Goal: Task Accomplishment & Management: Complete application form

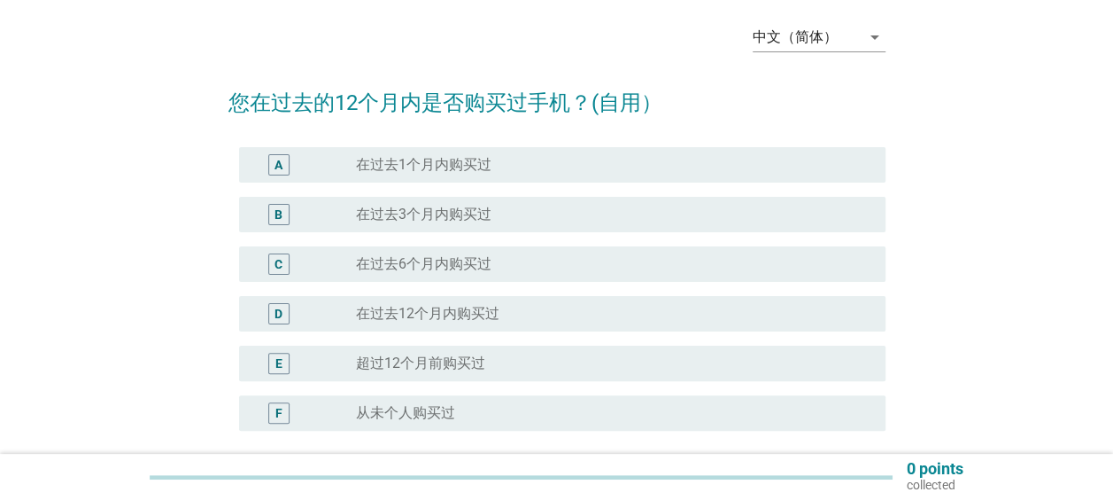
scroll to position [89, 0]
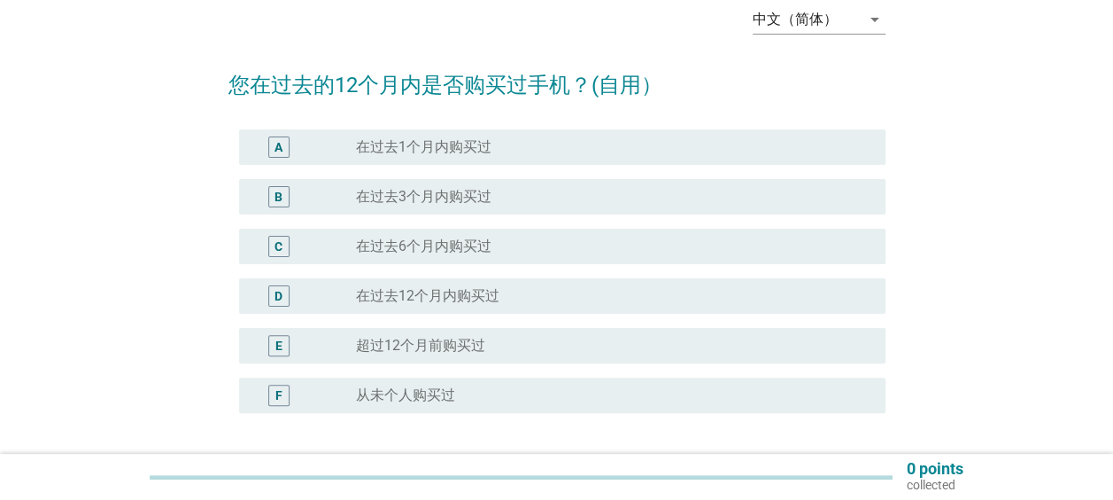
click at [430, 253] on label "在过去6个月内购买过" at bounding box center [424, 246] width 136 height 18
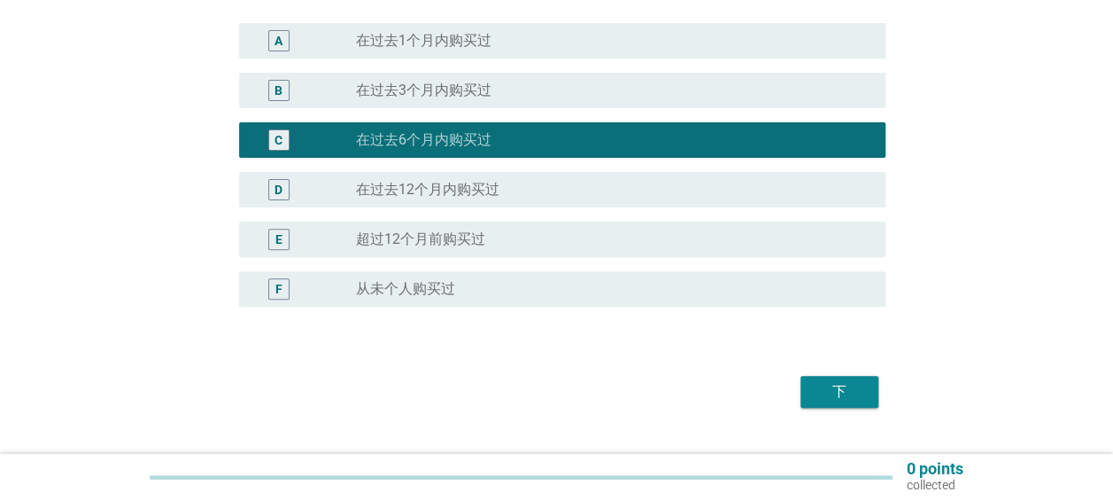
scroll to position [234, 0]
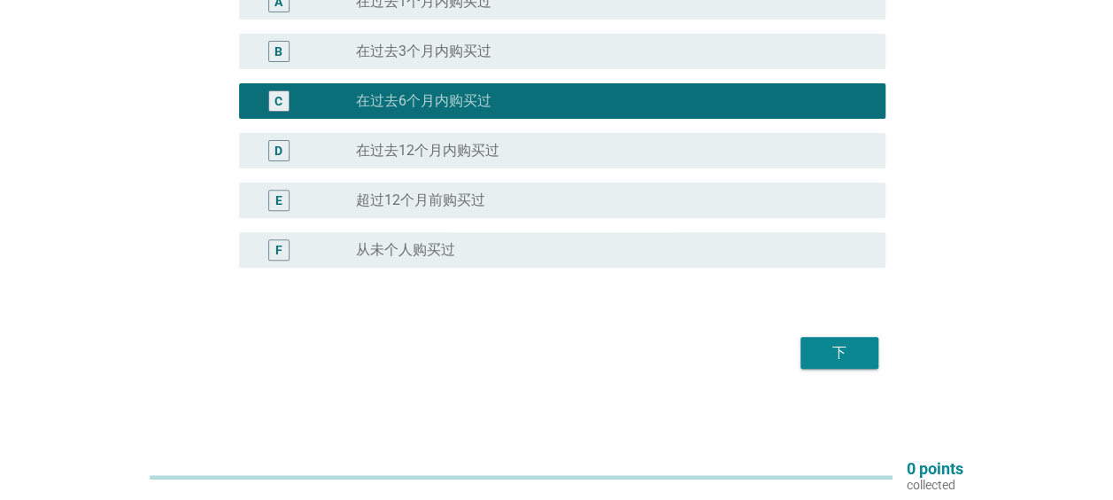
click at [844, 353] on div "下" at bounding box center [840, 352] width 50 height 21
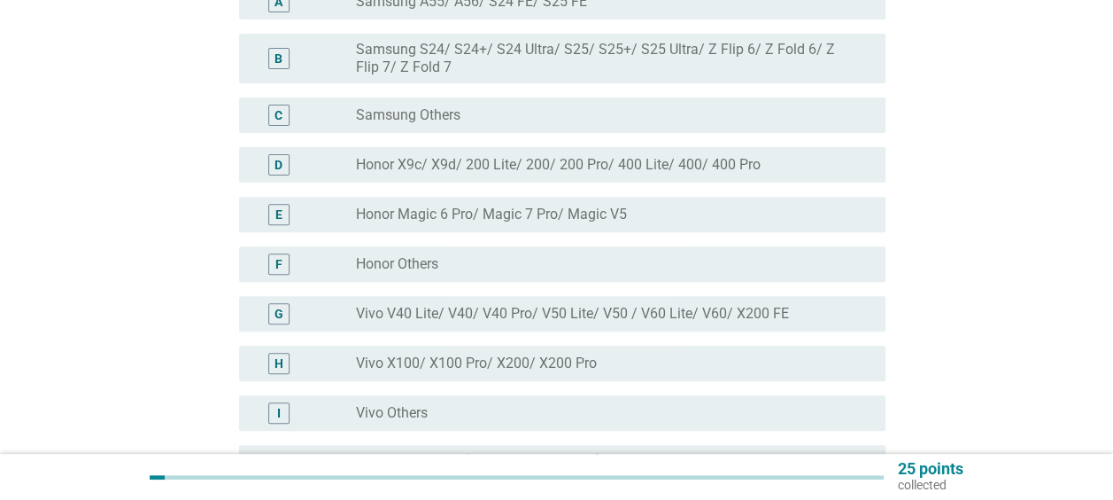
scroll to position [0, 0]
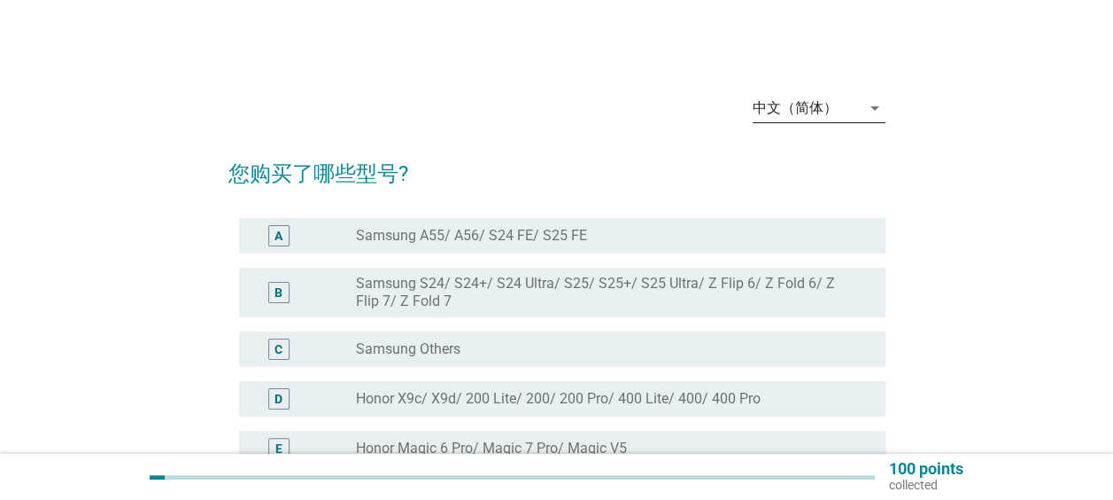
click at [841, 112] on div "中文（简体）" at bounding box center [807, 108] width 108 height 28
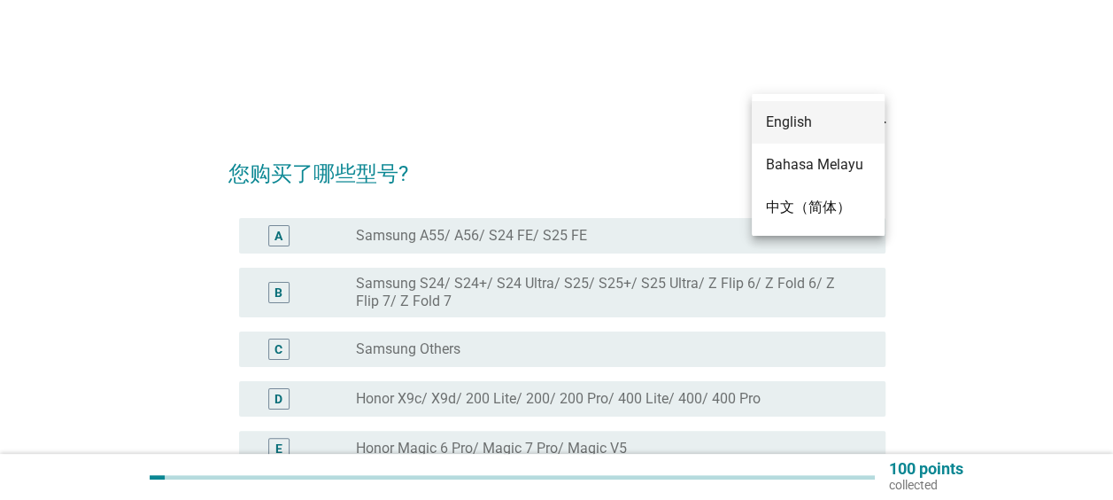
click at [816, 123] on div "English" at bounding box center [818, 122] width 105 height 21
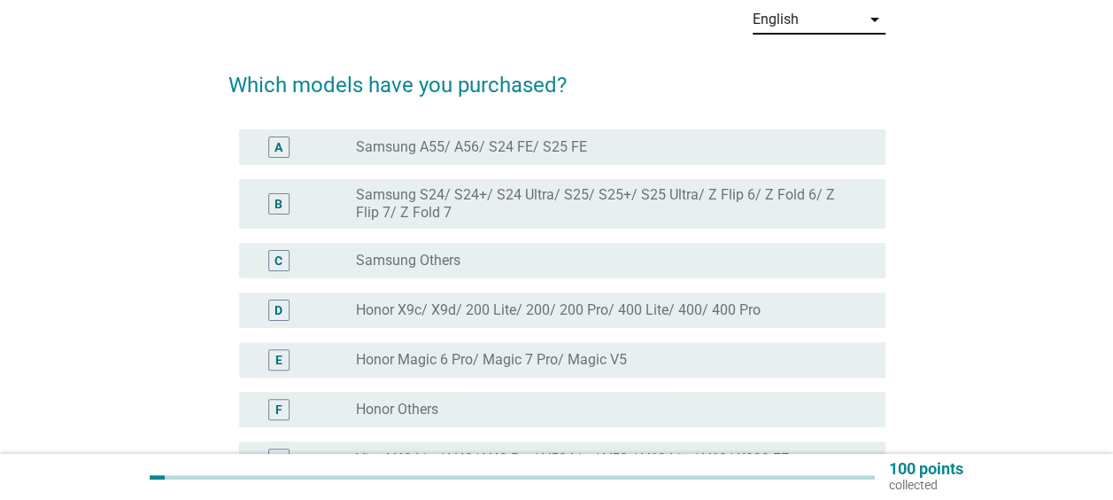
scroll to position [266, 0]
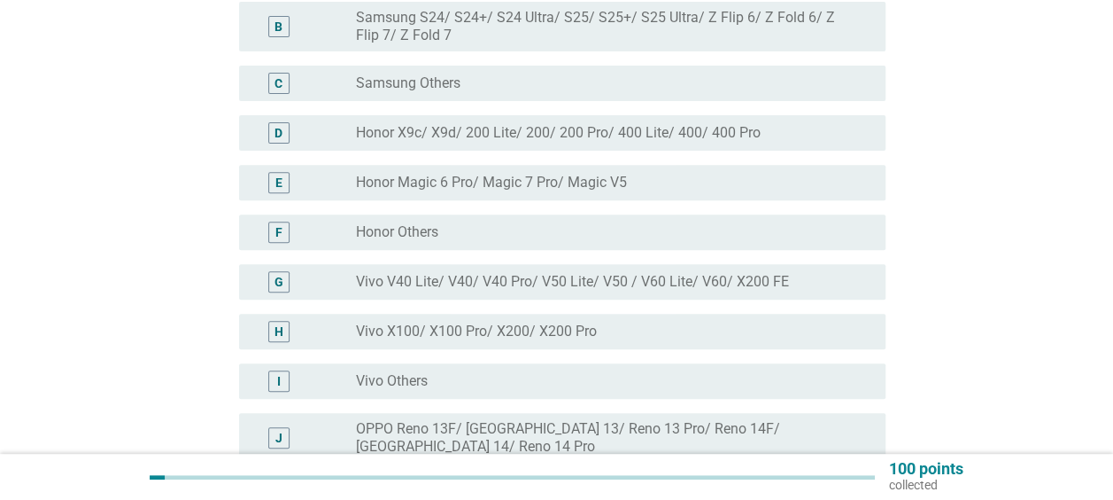
click at [629, 274] on label "Vivo V40 Lite/ V40/ V40 Pro/ V50 Lite/ V50 / V60 Lite/ V60/ X200 FE" at bounding box center [572, 282] width 433 height 18
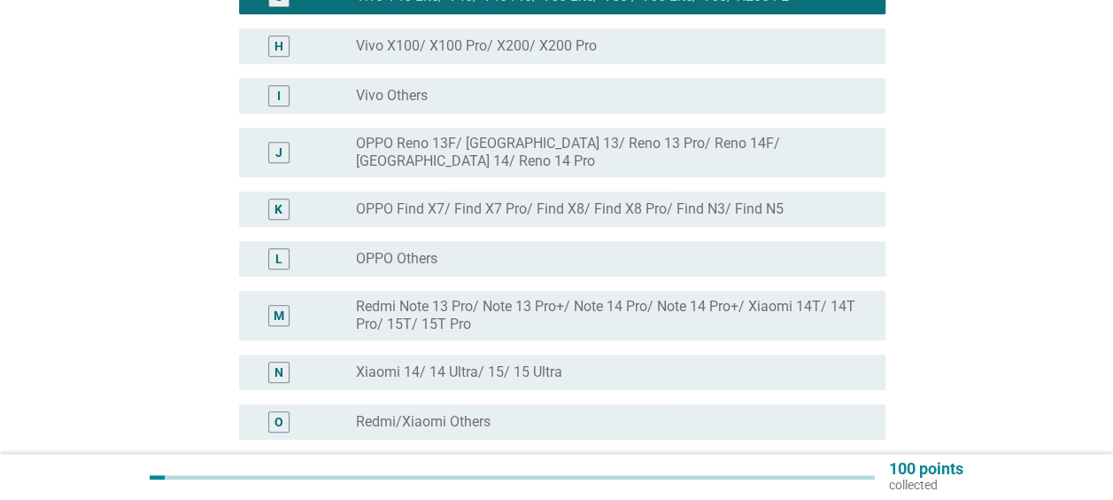
scroll to position [709, 0]
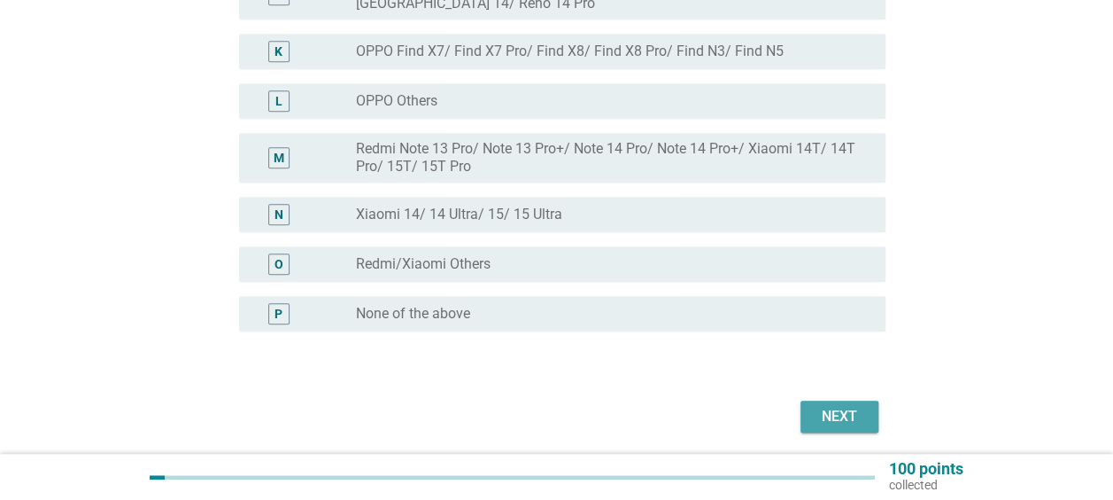
click at [825, 406] on div "Next" at bounding box center [840, 416] width 50 height 21
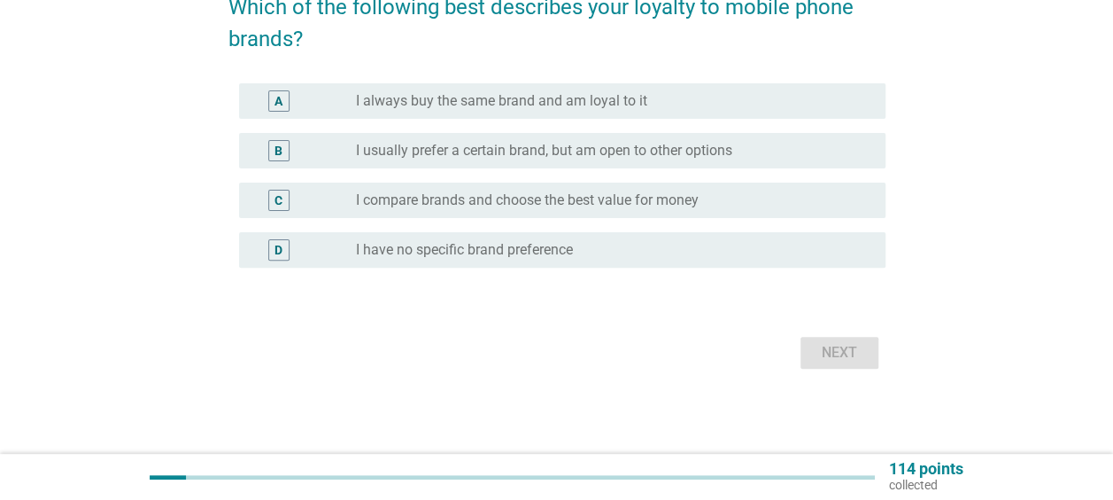
scroll to position [0, 0]
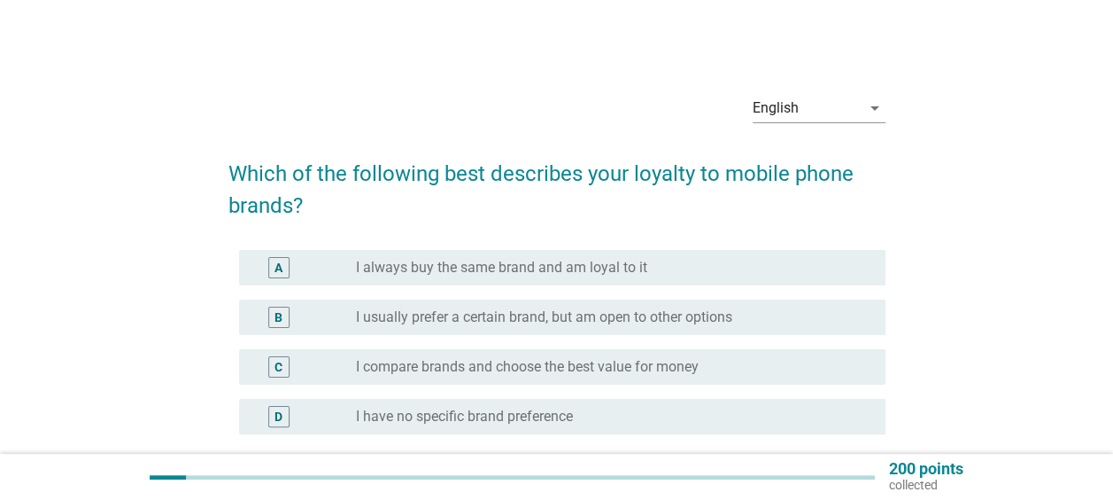
click at [759, 312] on div "radio_button_unchecked I usually prefer a certain brand, but am open to other o…" at bounding box center [606, 317] width 501 height 18
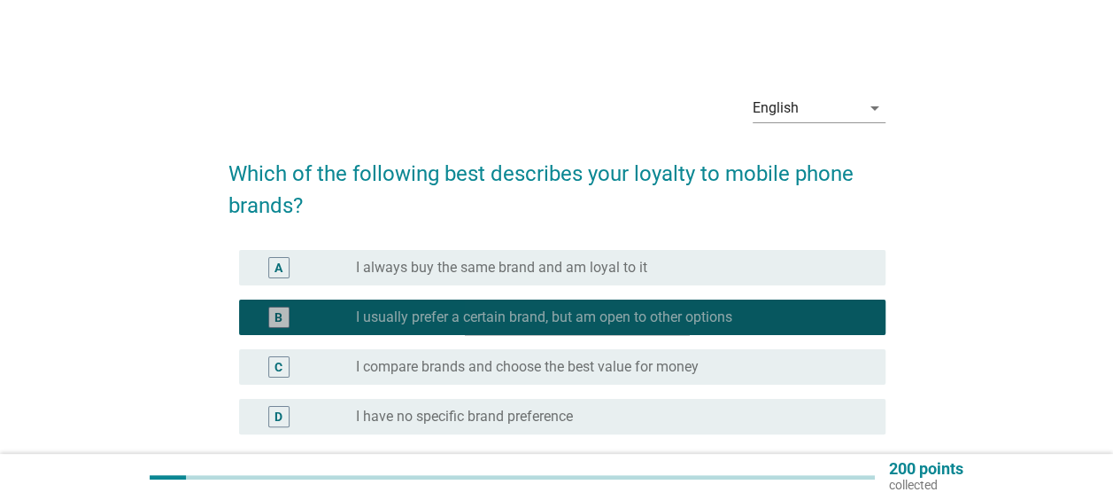
scroll to position [167, 0]
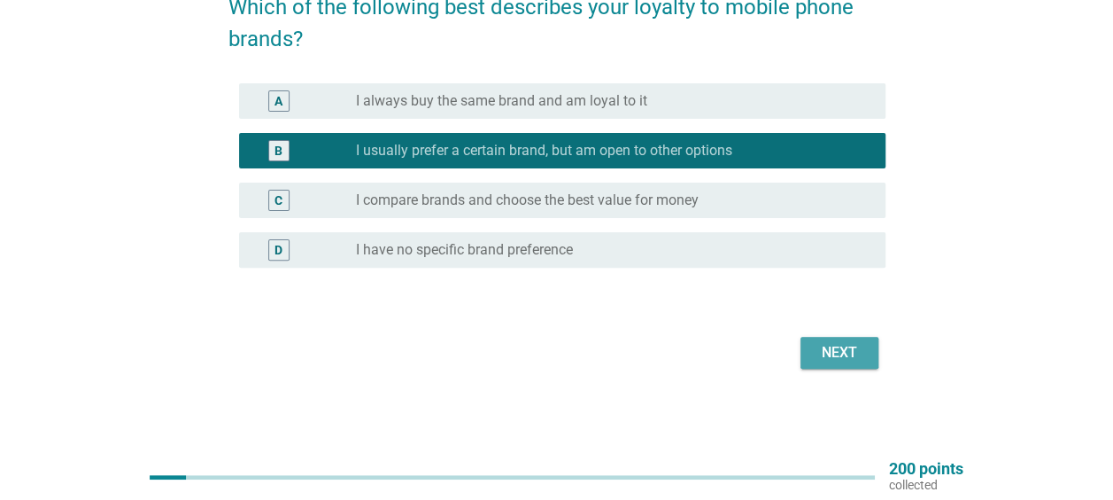
click at [839, 356] on div "Next" at bounding box center [840, 352] width 50 height 21
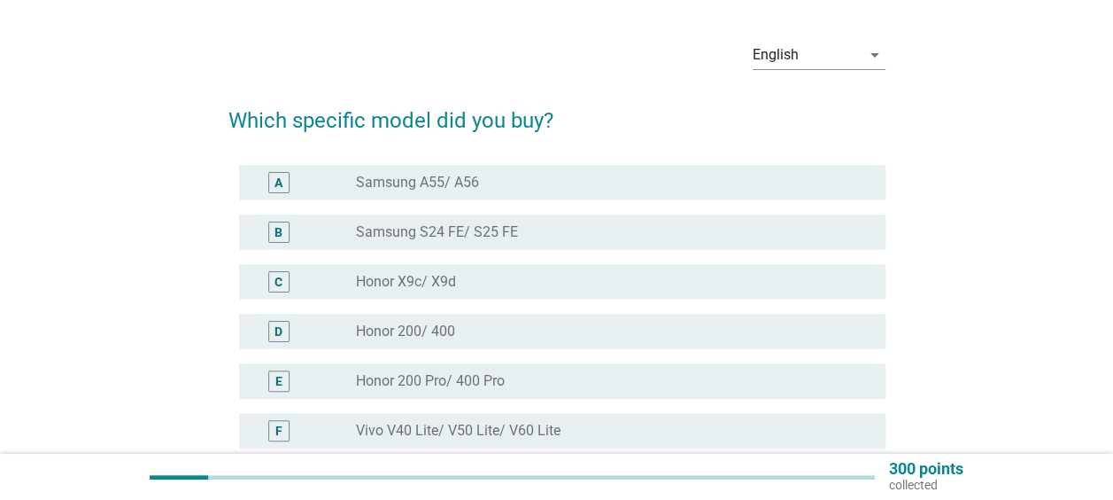
scroll to position [89, 0]
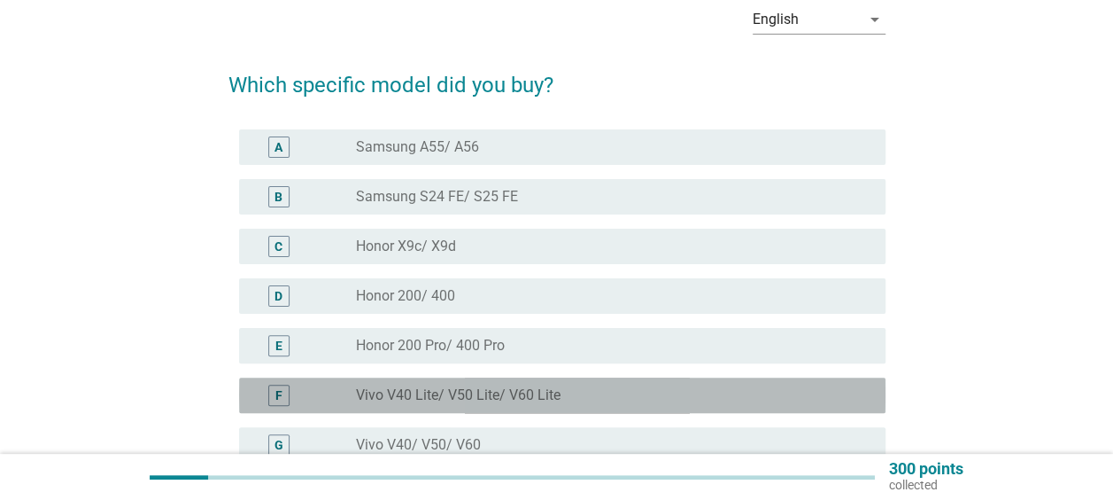
click at [502, 388] on label "Vivo V40 Lite/ V50 Lite/ V60 Lite" at bounding box center [458, 395] width 205 height 18
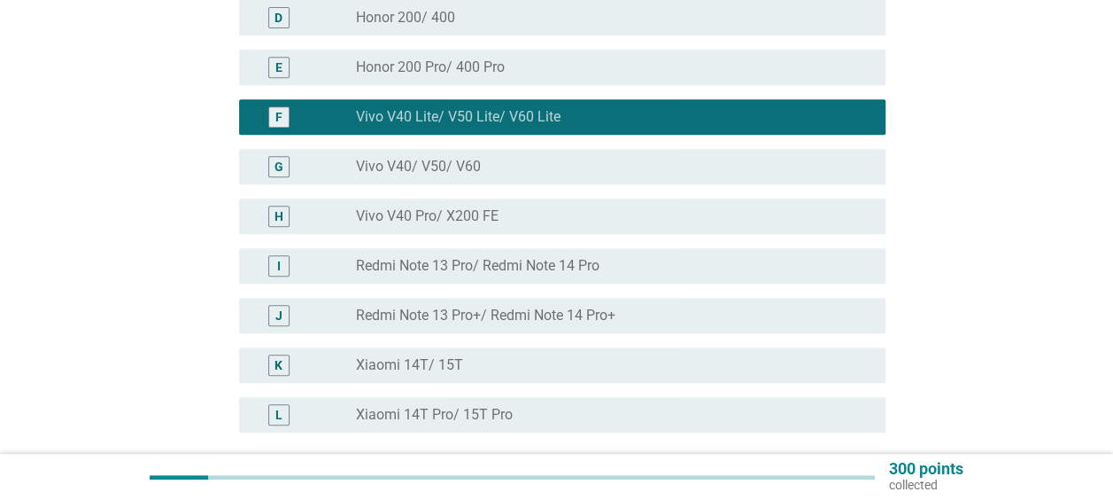
scroll to position [531, 0]
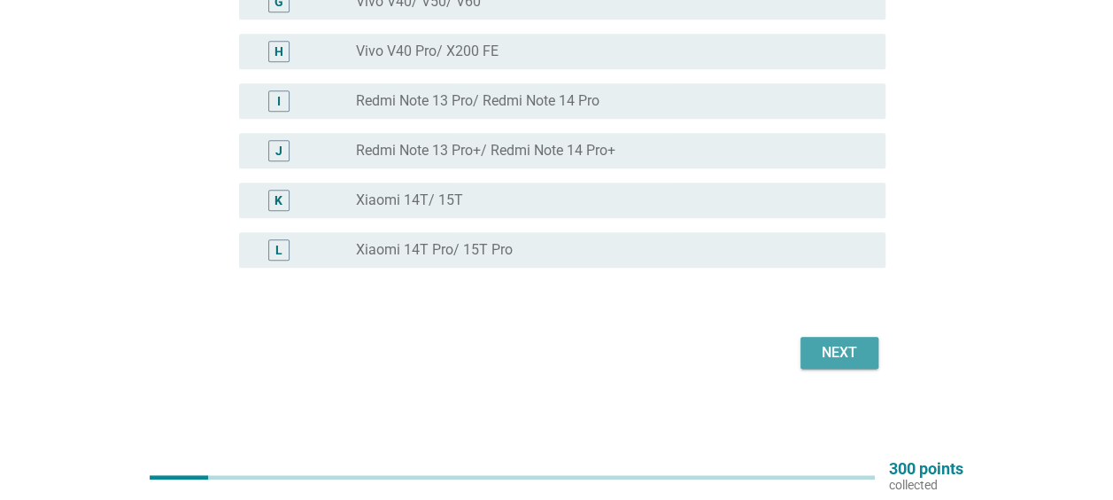
click at [818, 347] on div "Next" at bounding box center [840, 352] width 50 height 21
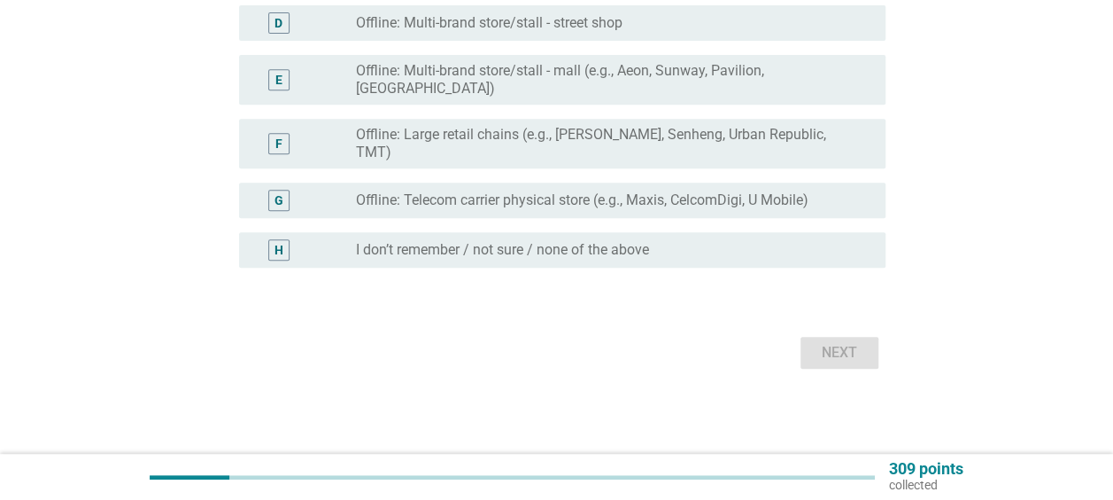
scroll to position [0, 0]
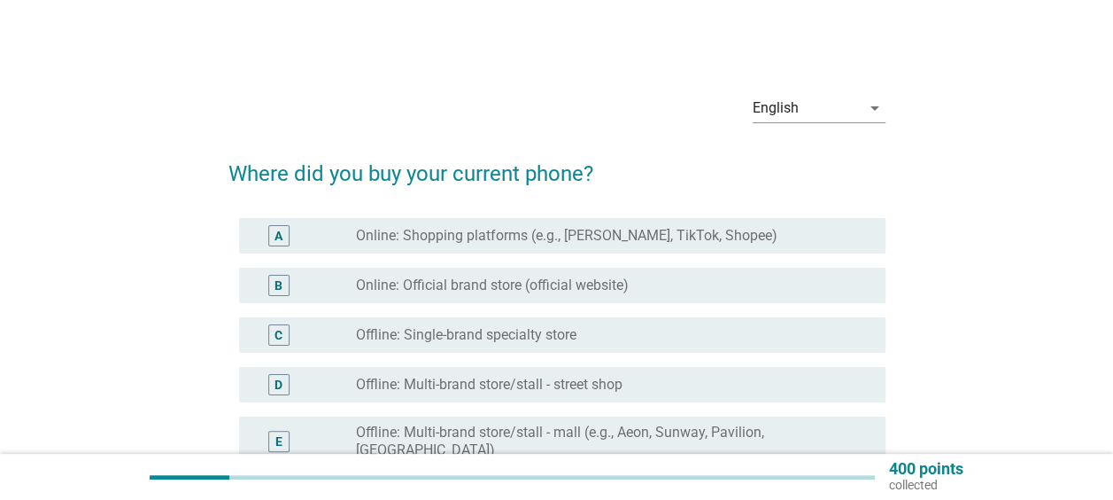
click at [544, 241] on label "Online: Shopping platforms (e.g., [PERSON_NAME], TikTok, Shopee)" at bounding box center [567, 236] width 422 height 18
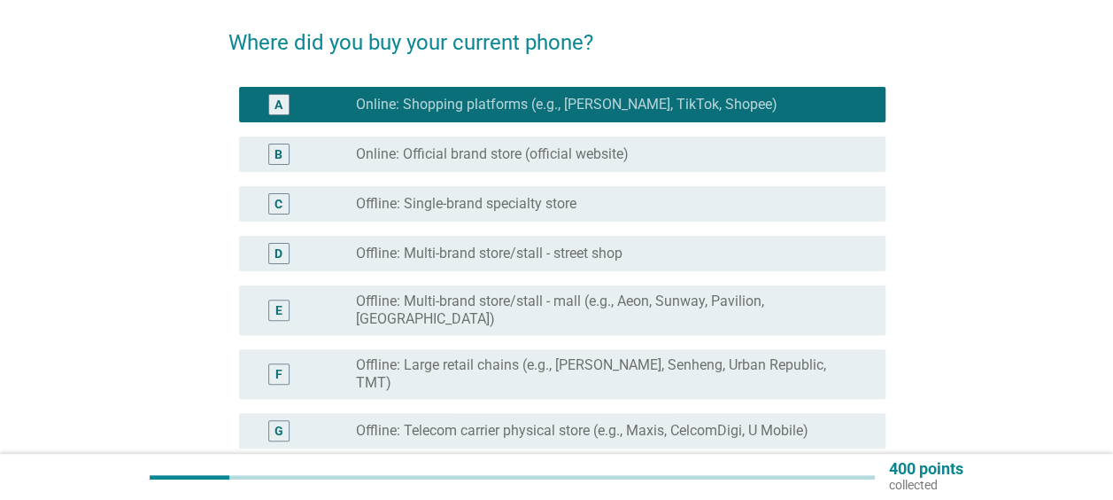
scroll to position [347, 0]
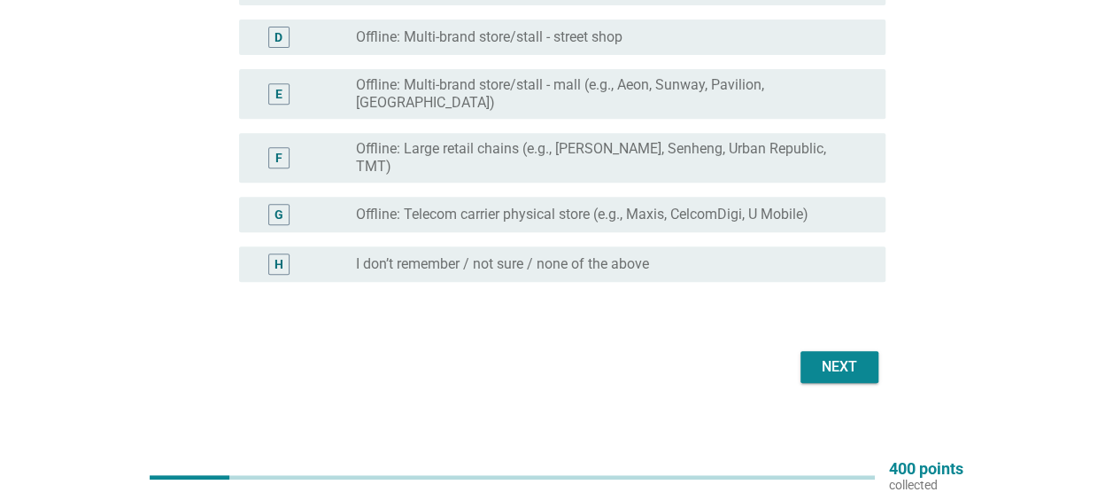
click at [840, 359] on div "Next" at bounding box center [840, 366] width 50 height 21
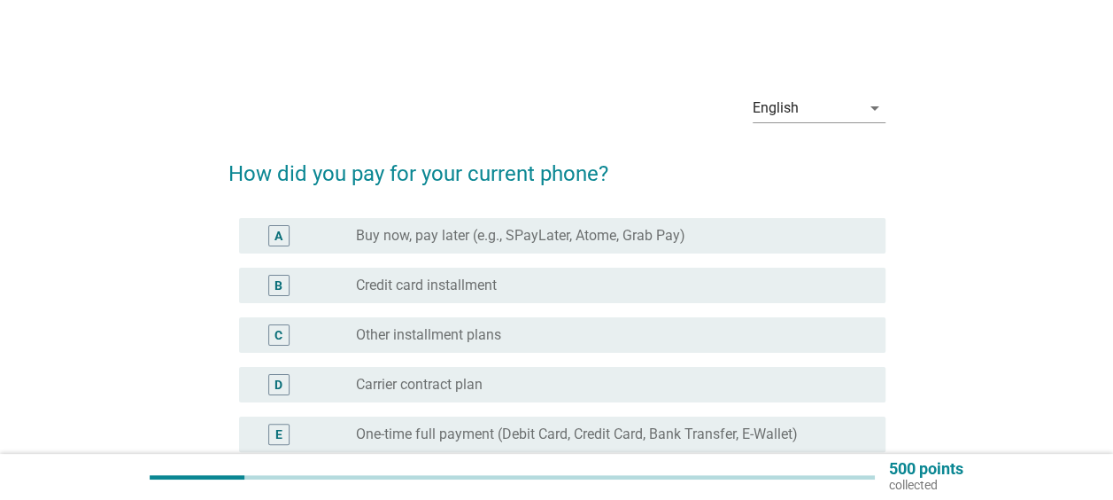
click at [718, 425] on label "One-time full payment (Debit Card, Credit Card, Bank Transfer, E-Wallet)" at bounding box center [577, 434] width 442 height 18
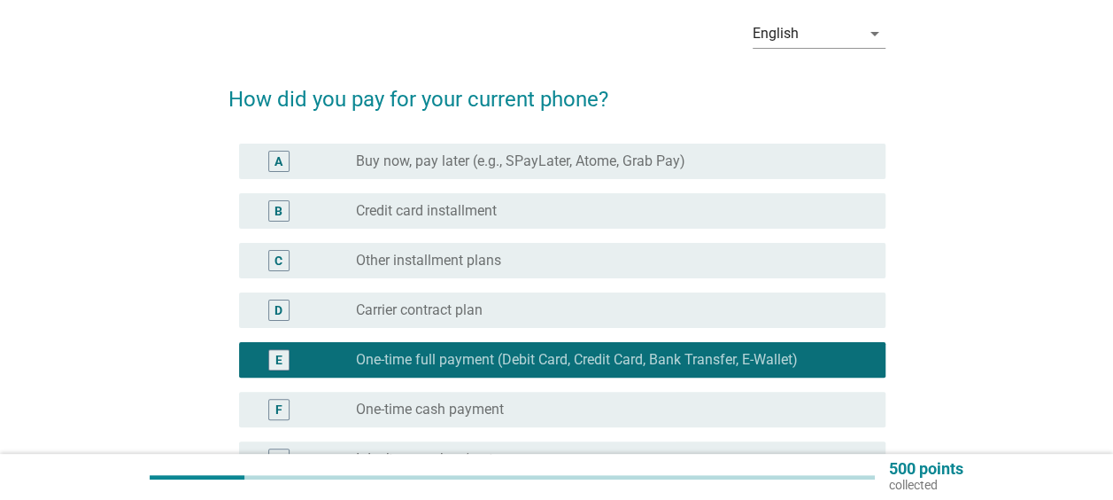
scroll to position [177, 0]
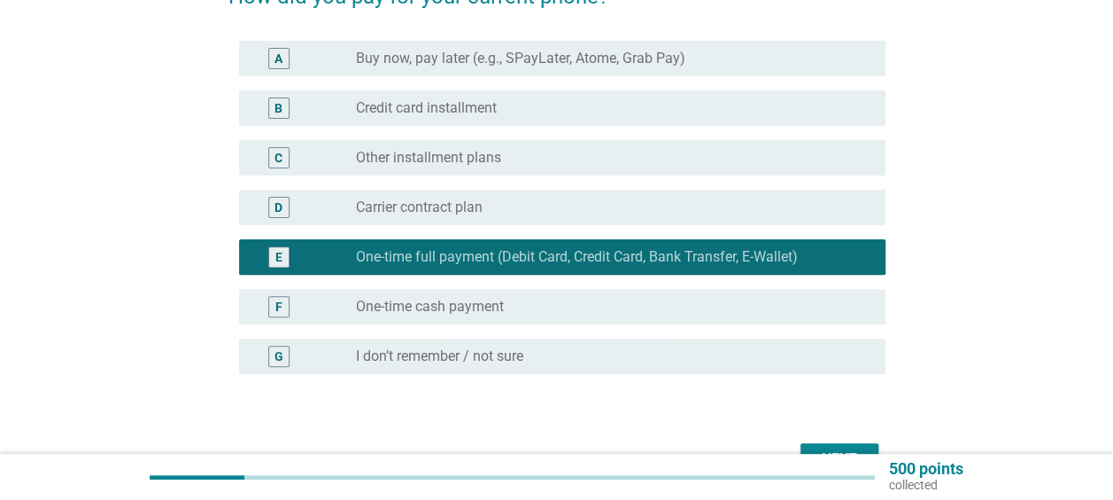
click at [834, 445] on button "Next" at bounding box center [840, 459] width 78 height 32
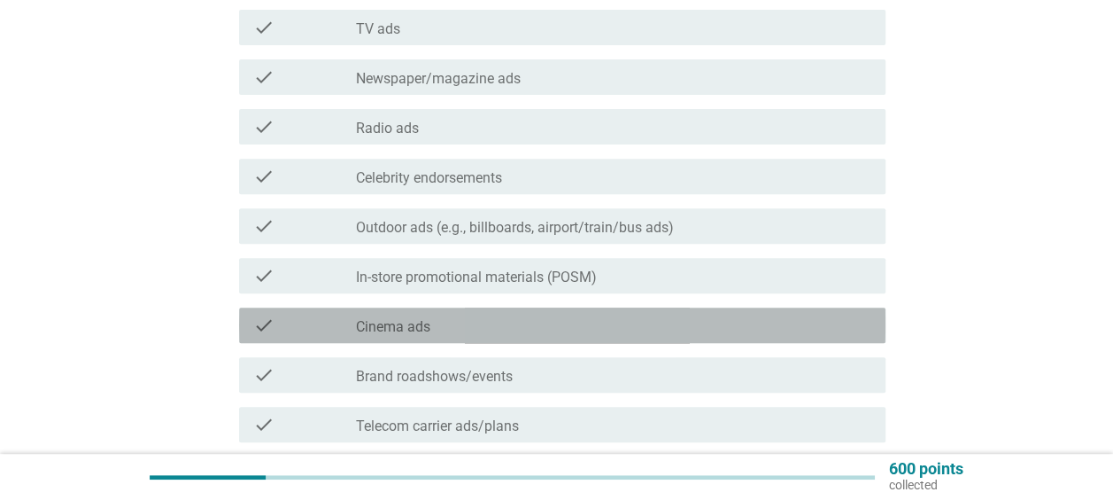
click at [693, 323] on div "check_box_outline_blank Cinema ads" at bounding box center [614, 324] width 516 height 21
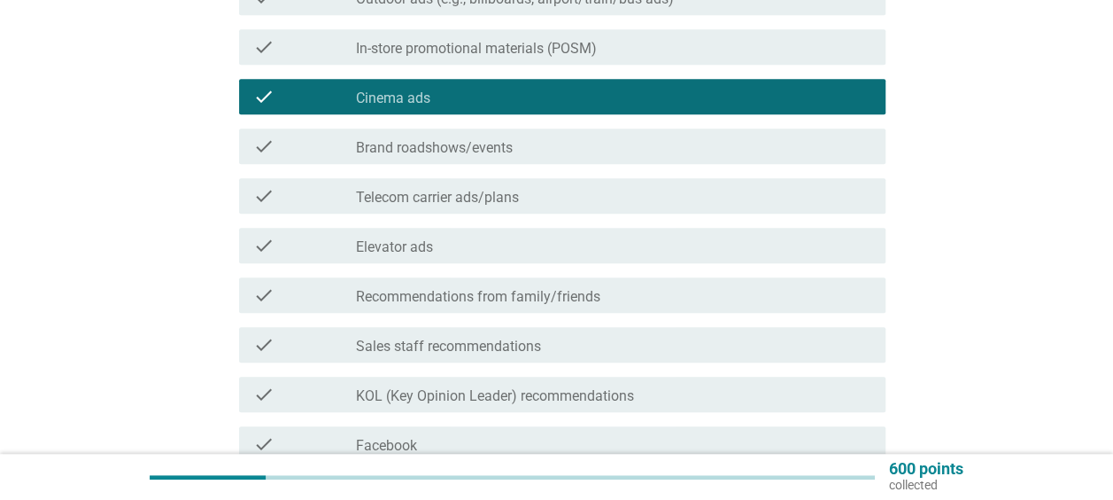
scroll to position [620, 0]
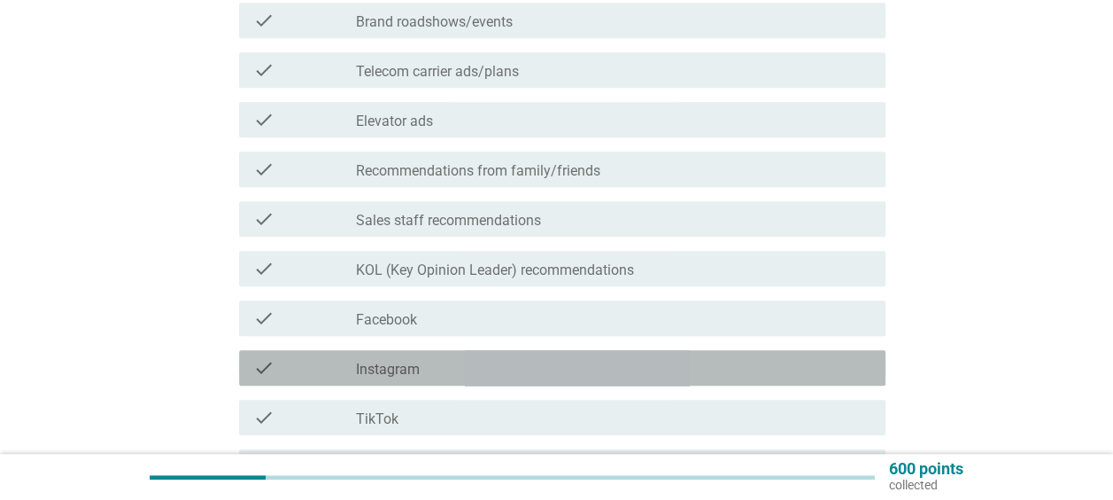
click at [687, 369] on div "check_box_outline_blank Instagram" at bounding box center [614, 367] width 516 height 21
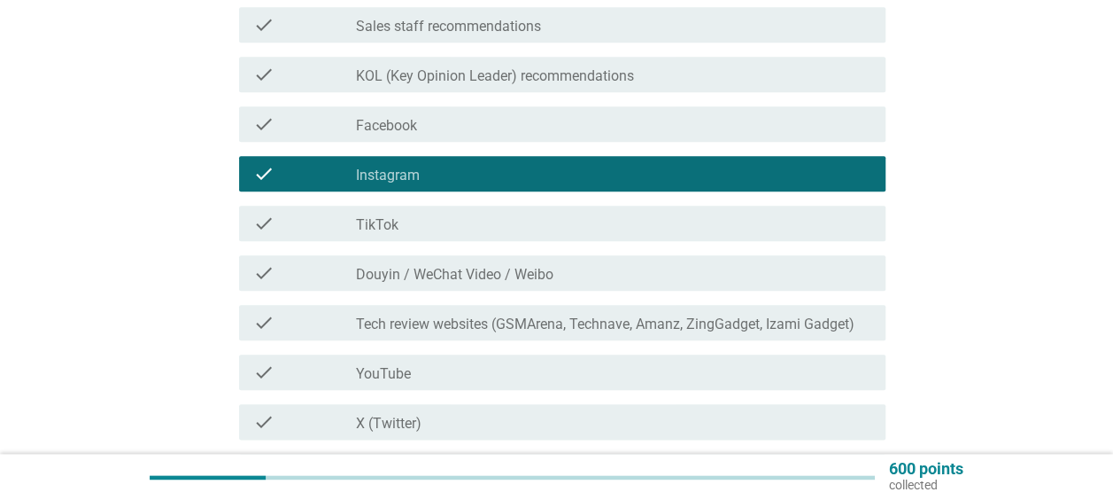
scroll to position [974, 0]
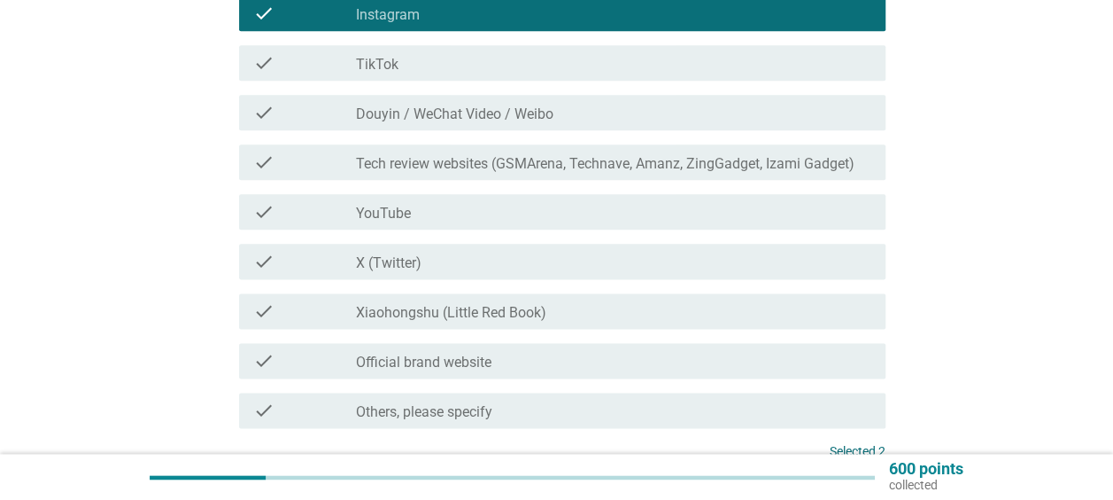
click at [682, 324] on div "check check_box_outline_blank Xiaohongshu (Little Red Book)" at bounding box center [562, 310] width 647 height 35
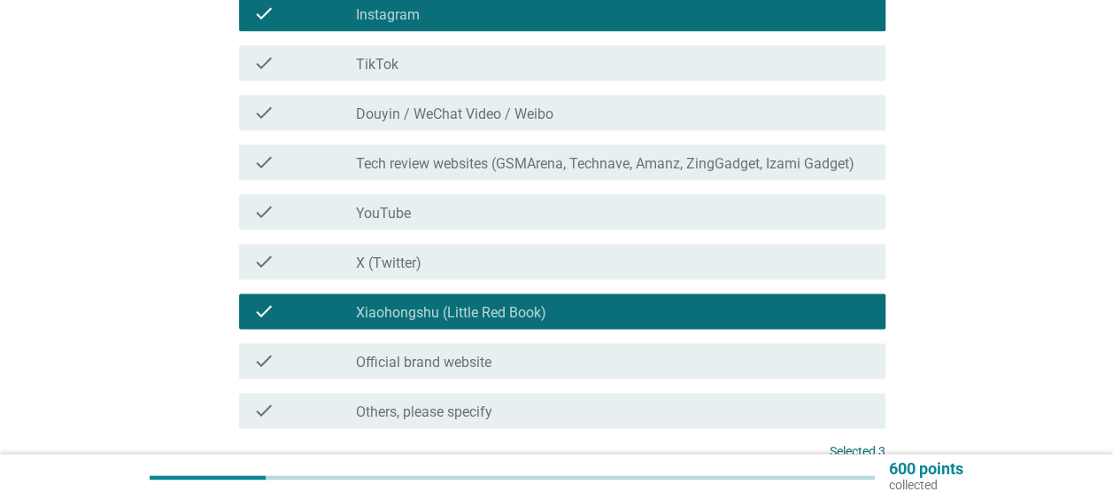
scroll to position [1139, 0]
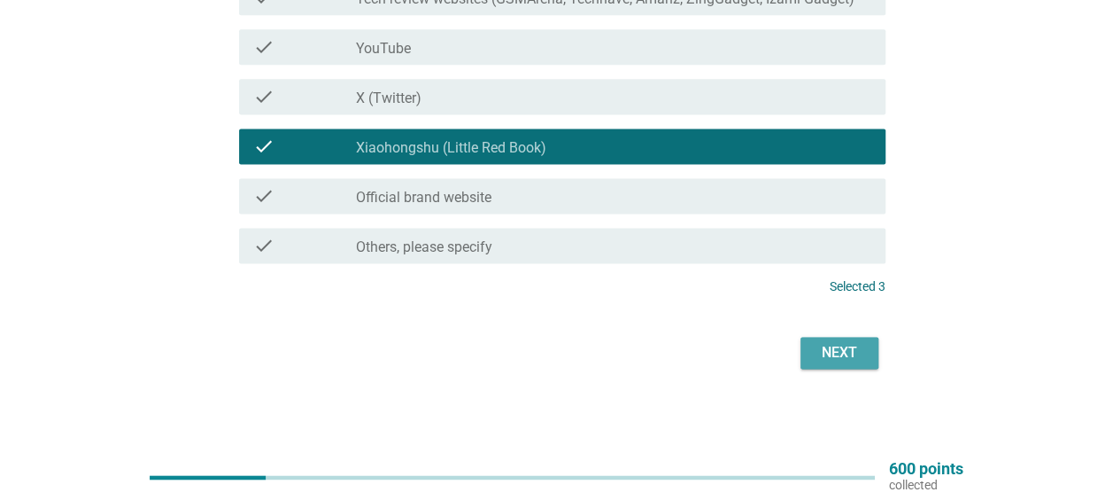
click at [852, 357] on div "Next" at bounding box center [840, 352] width 50 height 21
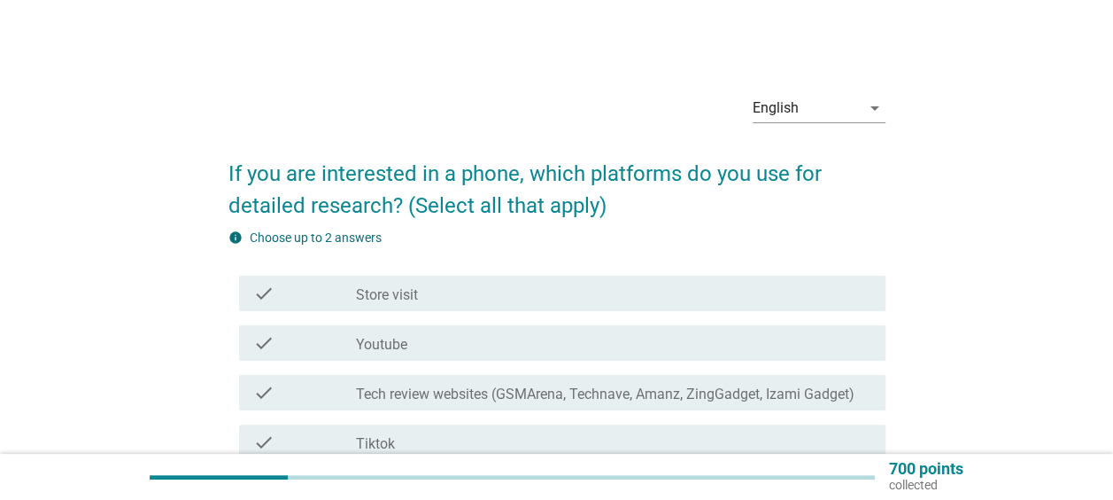
scroll to position [89, 0]
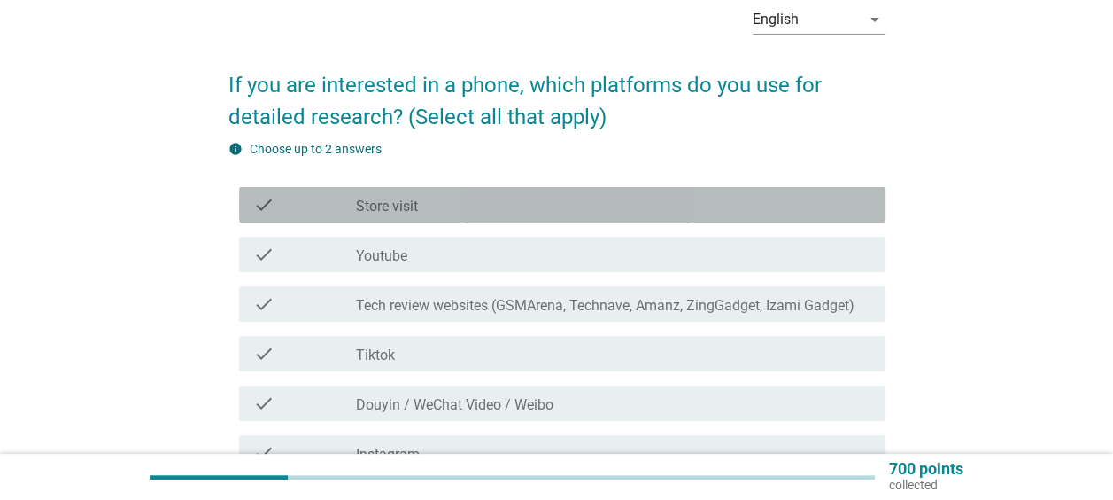
click at [505, 205] on div "check_box_outline_blank Store visit" at bounding box center [614, 204] width 516 height 21
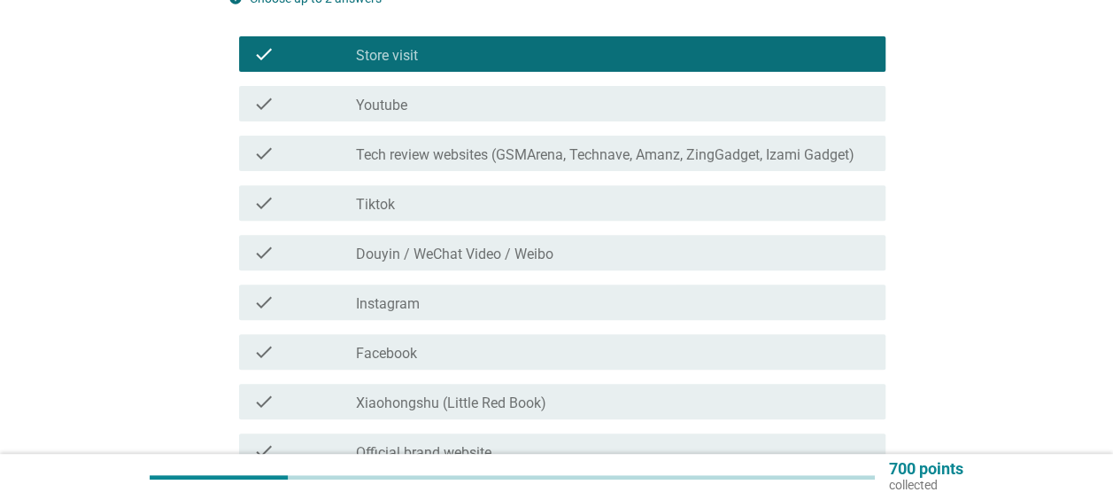
scroll to position [266, 0]
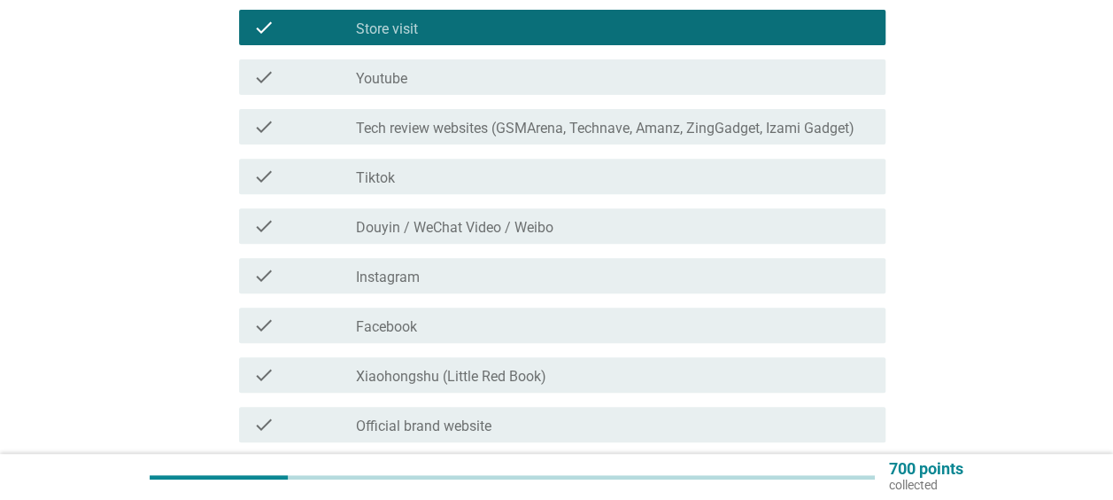
click at [480, 280] on div "check_box_outline_blank Instagram" at bounding box center [614, 275] width 516 height 21
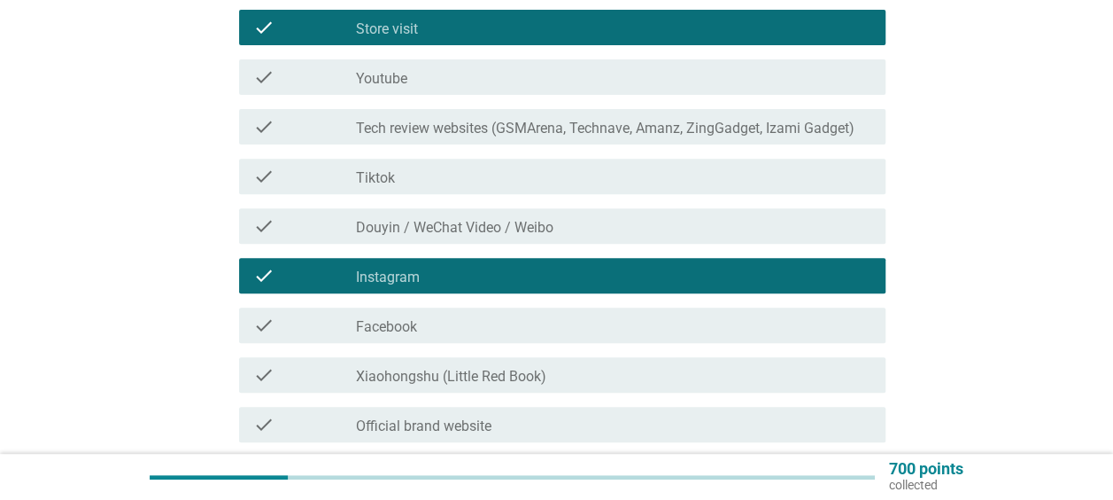
scroll to position [354, 0]
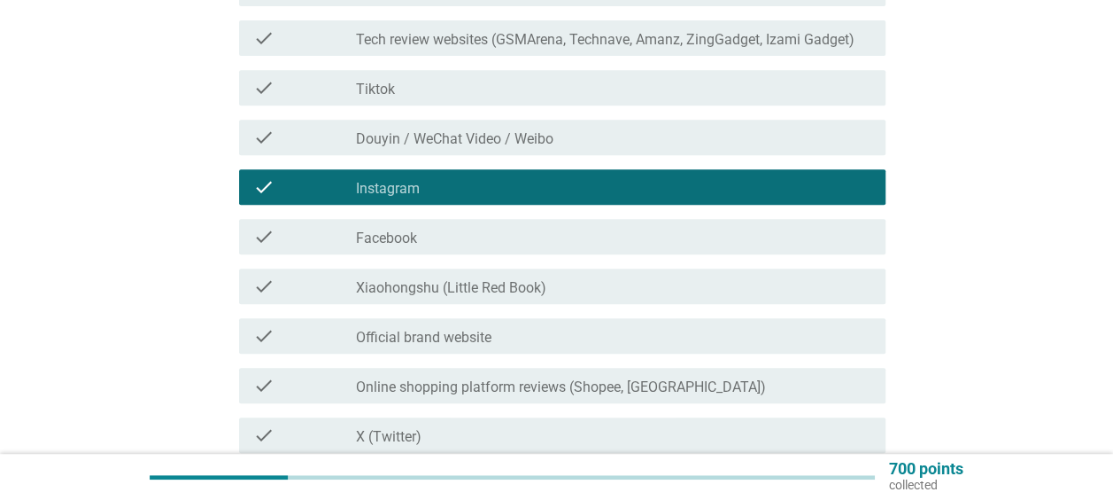
click at [482, 311] on div "check check_box_outline_blank Official brand website" at bounding box center [557, 336] width 657 height 50
click at [470, 344] on label "Official brand website" at bounding box center [424, 338] width 136 height 18
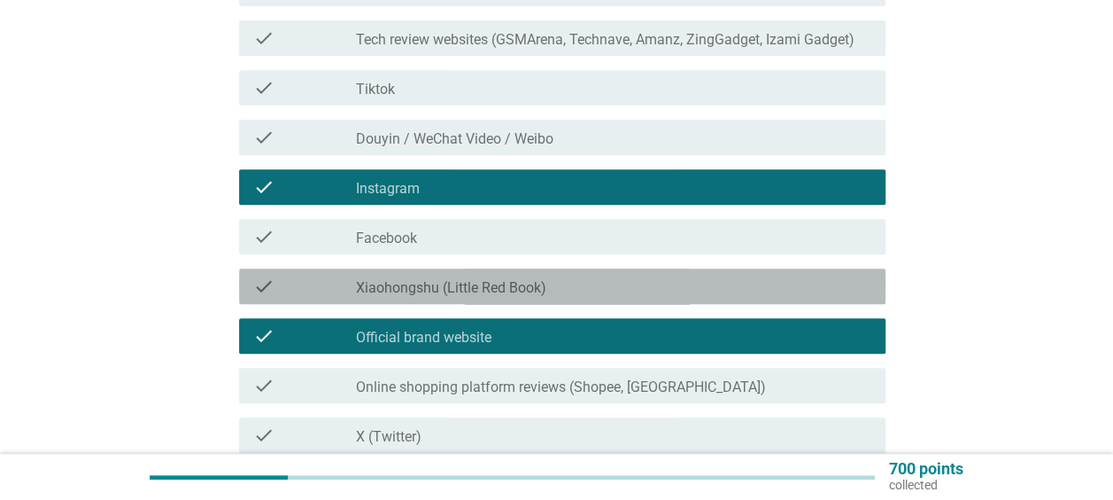
click at [472, 303] on div "check check_box_outline_blank Xiaohongshu (Little Red Book)" at bounding box center [562, 285] width 647 height 35
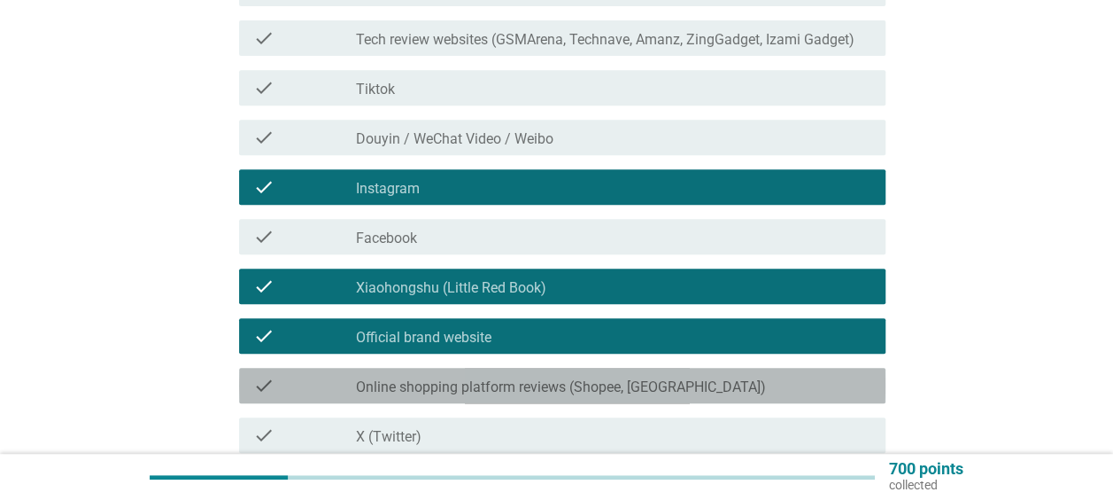
click at [489, 390] on label "Online shopping platform reviews (Shopee, [GEOGRAPHIC_DATA])" at bounding box center [561, 387] width 410 height 18
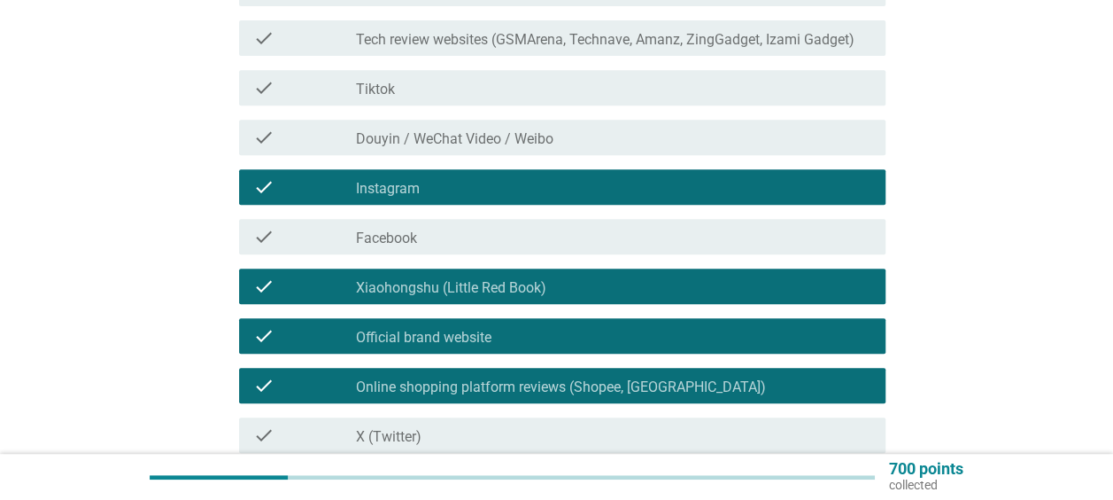
scroll to position [620, 0]
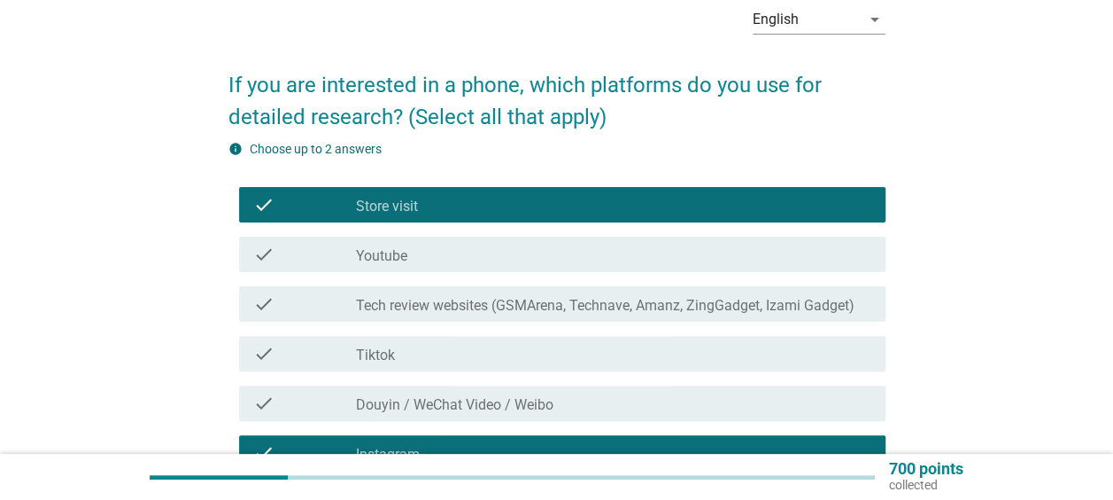
click at [423, 202] on div "check_box_outline_blank Store visit" at bounding box center [614, 204] width 516 height 21
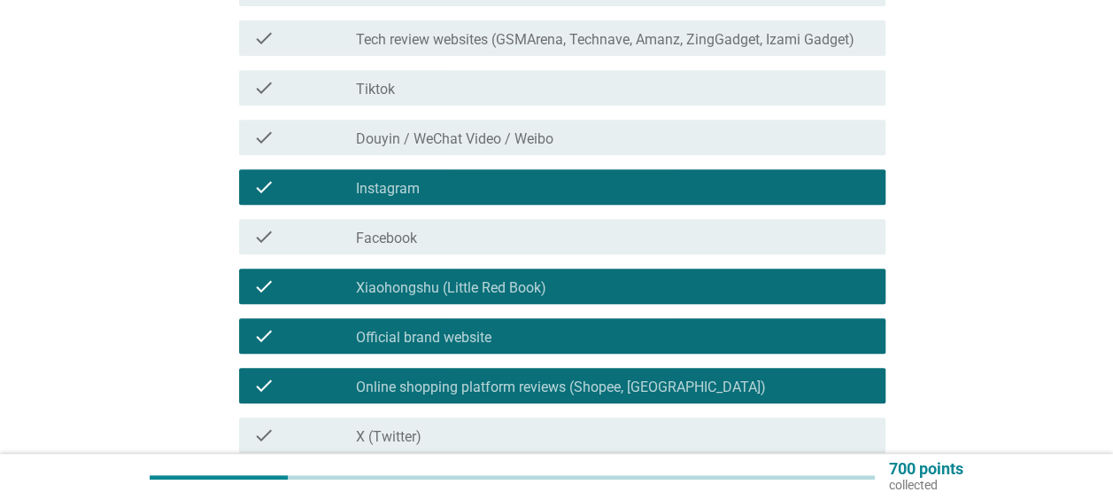
scroll to position [443, 0]
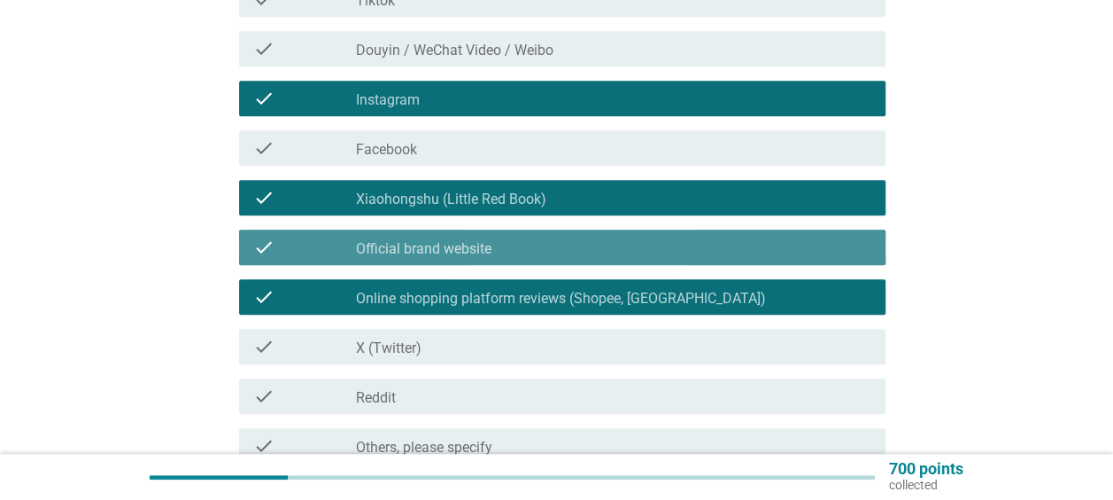
click at [451, 242] on label "Official brand website" at bounding box center [424, 249] width 136 height 18
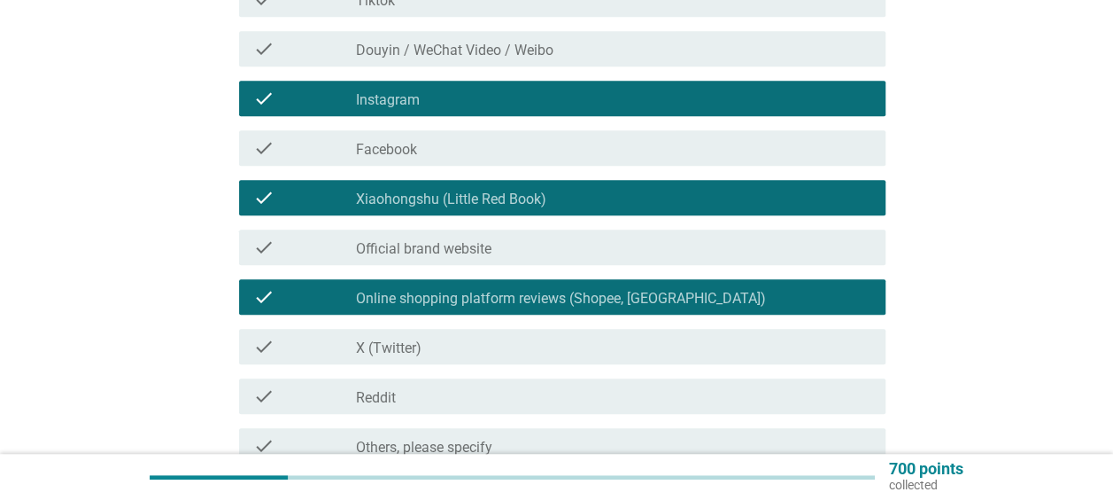
click at [453, 209] on div "check check_box_outline_blank Xiaohongshu (Little Red Book)" at bounding box center [562, 197] width 647 height 35
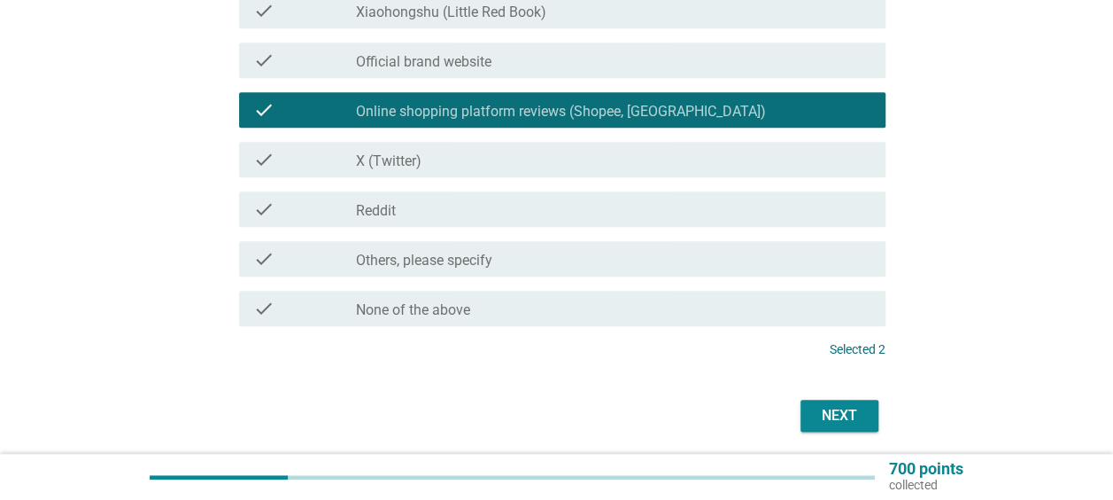
scroll to position [693, 0]
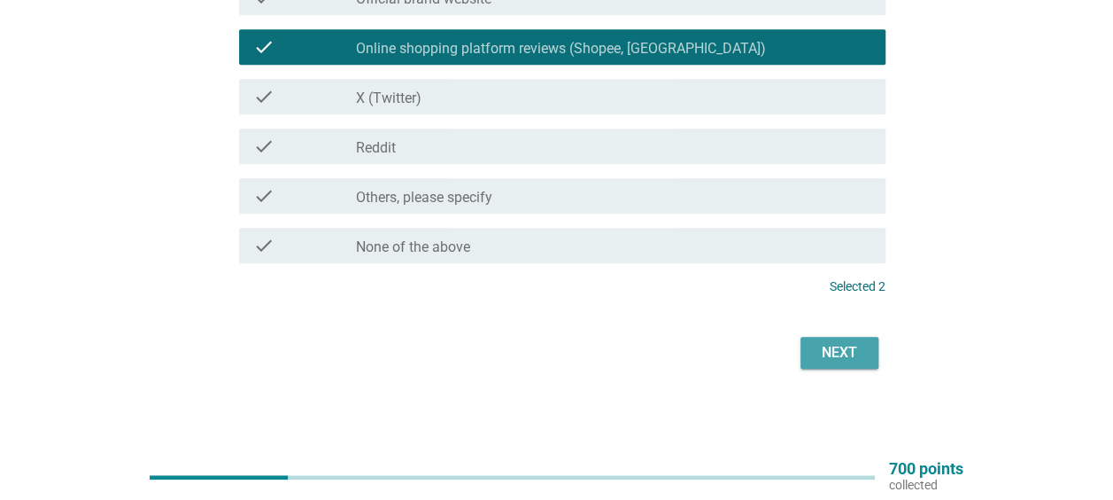
click at [838, 347] on div "Next" at bounding box center [840, 352] width 50 height 21
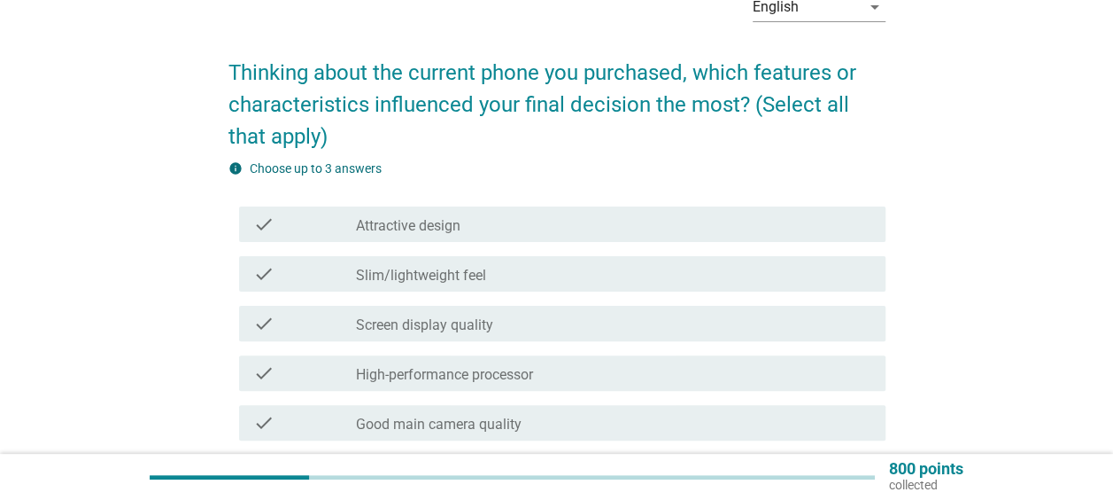
scroll to position [89, 0]
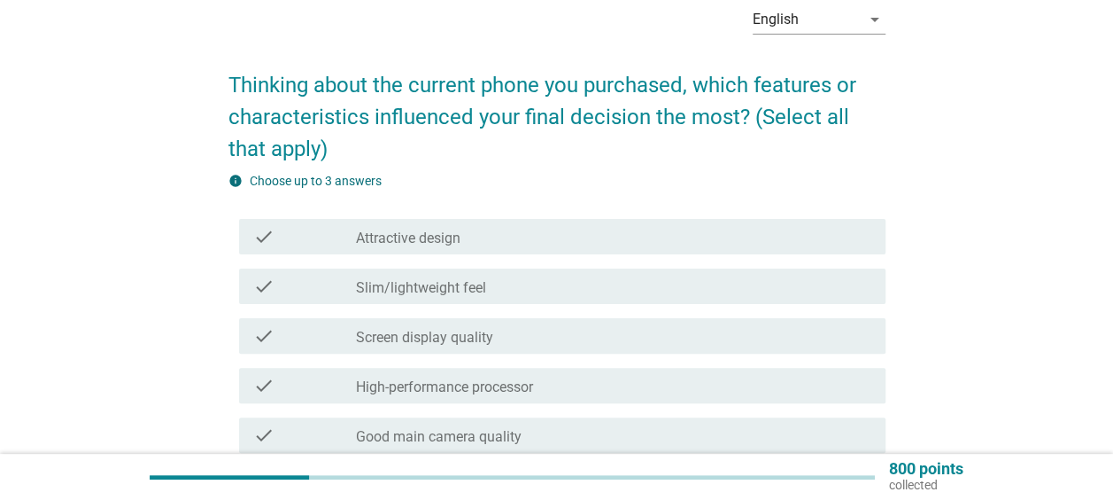
click at [746, 285] on div "check_box_outline_blank Slim/lightweight feel" at bounding box center [614, 285] width 516 height 21
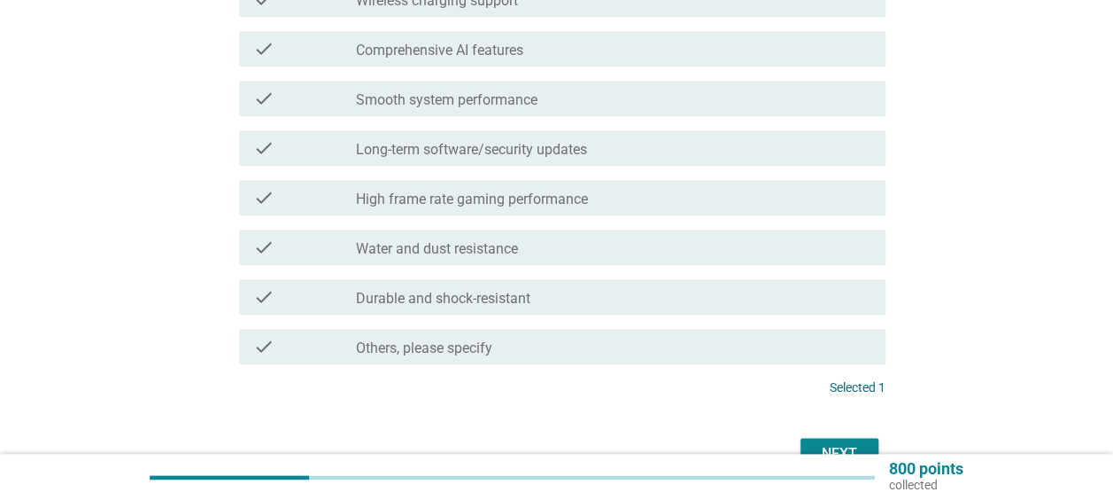
scroll to position [886, 0]
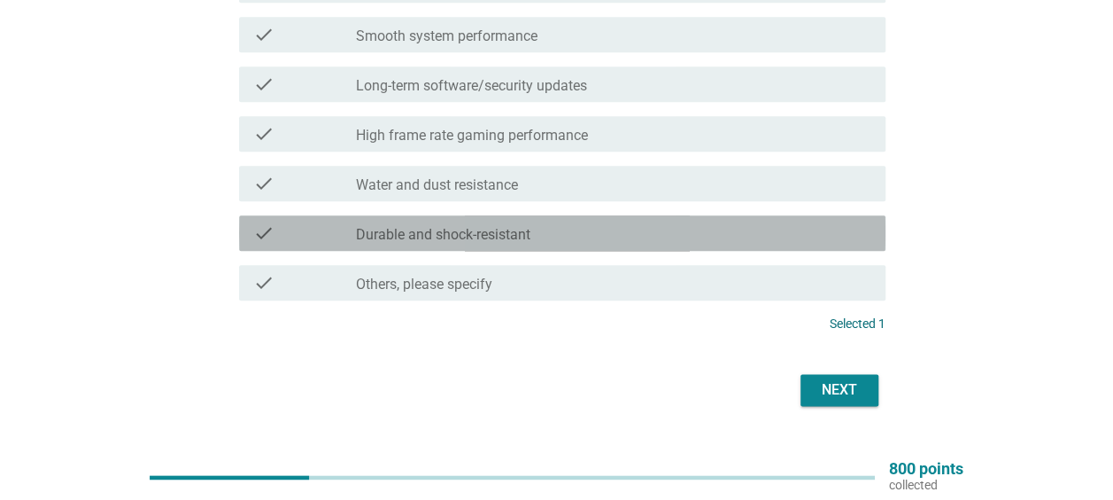
click at [549, 230] on div "check_box_outline_blank Durable and shock-resistant" at bounding box center [614, 232] width 516 height 21
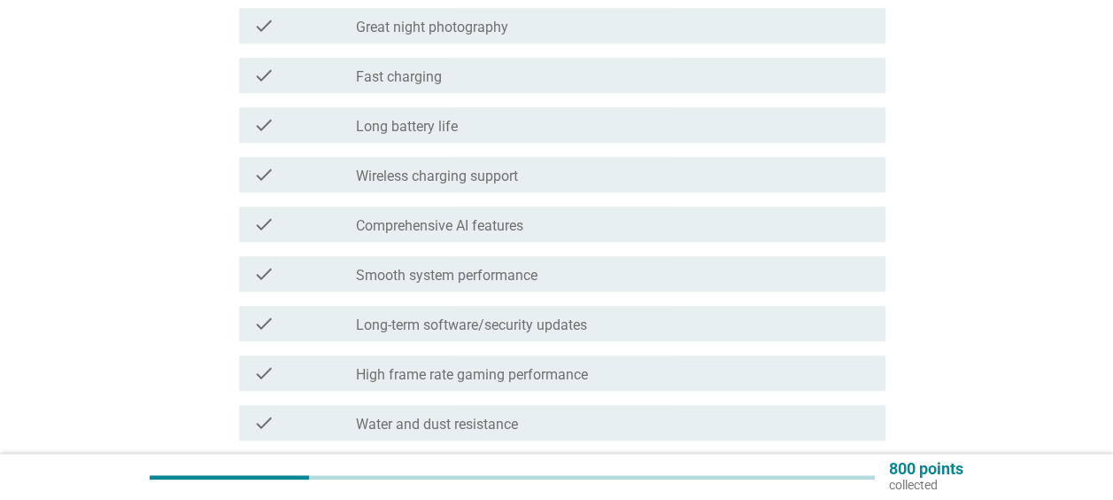
scroll to position [620, 0]
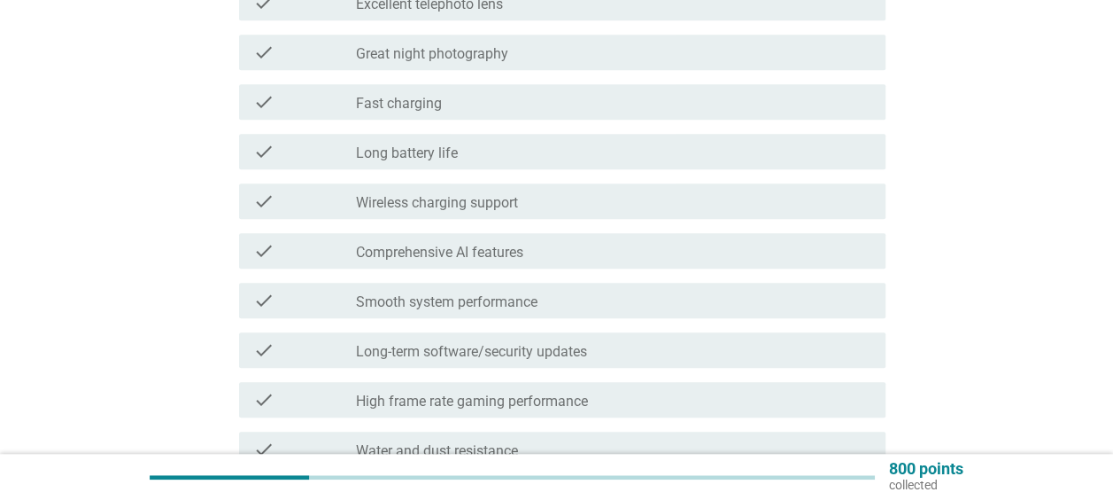
click at [535, 151] on div "check_box_outline_blank Long battery life" at bounding box center [614, 151] width 516 height 21
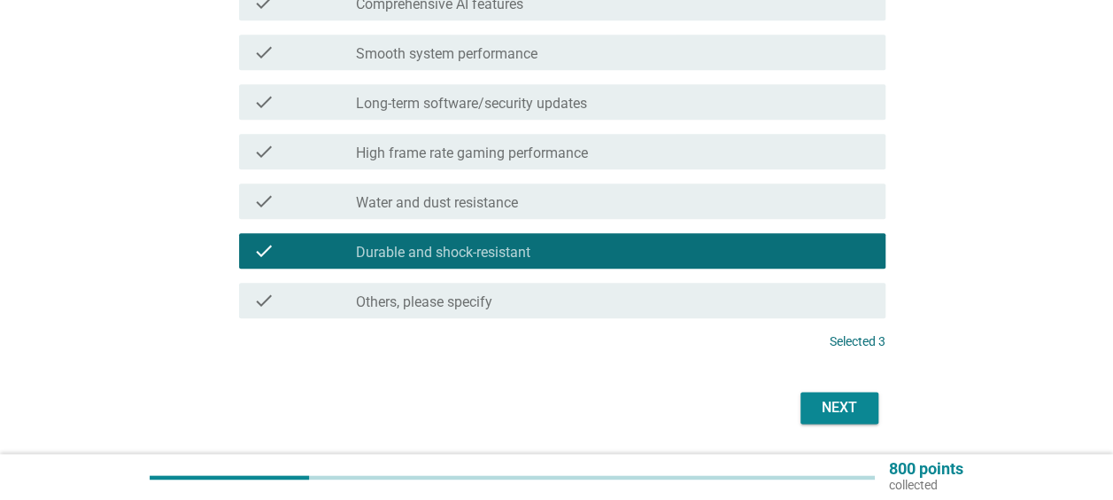
scroll to position [923, 0]
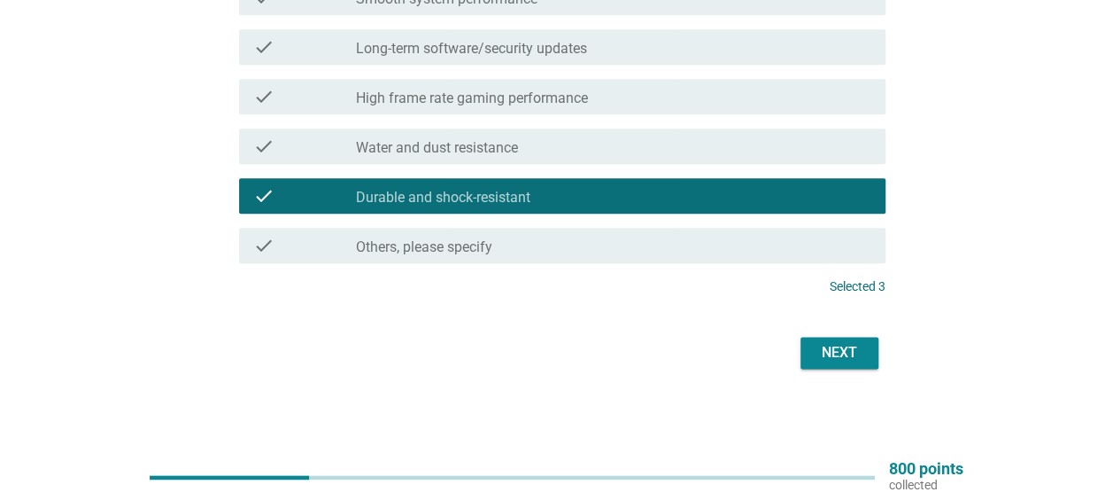
click at [840, 351] on div "Next" at bounding box center [840, 352] width 50 height 21
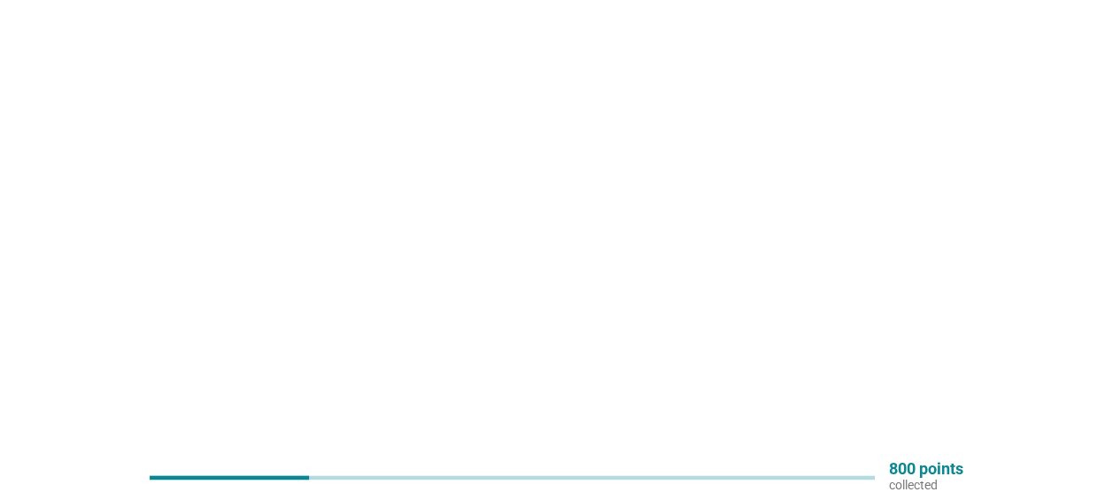
scroll to position [0, 0]
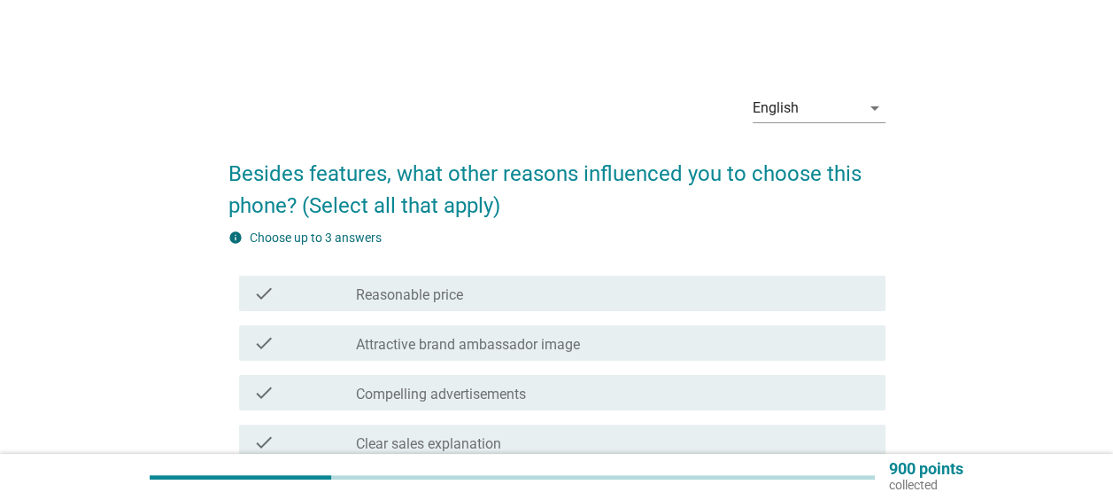
click at [606, 305] on div "check check_box_outline_blank Reasonable price" at bounding box center [562, 292] width 647 height 35
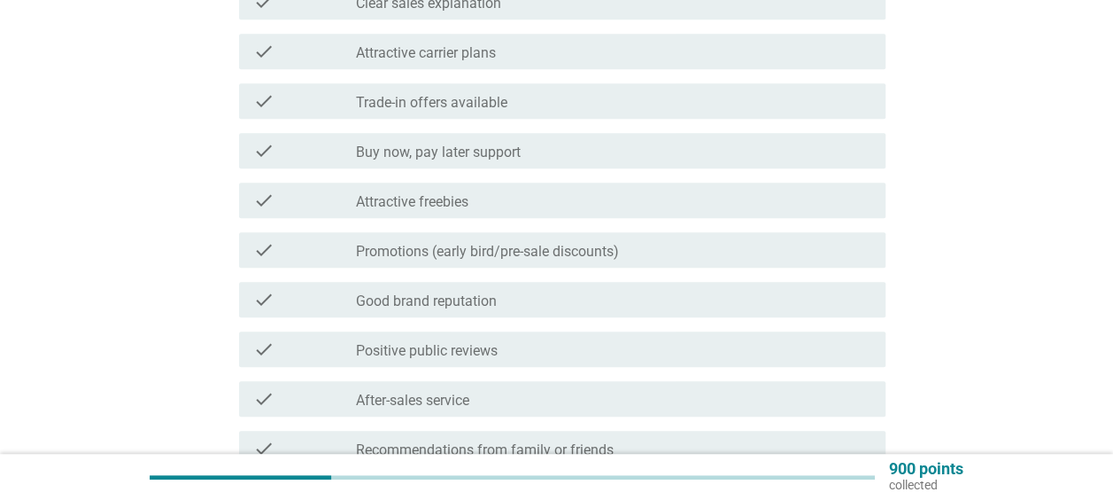
scroll to position [443, 0]
click at [531, 248] on label "Promotions (early bird/pre-sale discounts)" at bounding box center [487, 249] width 263 height 18
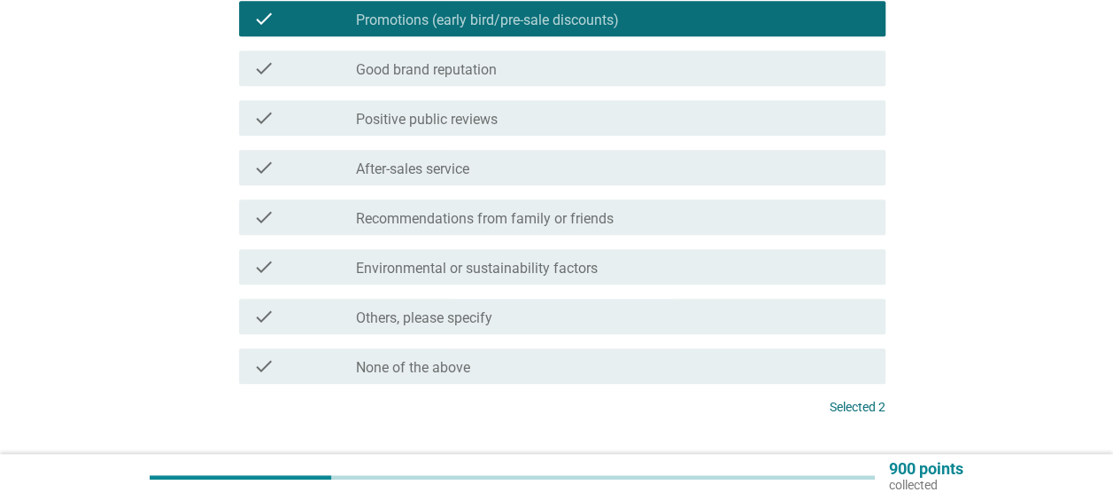
scroll to position [709, 0]
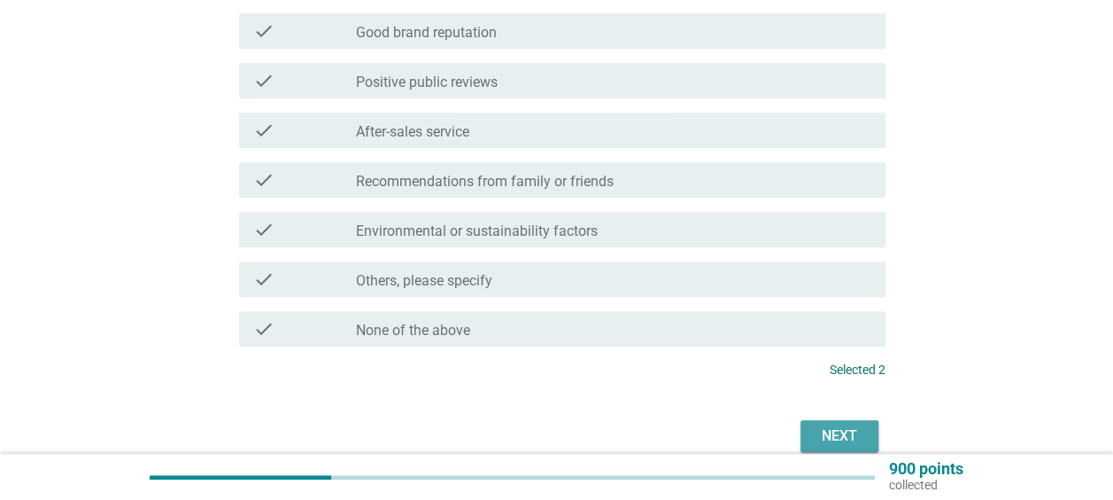
click at [854, 436] on div "Next" at bounding box center [840, 435] width 50 height 21
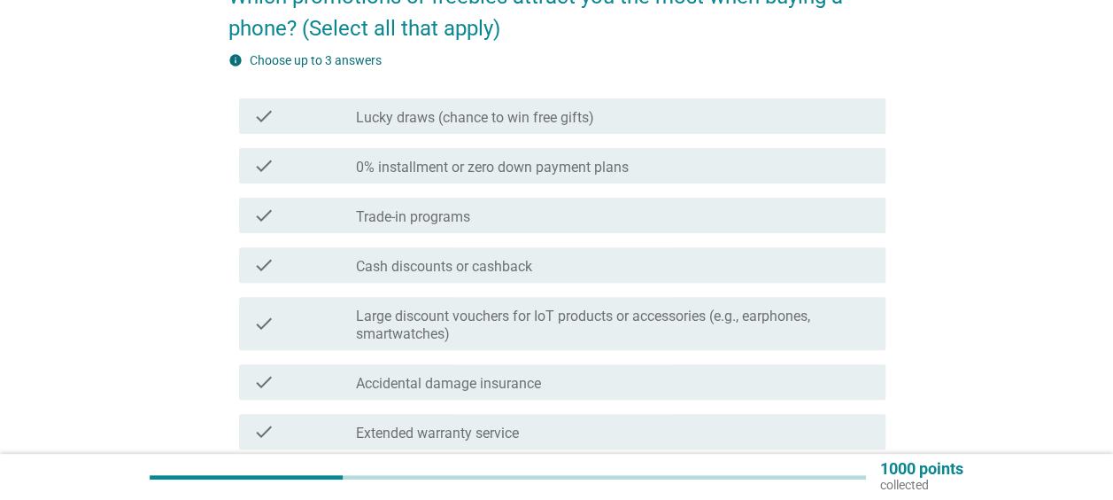
scroll to position [354, 0]
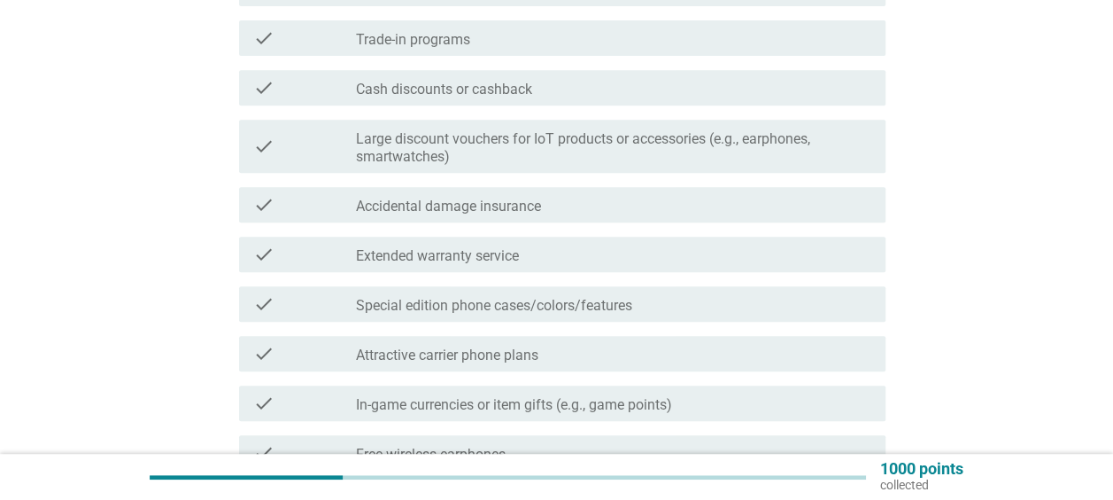
click at [526, 156] on label "Large discount vouchers for IoT products or accessories (e.g., earphones, smart…" at bounding box center [614, 147] width 516 height 35
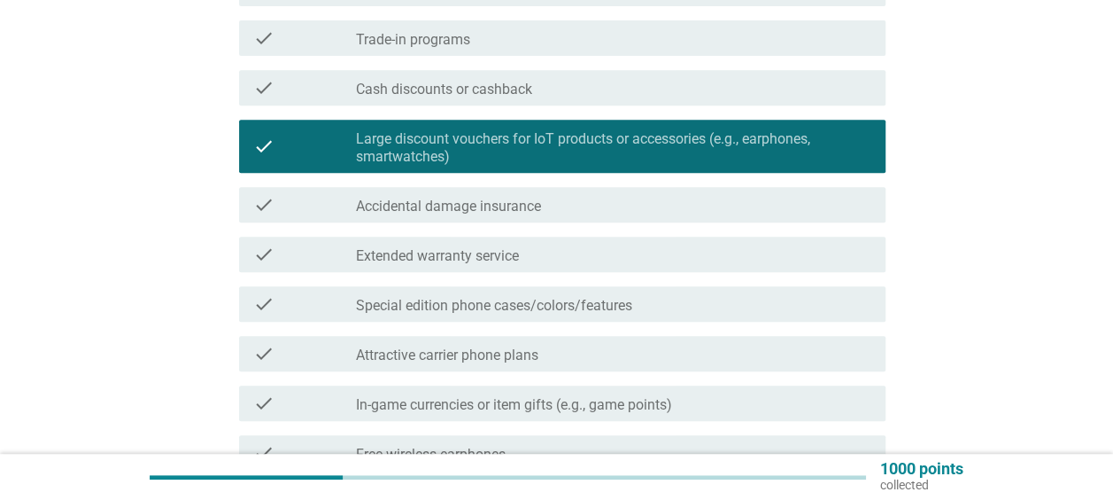
click at [526, 156] on label "Large discount vouchers for IoT products or accessories (e.g., earphones, smart…" at bounding box center [614, 147] width 516 height 35
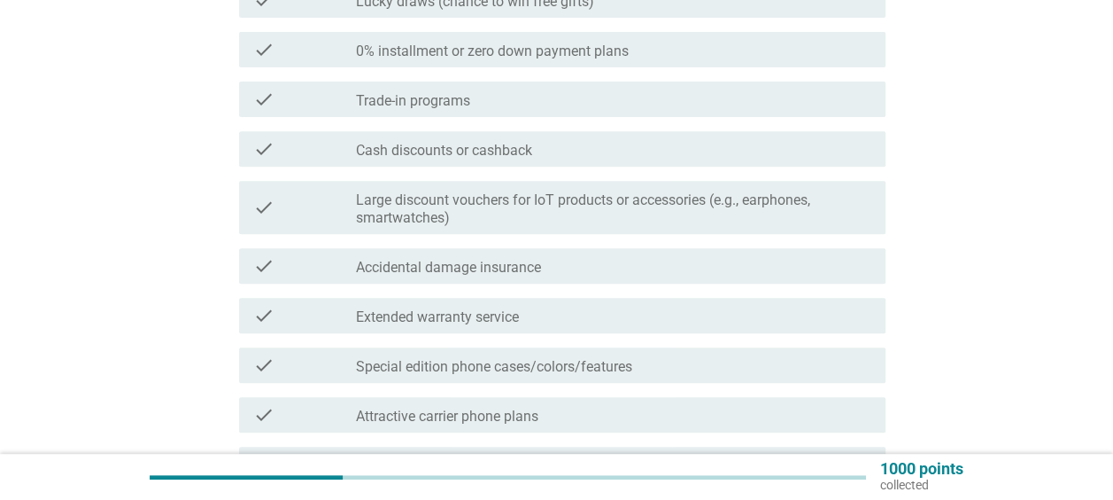
scroll to position [266, 0]
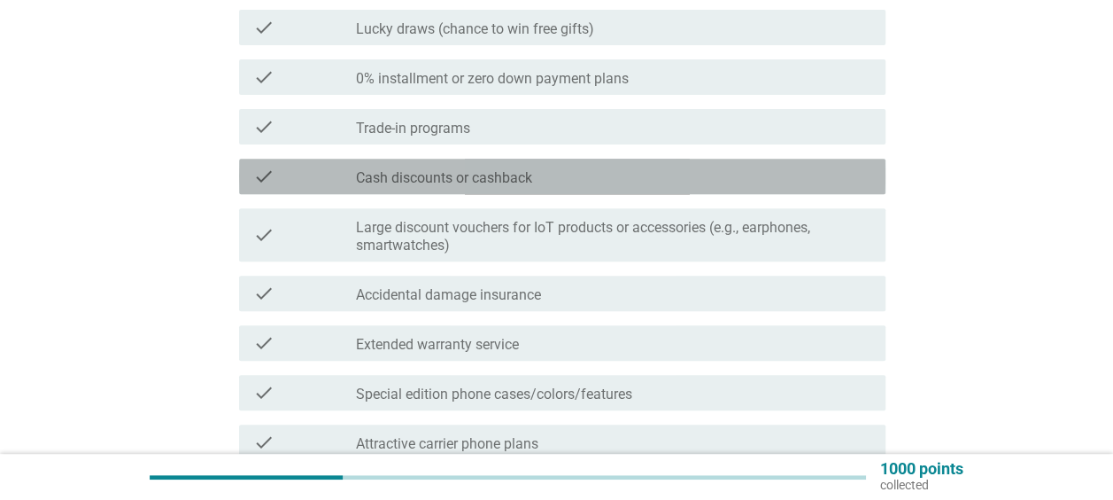
click at [526, 166] on div "check_box_outline_blank Cash discounts or cashback" at bounding box center [614, 176] width 516 height 21
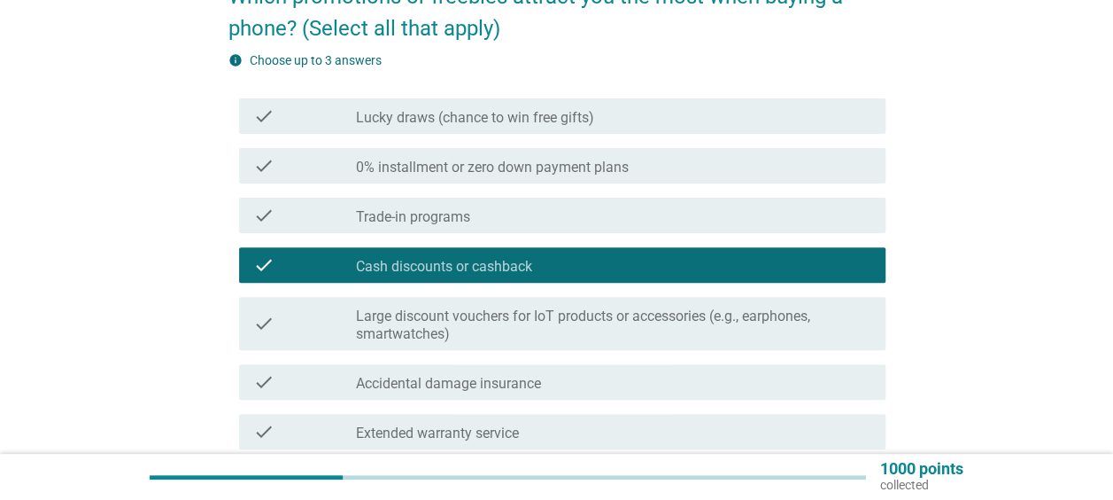
scroll to position [620, 0]
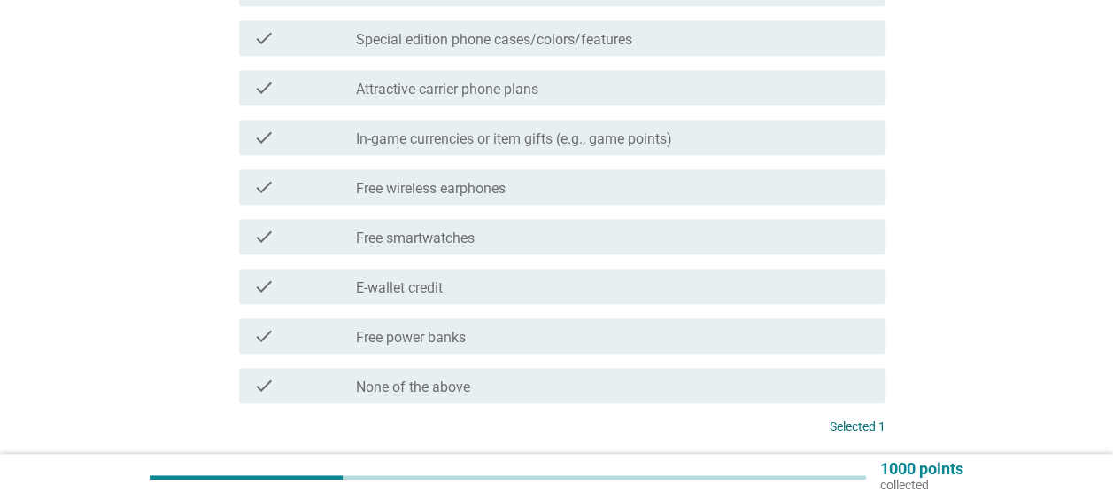
click at [478, 330] on div "check_box_outline_blank Free power banks" at bounding box center [614, 335] width 516 height 21
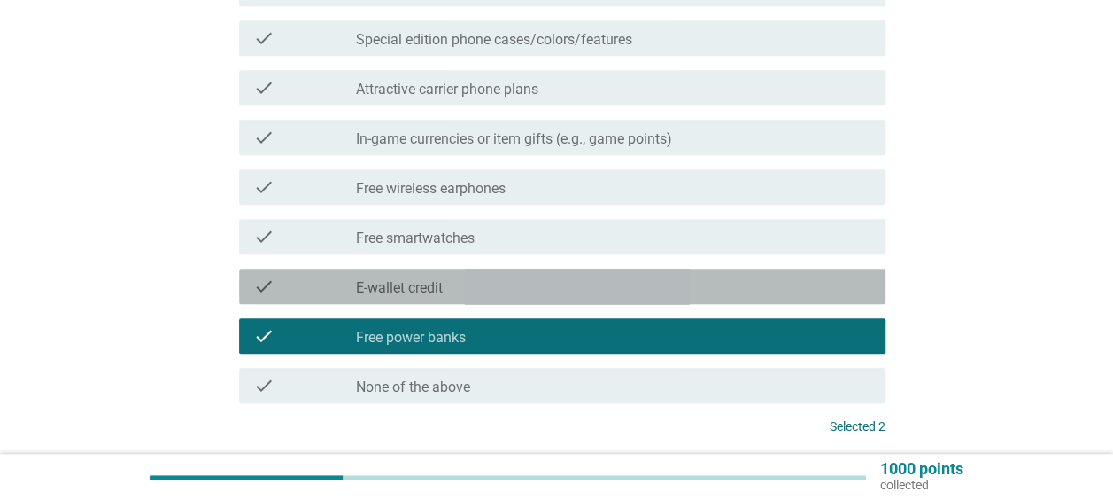
click at [488, 287] on div "check_box_outline_blank E-wallet credit" at bounding box center [614, 285] width 516 height 21
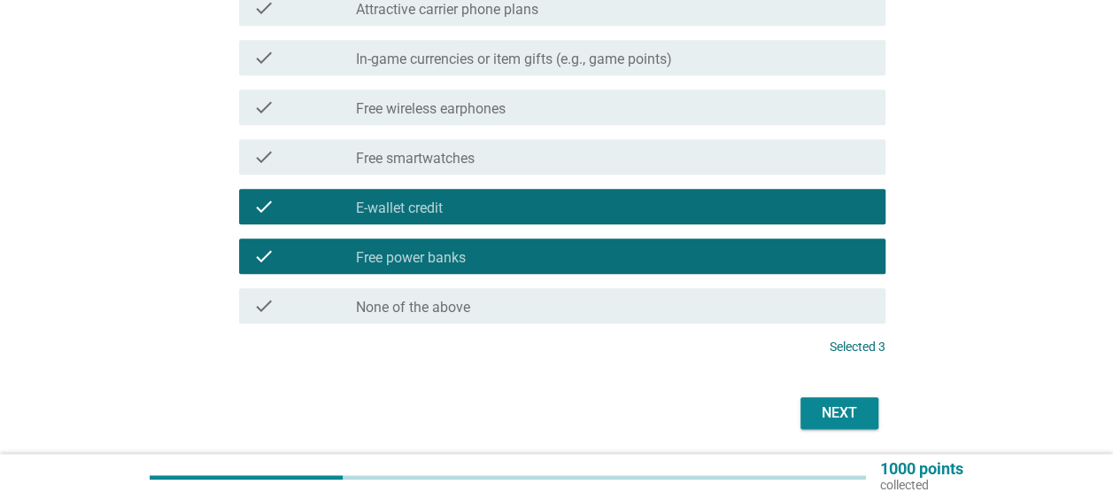
scroll to position [760, 0]
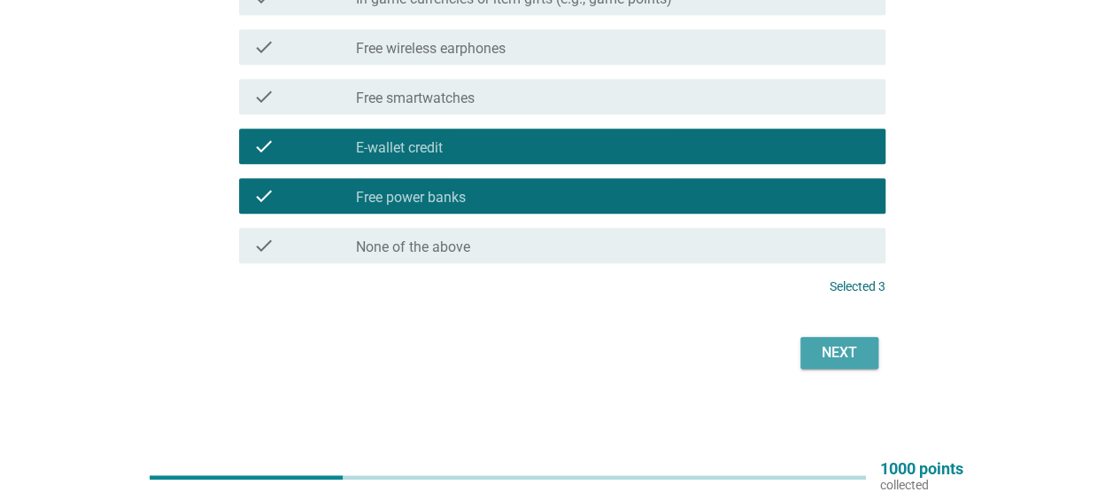
click at [846, 348] on div "Next" at bounding box center [840, 352] width 50 height 21
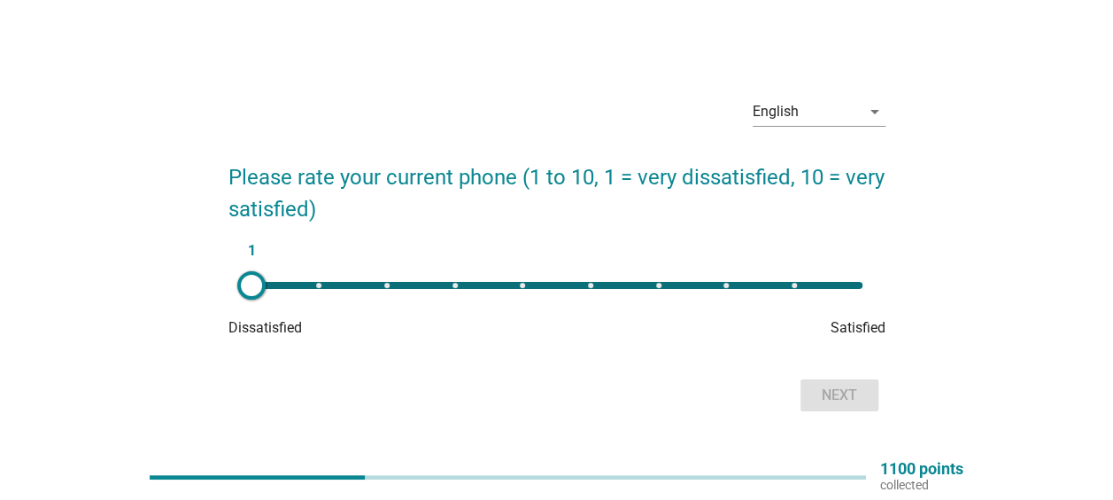
click at [590, 285] on div "1" at bounding box center [557, 285] width 611 height 7
type input "6"
click at [837, 396] on div "Next" at bounding box center [840, 394] width 50 height 21
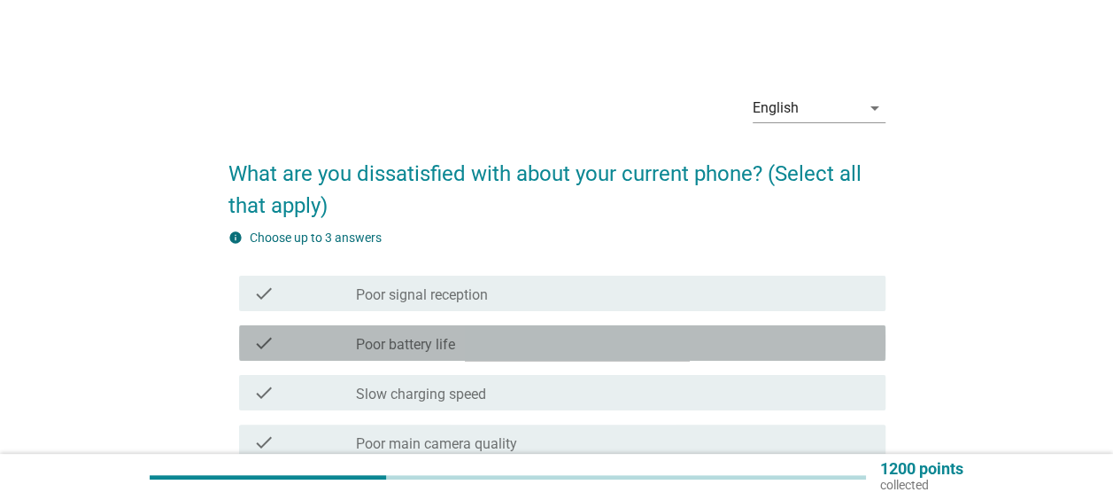
click at [795, 347] on div "check_box_outline_blank Poor battery life" at bounding box center [614, 342] width 516 height 21
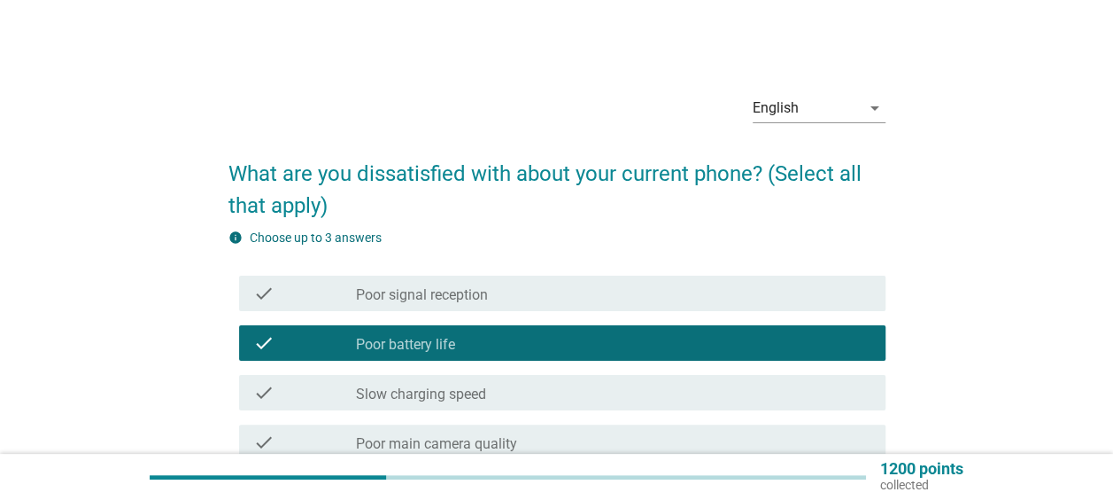
click at [795, 347] on div "check_box_outline_blank Poor battery life" at bounding box center [614, 342] width 516 height 21
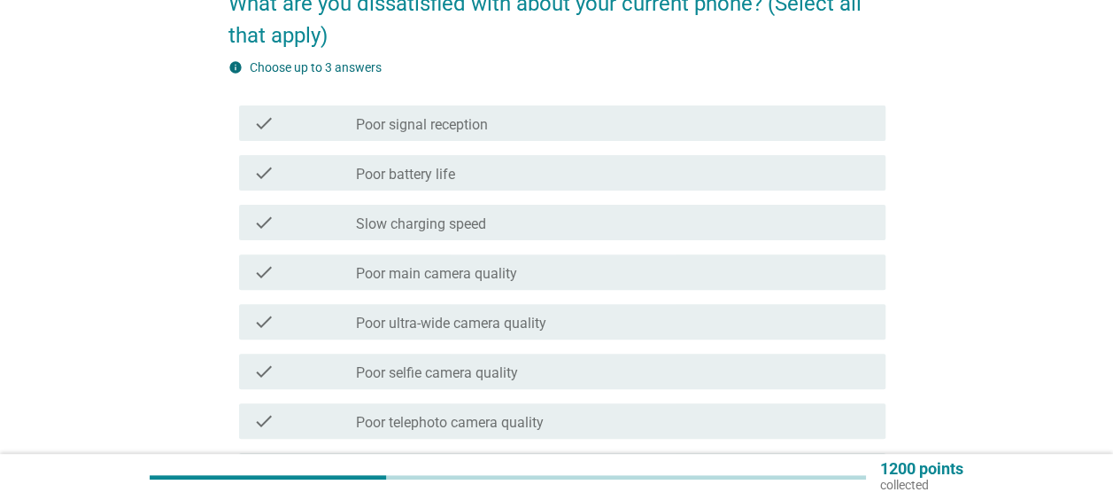
scroll to position [177, 0]
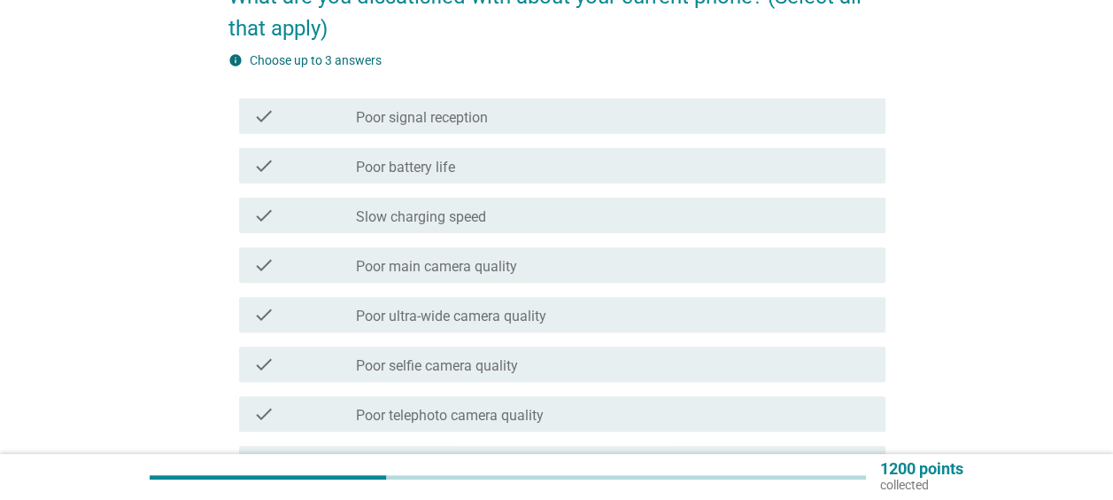
click at [759, 275] on div "check check_box_outline_blank Poor main camera quality" at bounding box center [562, 264] width 647 height 35
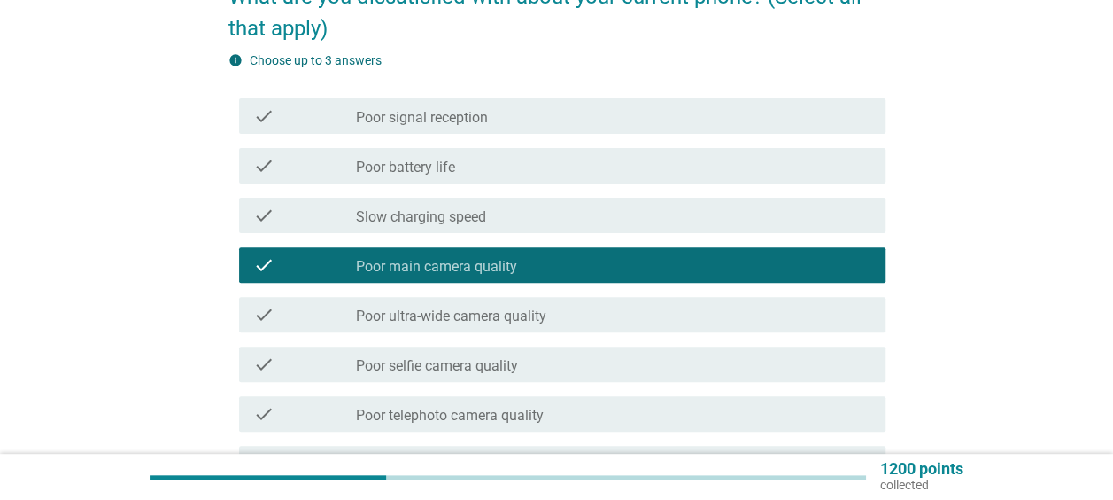
scroll to position [354, 0]
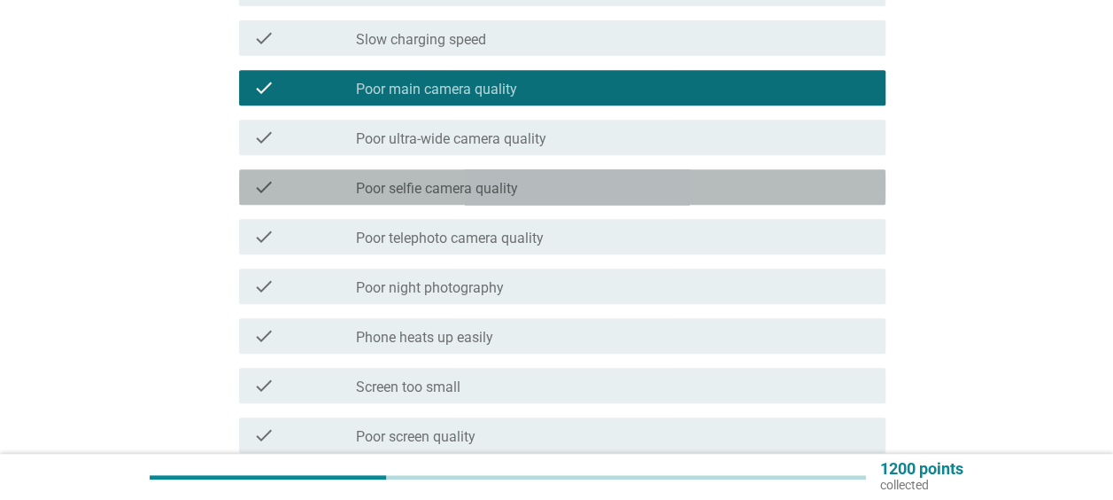
click at [742, 191] on div "check_box_outline_blank Poor selfie camera quality" at bounding box center [614, 186] width 516 height 21
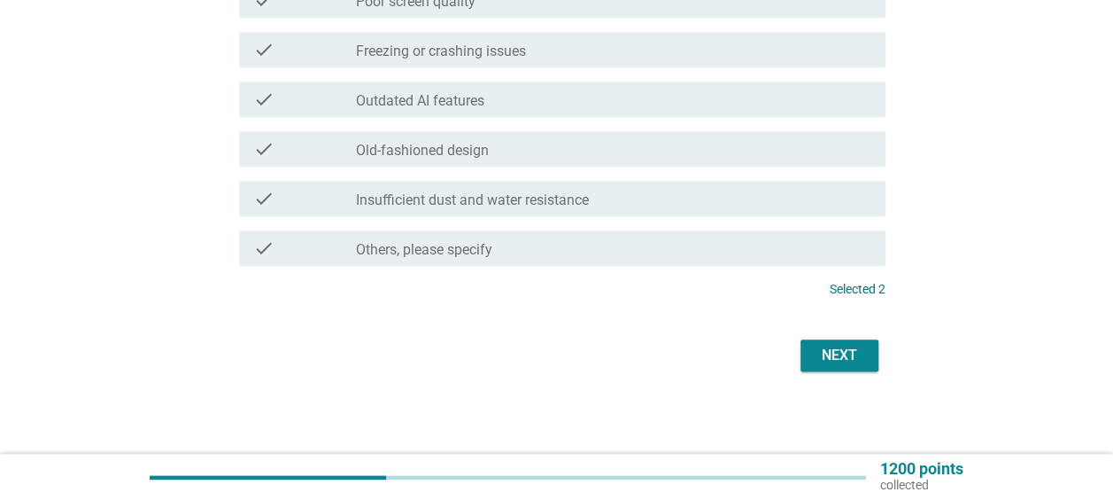
scroll to position [792, 0]
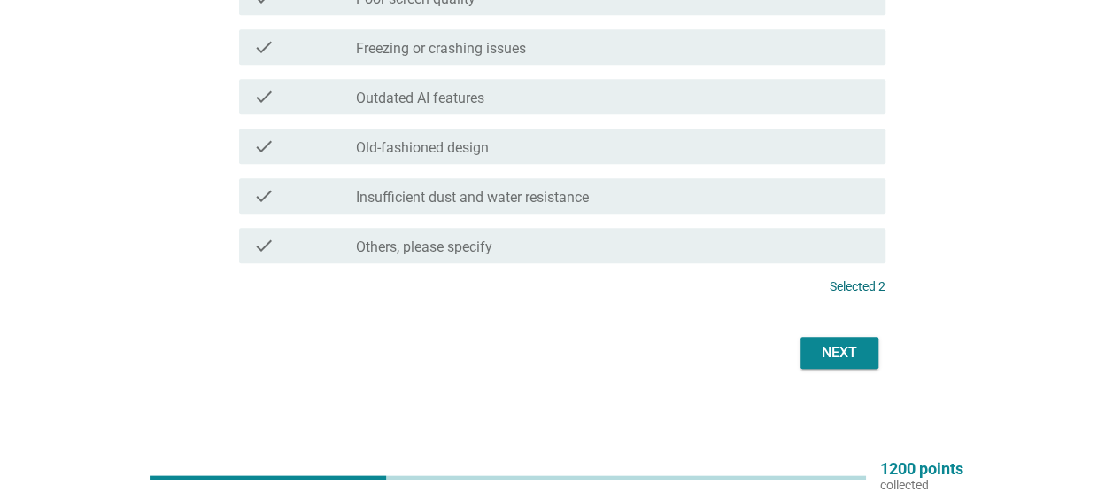
click at [855, 349] on div "Next" at bounding box center [840, 352] width 50 height 21
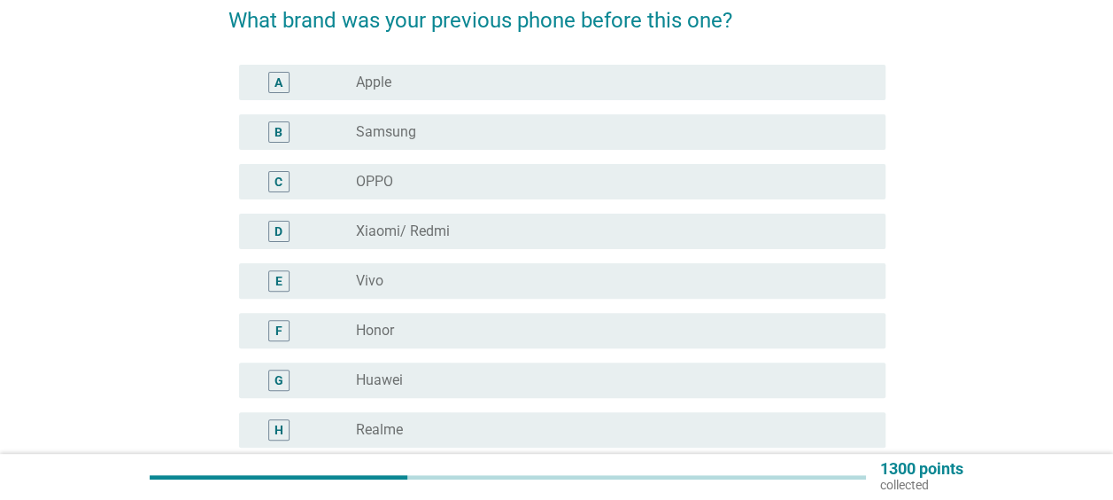
scroll to position [177, 0]
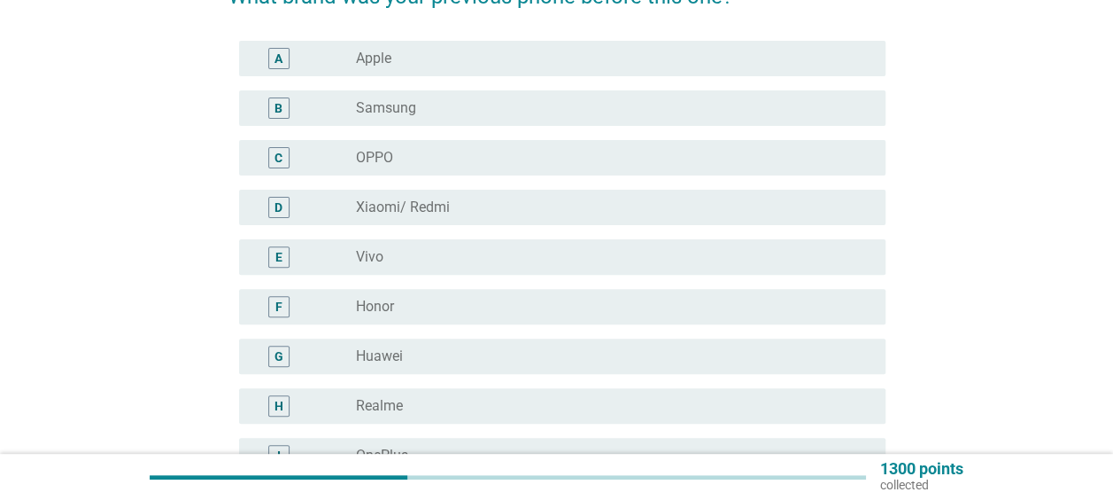
click at [431, 317] on div "F radio_button_unchecked Honor" at bounding box center [562, 306] width 647 height 35
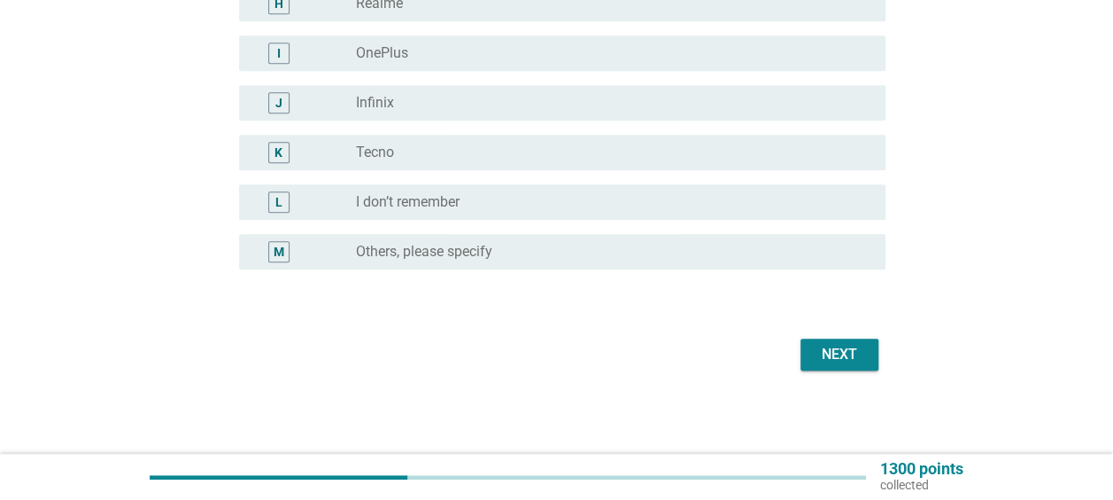
scroll to position [581, 0]
click at [829, 339] on button "Next" at bounding box center [840, 353] width 78 height 32
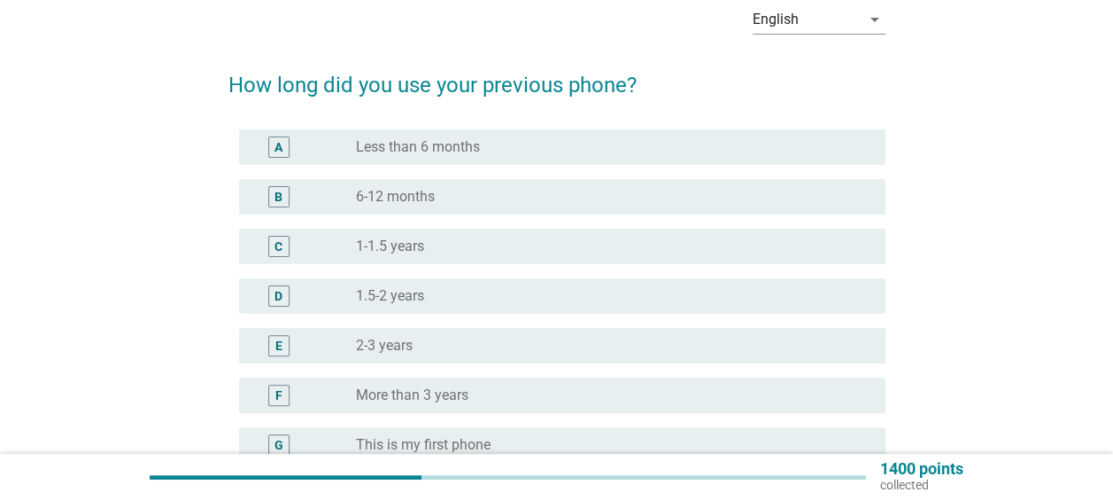
click at [747, 377] on div "F radio_button_unchecked More than 3 years" at bounding box center [562, 394] width 647 height 35
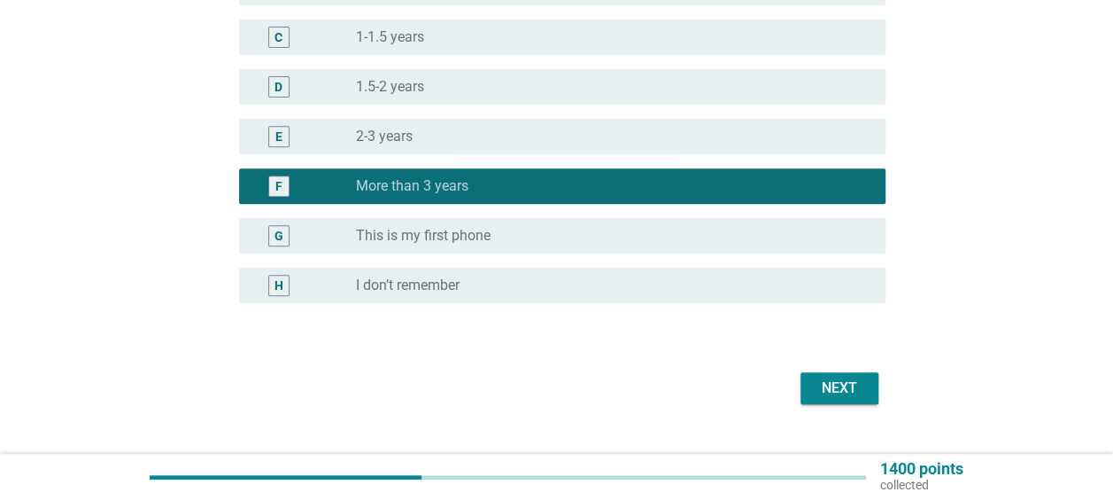
scroll to position [333, 0]
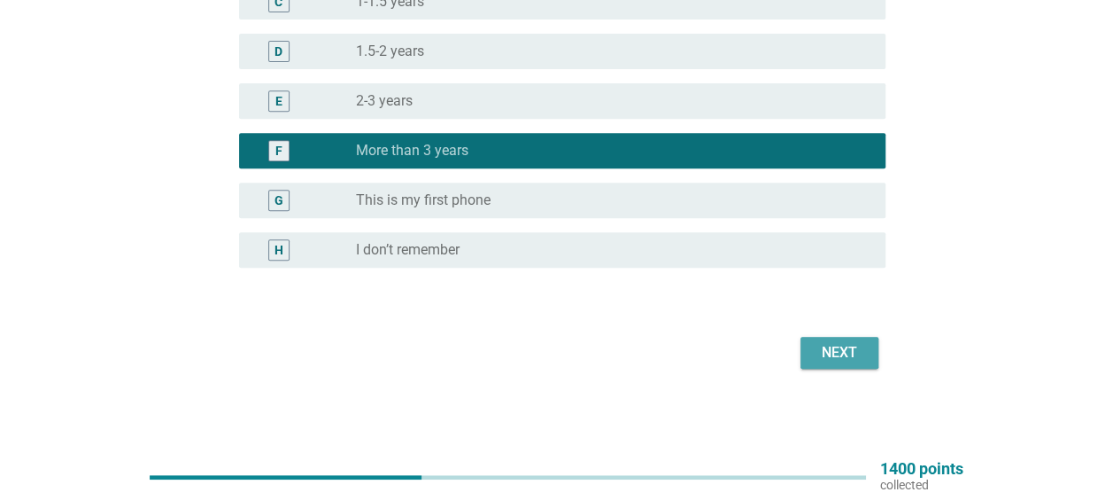
click at [822, 349] on div "Next" at bounding box center [840, 352] width 50 height 21
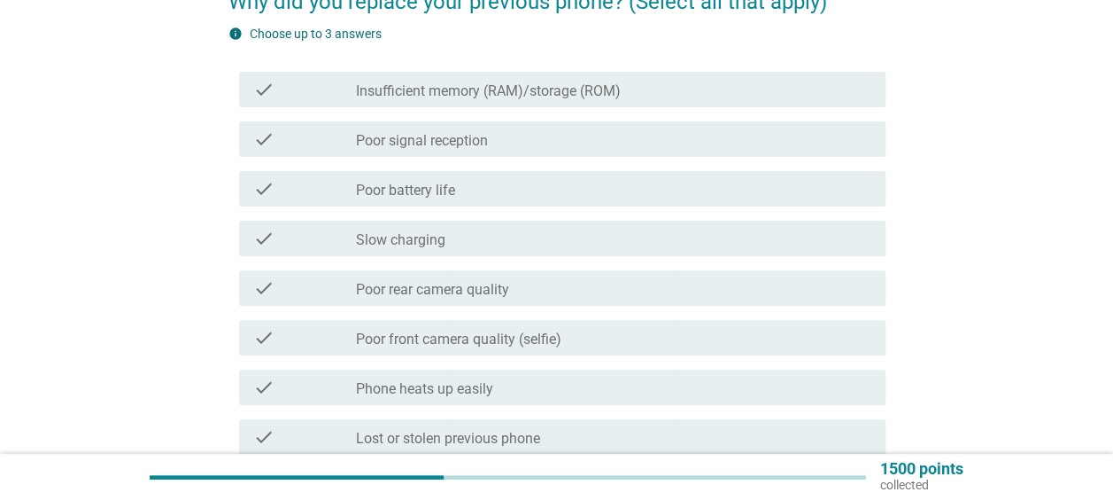
scroll to position [177, 0]
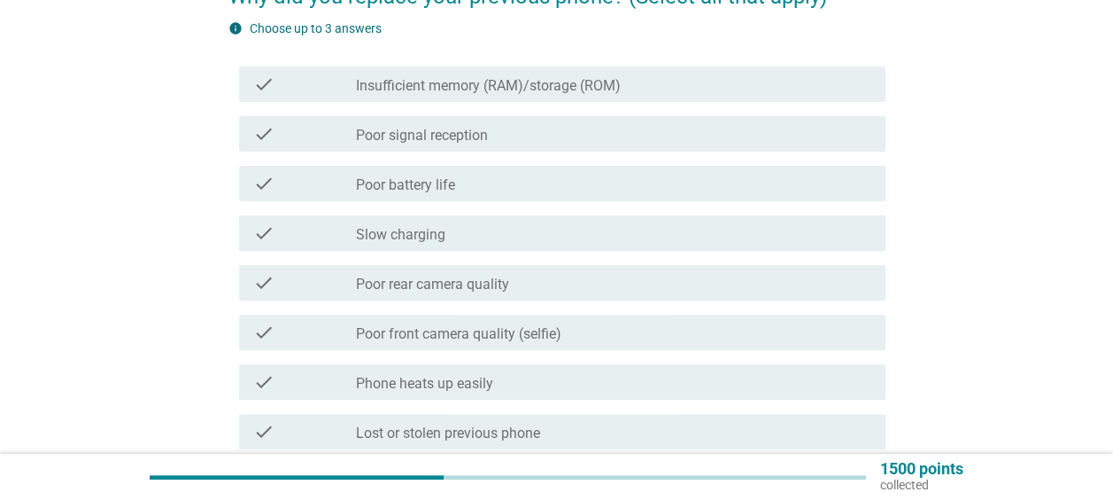
click at [462, 186] on div "check_box_outline_blank Poor battery life" at bounding box center [614, 183] width 516 height 21
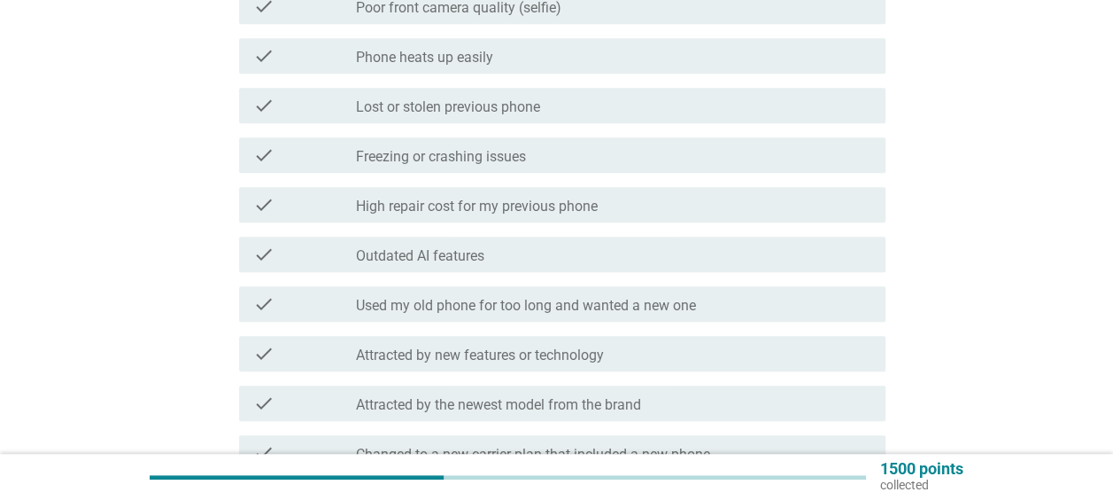
scroll to position [531, 0]
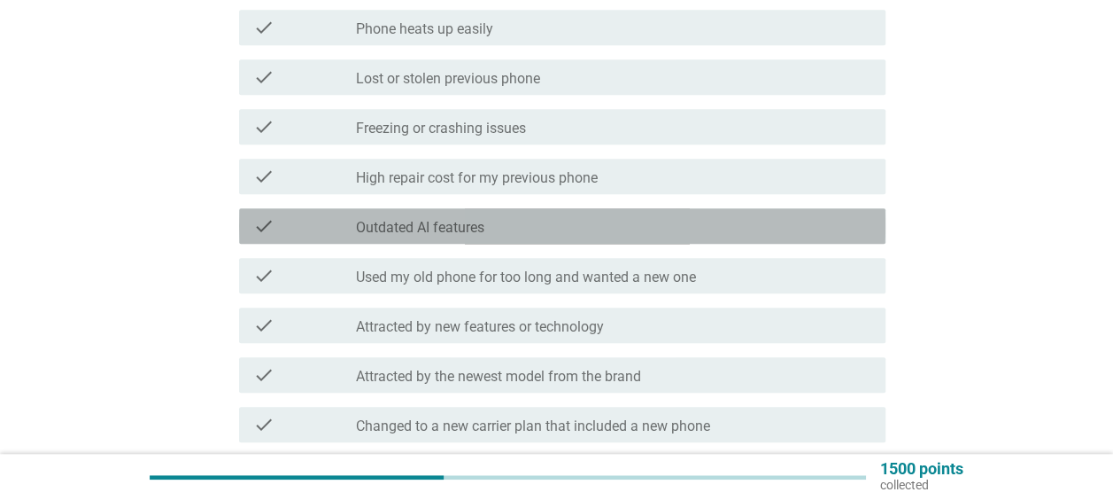
click at [620, 225] on div "check_box_outline_blank Outdated AI features" at bounding box center [614, 225] width 516 height 21
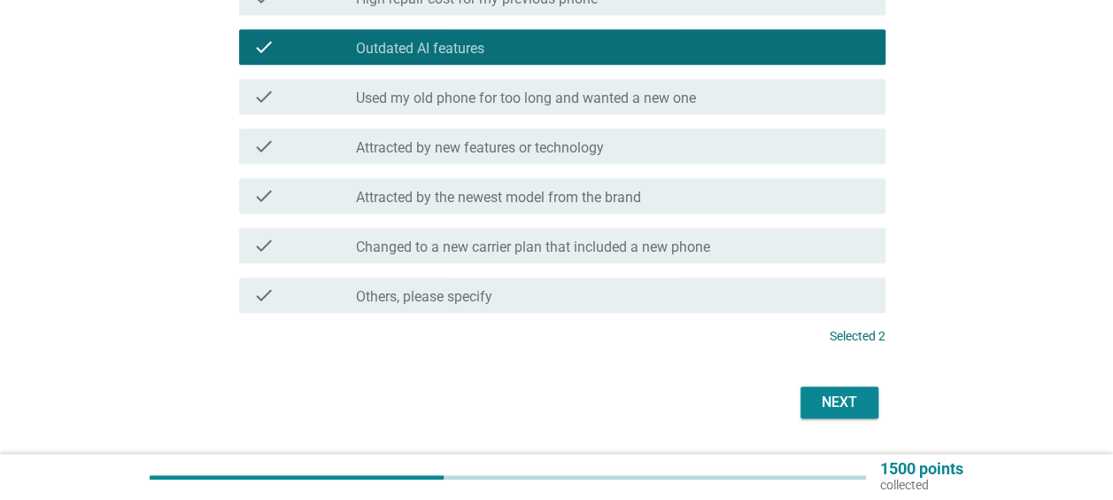
scroll to position [760, 0]
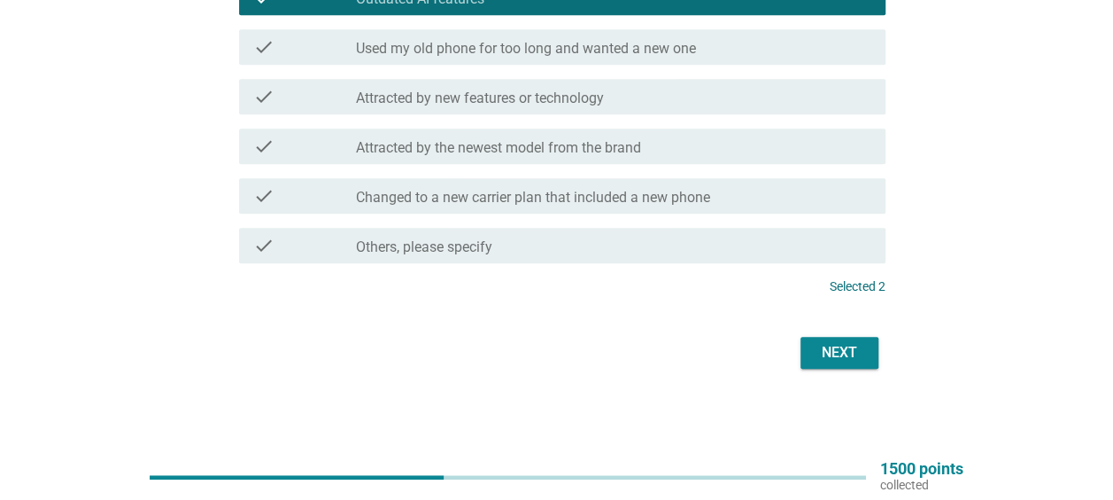
click at [841, 358] on div "Next" at bounding box center [840, 352] width 50 height 21
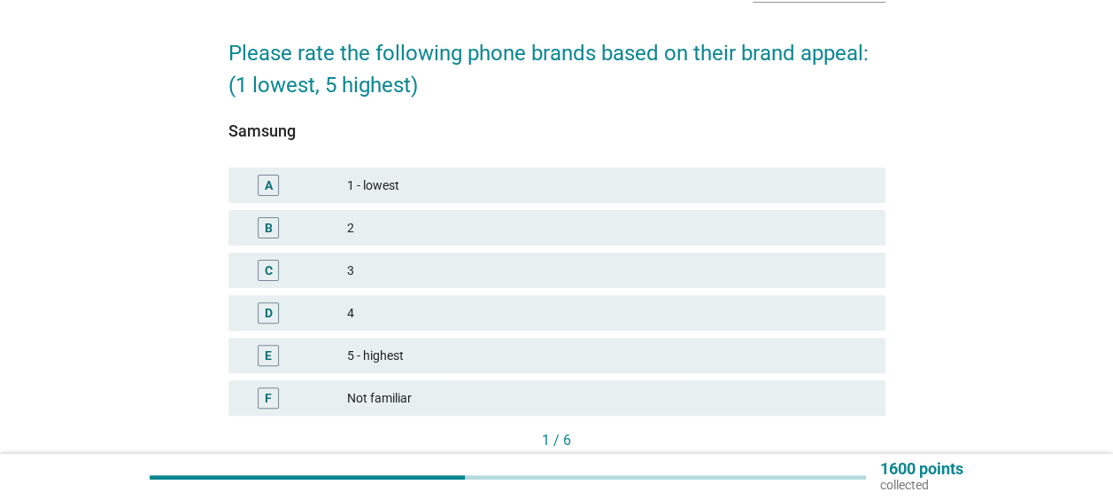
scroll to position [233, 0]
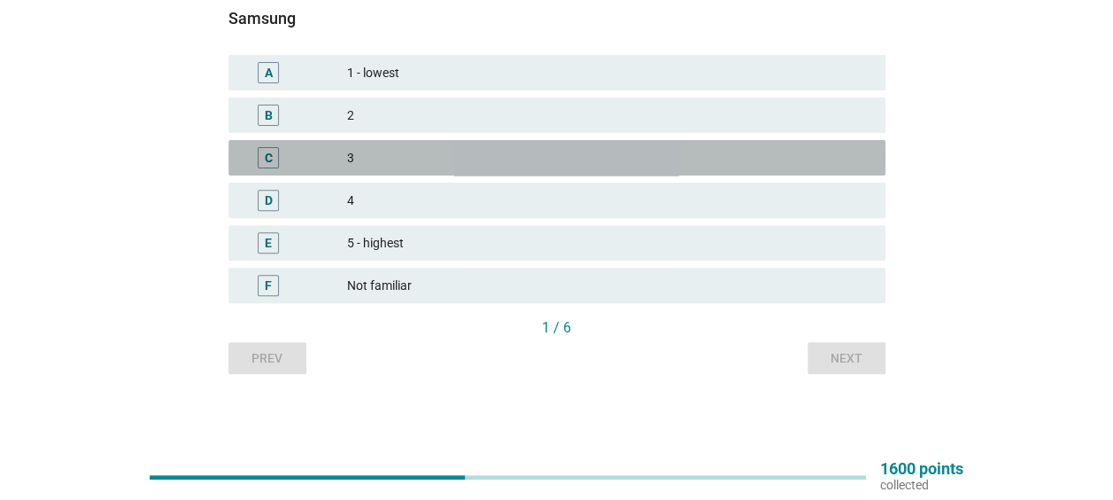
click at [779, 152] on div "3" at bounding box center [609, 157] width 524 height 21
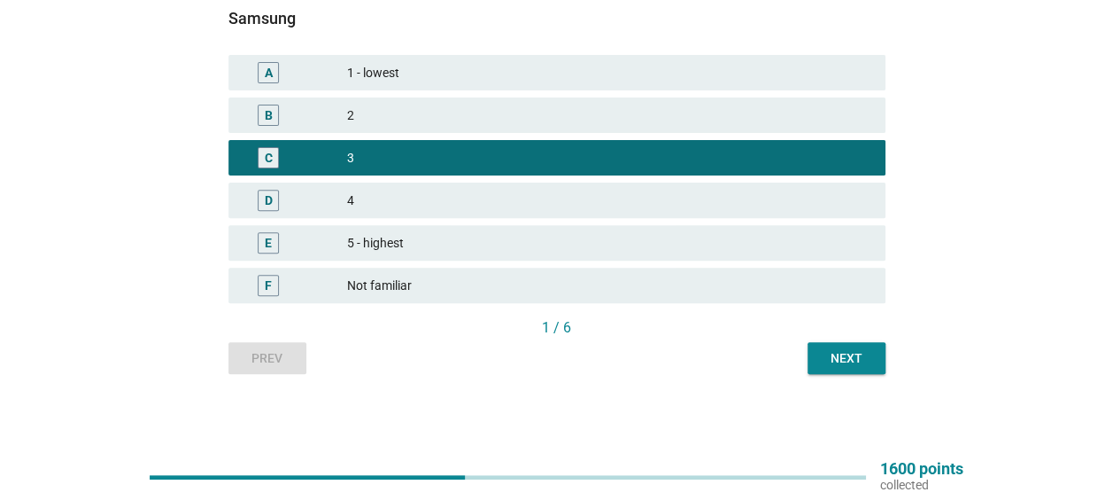
click at [846, 361] on div "Next" at bounding box center [847, 358] width 50 height 19
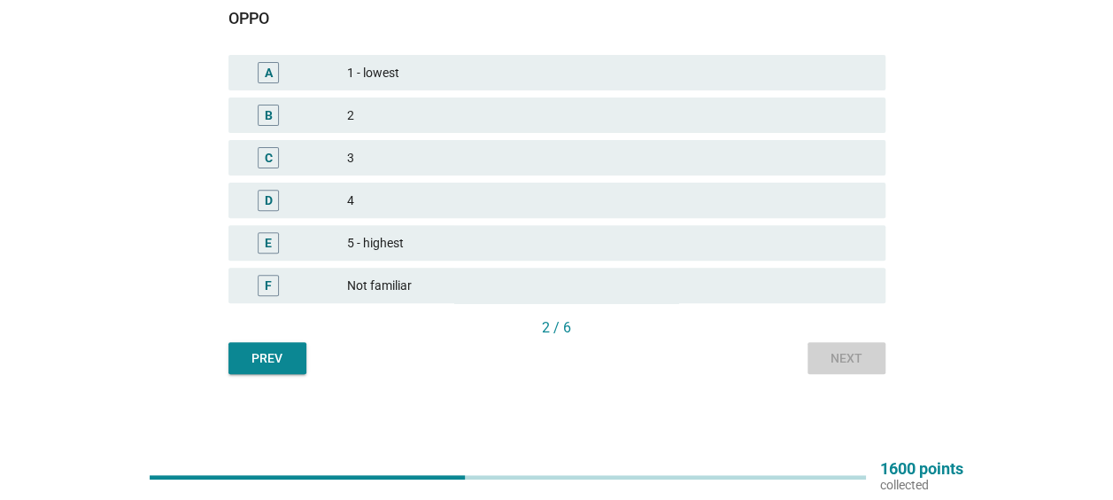
scroll to position [0, 0]
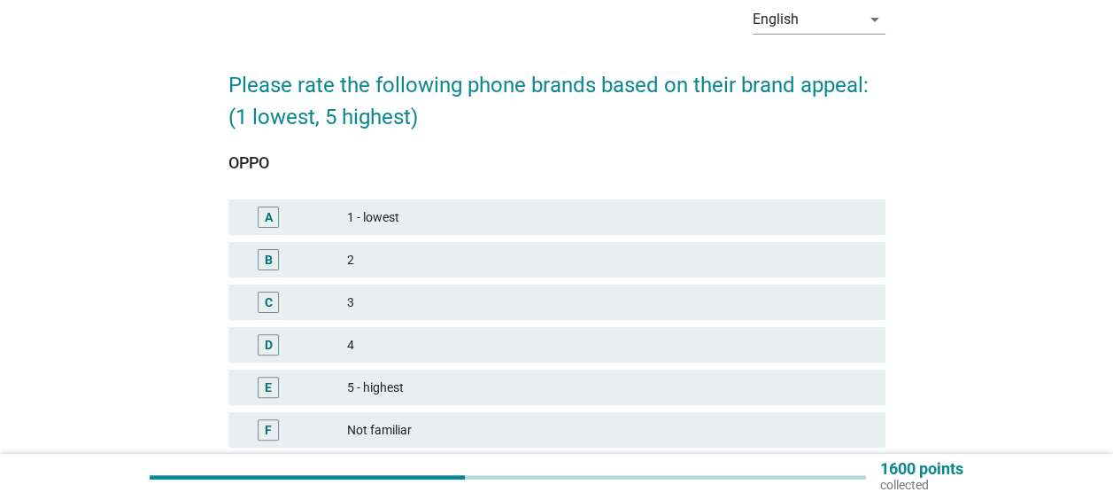
click at [732, 308] on div "3" at bounding box center [609, 301] width 524 height 21
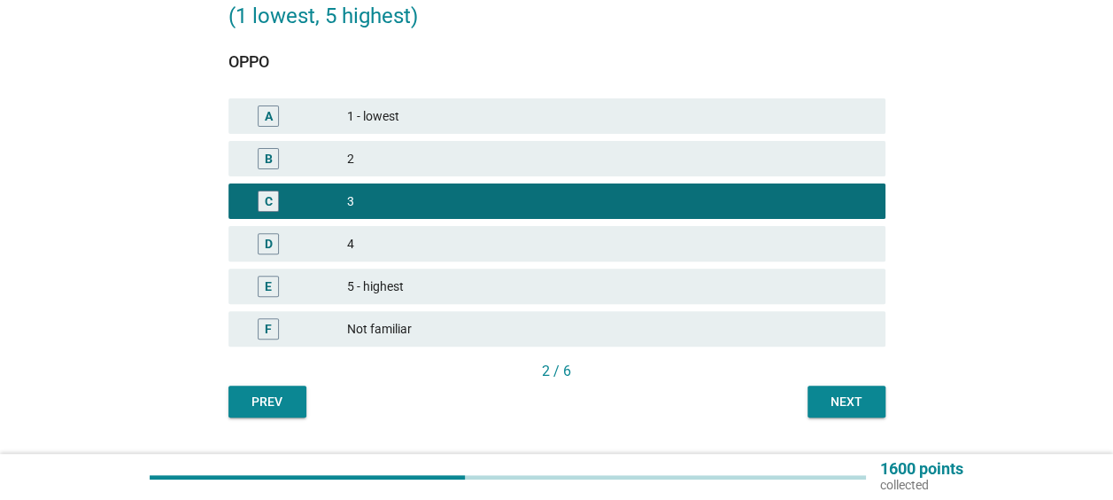
scroll to position [233, 0]
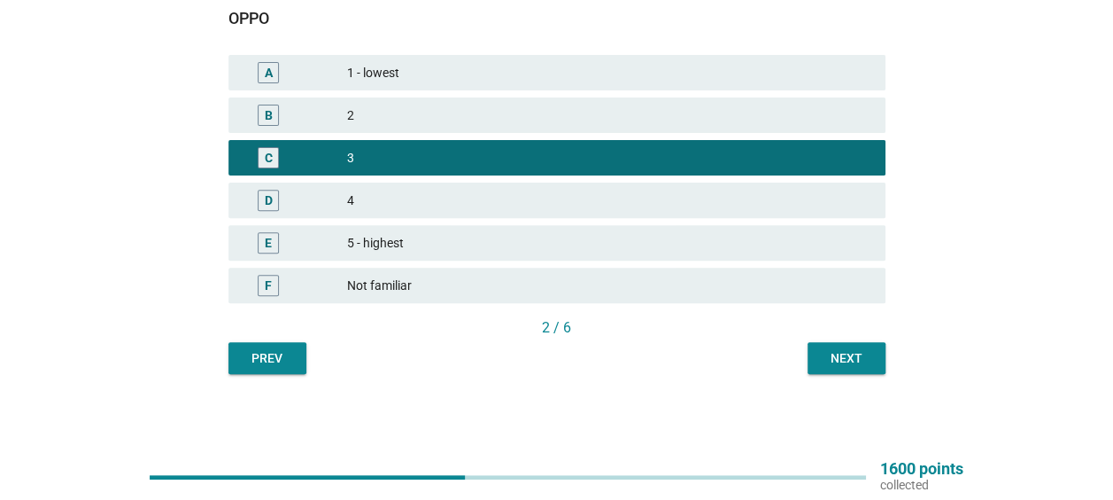
click at [847, 361] on div "Next" at bounding box center [847, 358] width 50 height 19
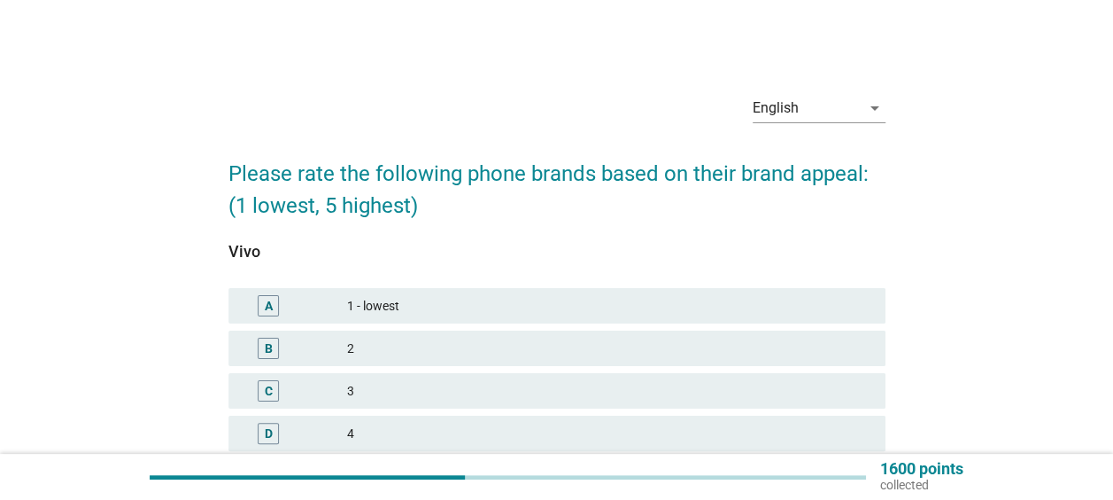
scroll to position [89, 0]
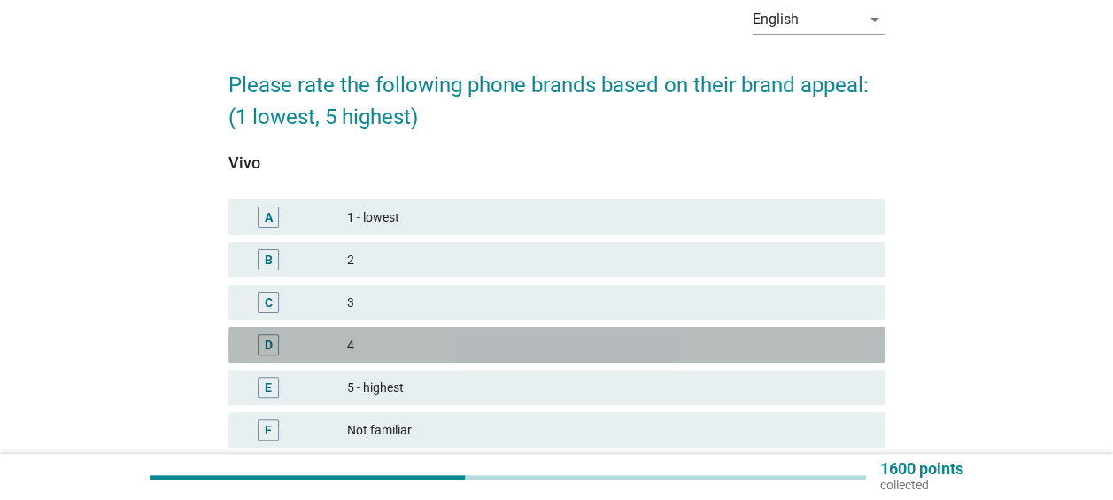
click at [778, 342] on div "4" at bounding box center [609, 344] width 524 height 21
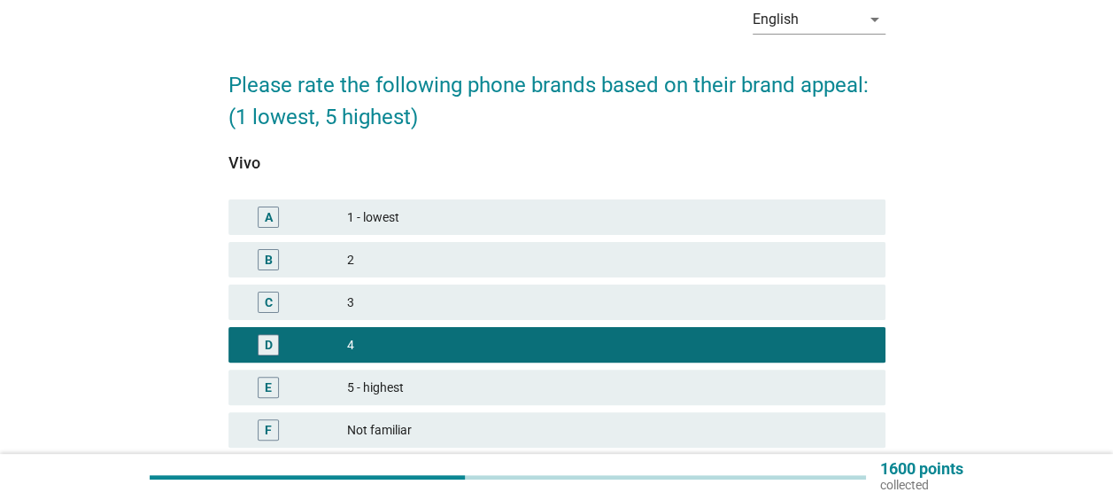
scroll to position [233, 0]
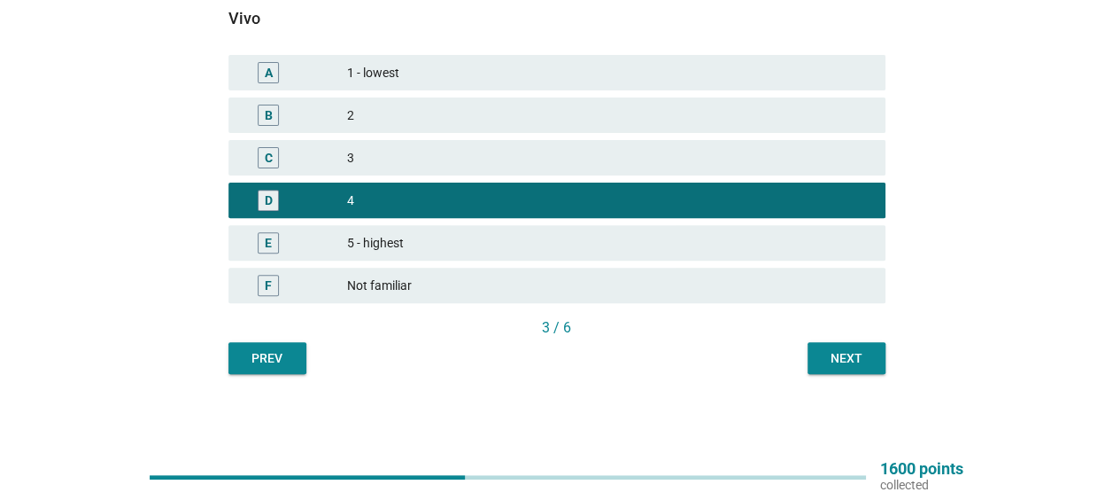
click at [836, 357] on div "Next" at bounding box center [847, 358] width 50 height 19
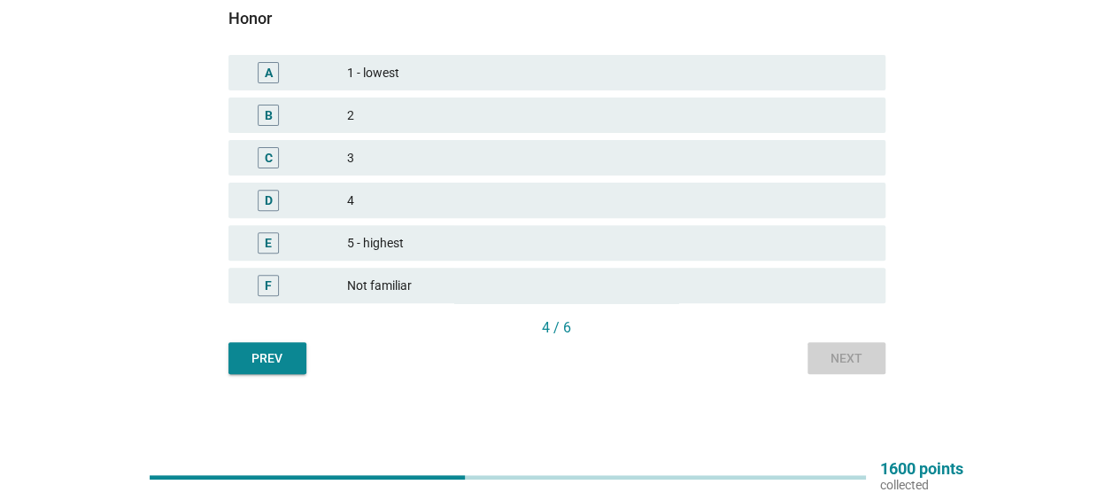
scroll to position [0, 0]
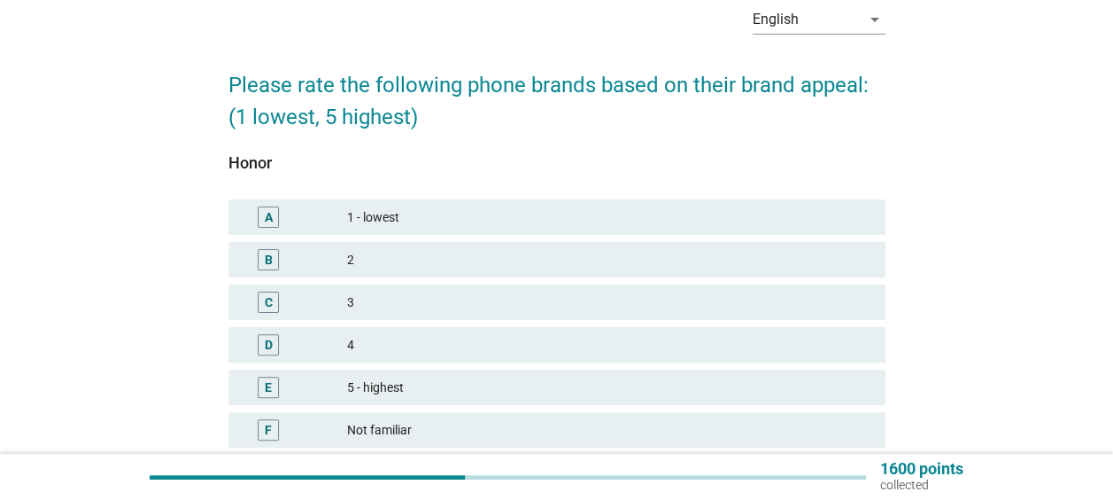
click at [811, 351] on div "4" at bounding box center [609, 344] width 524 height 21
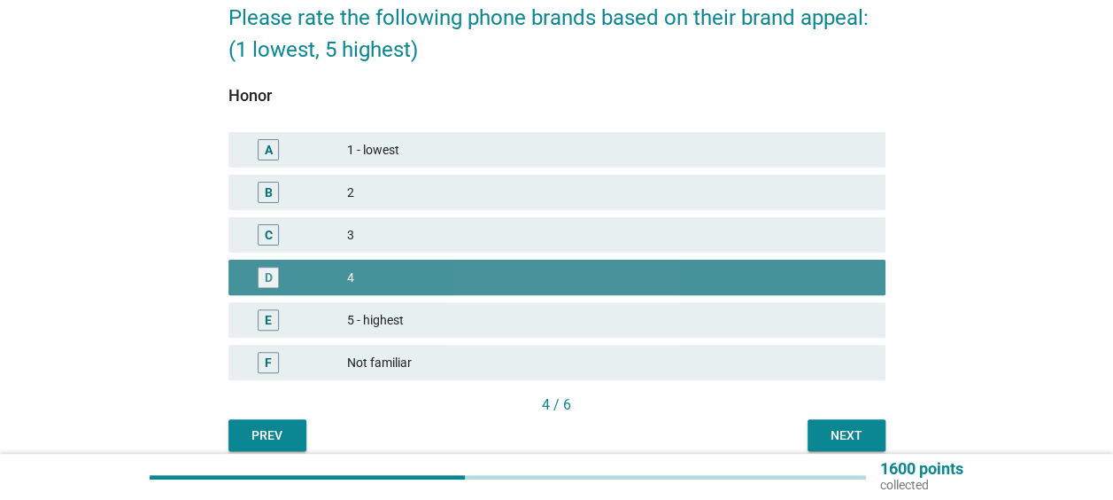
scroll to position [233, 0]
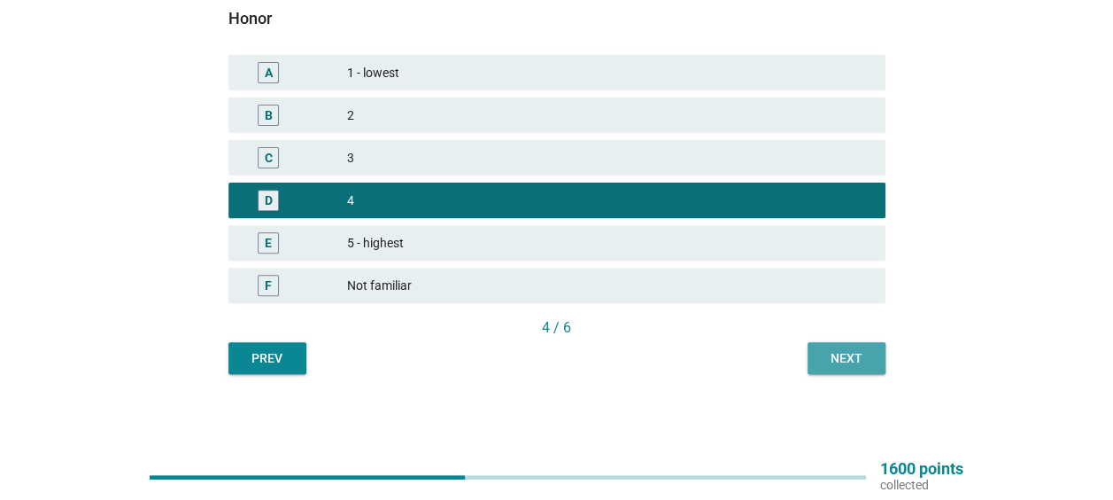
click at [850, 353] on div "Next" at bounding box center [847, 358] width 50 height 19
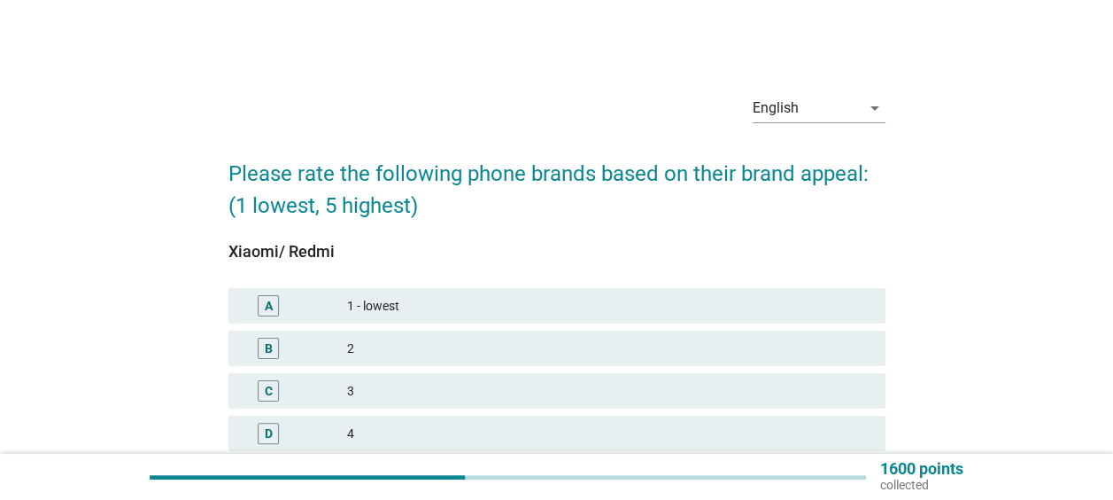
scroll to position [177, 0]
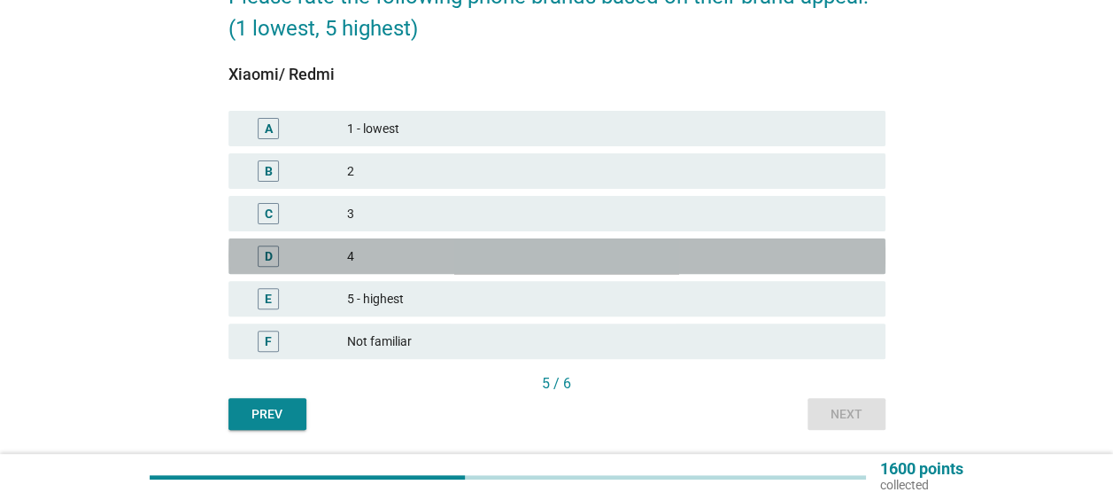
click at [767, 254] on div "4" at bounding box center [609, 255] width 524 height 21
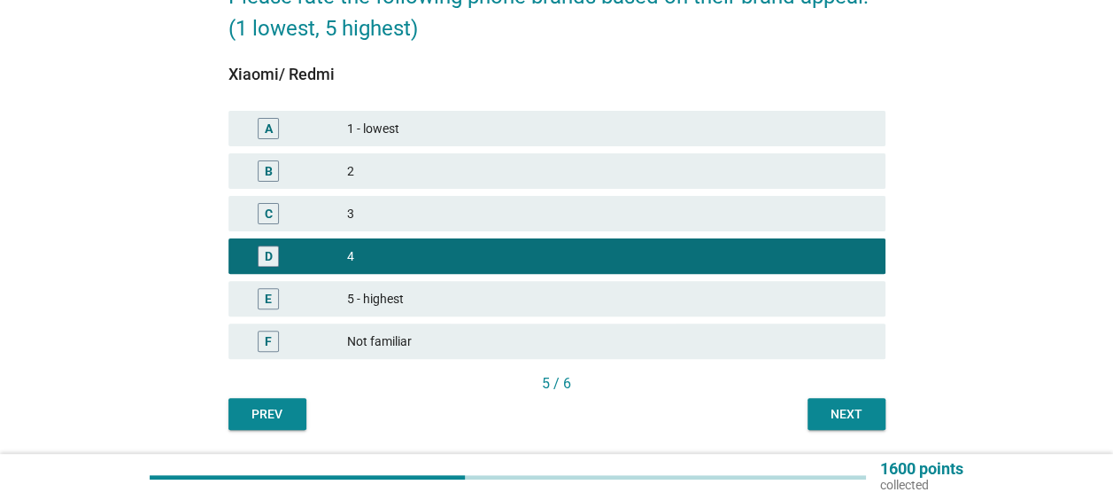
click at [850, 411] on div "Next" at bounding box center [847, 414] width 50 height 19
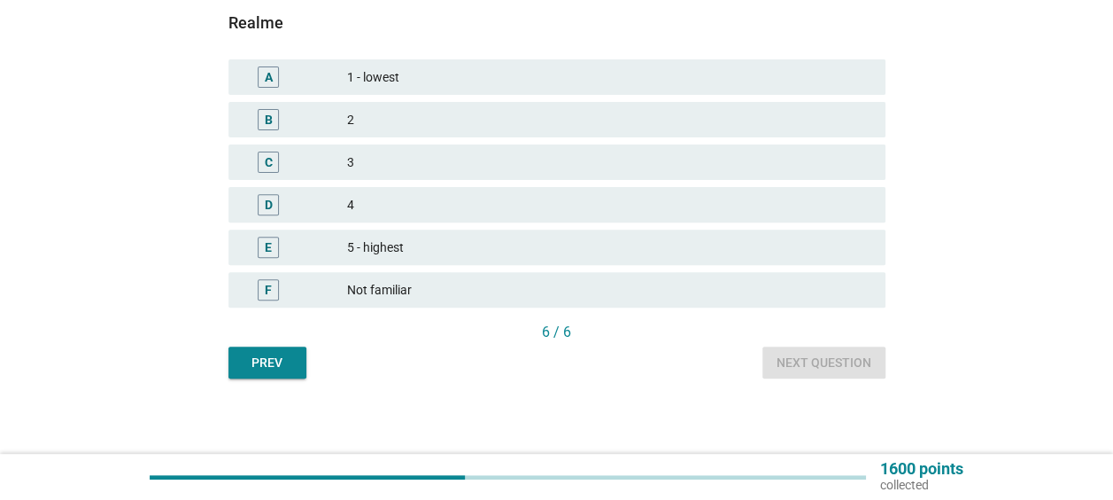
scroll to position [233, 0]
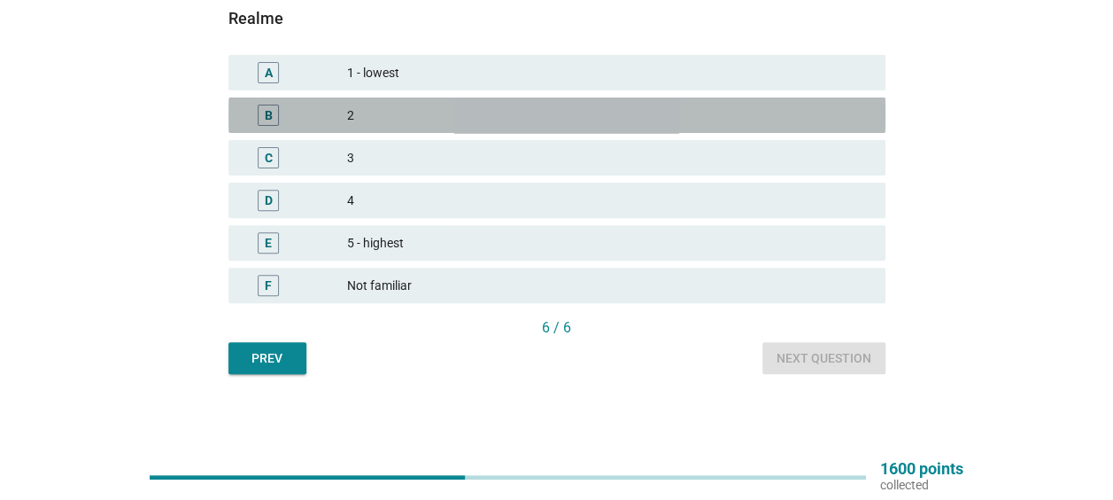
click at [739, 109] on div "2" at bounding box center [609, 115] width 524 height 21
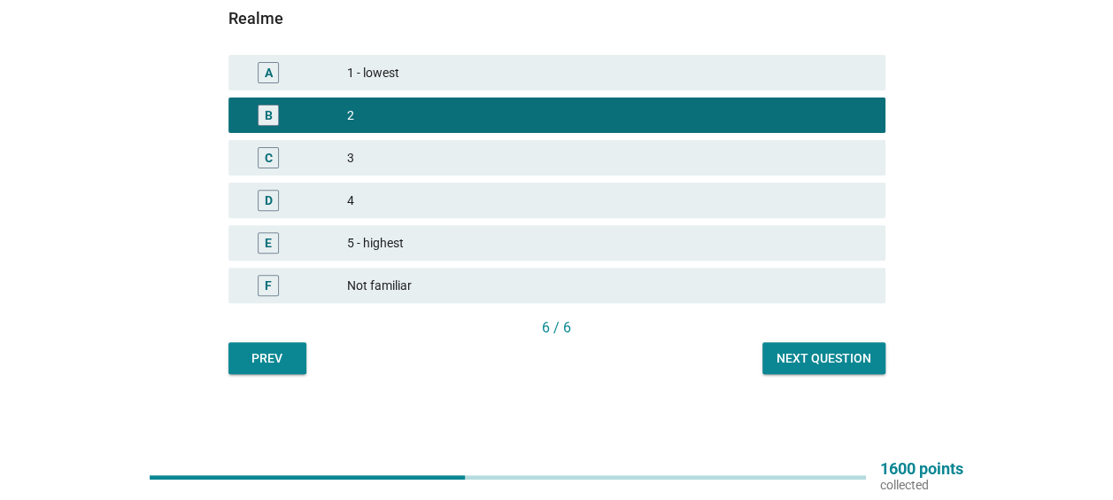
click at [657, 273] on div "F Not familiar" at bounding box center [557, 284] width 657 height 35
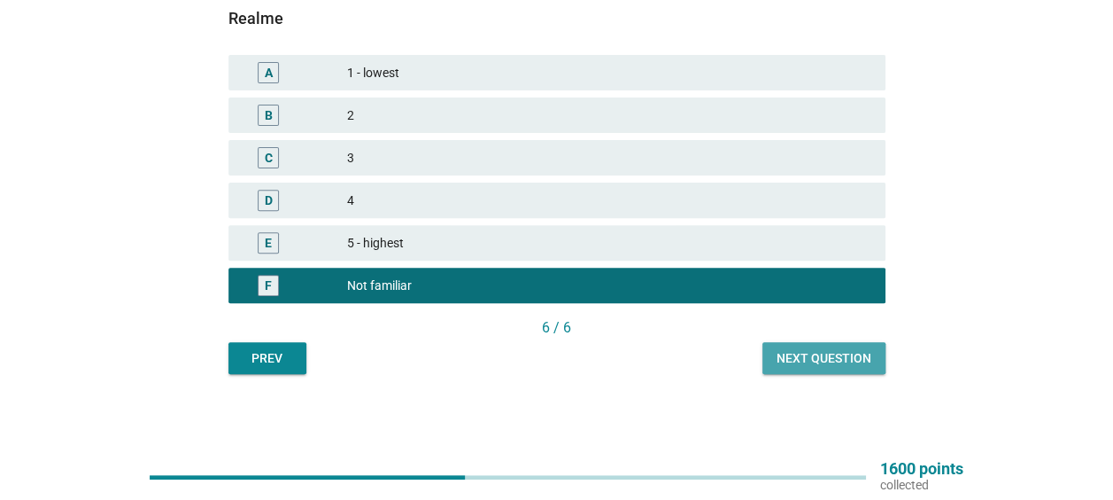
click at [806, 359] on div "Next question" at bounding box center [824, 358] width 95 height 19
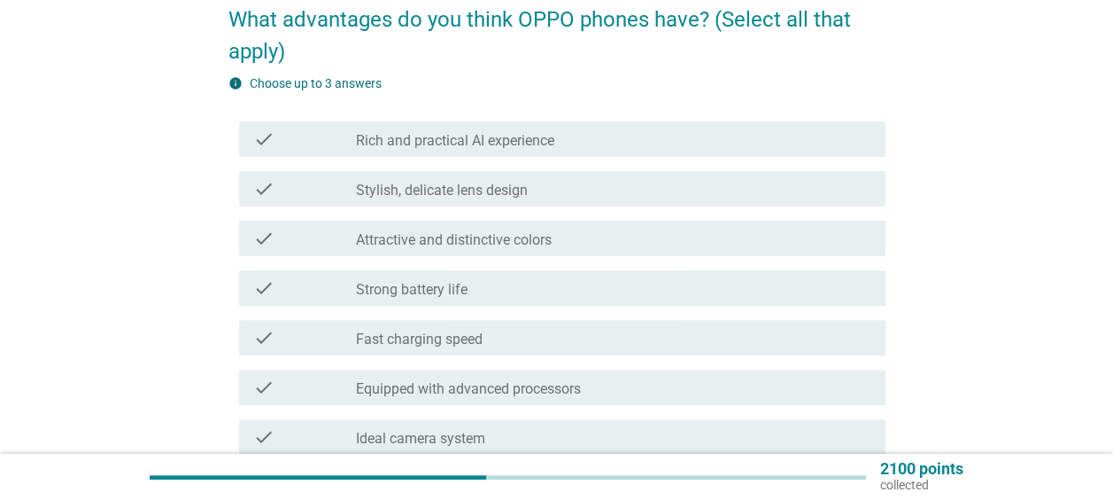
scroll to position [266, 0]
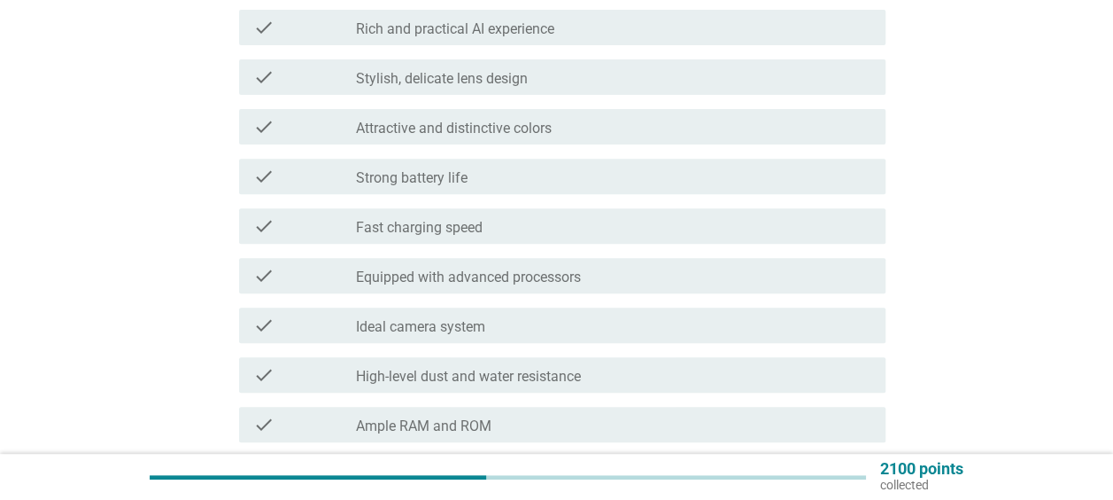
click at [748, 323] on div "check_box_outline_blank Ideal camera system" at bounding box center [614, 324] width 516 height 21
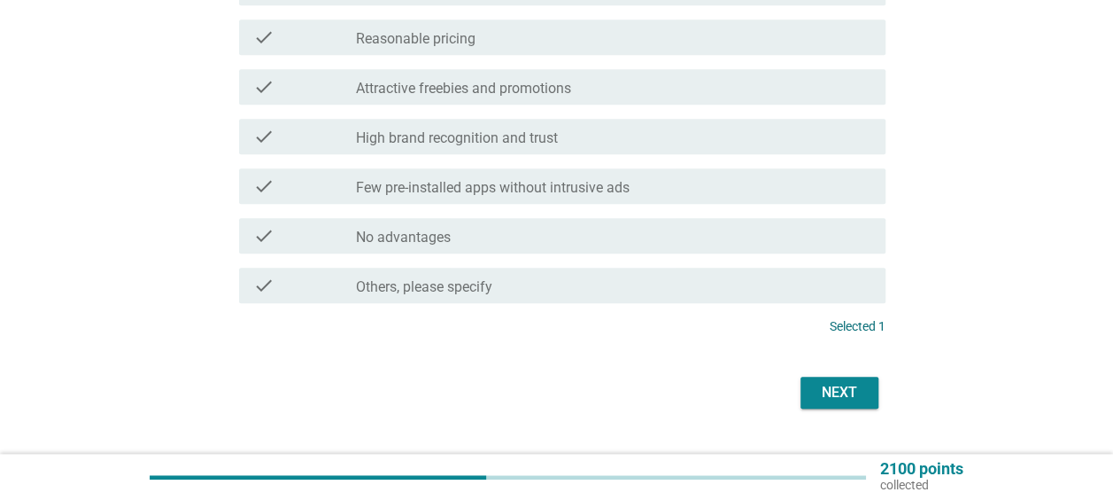
scroll to position [792, 0]
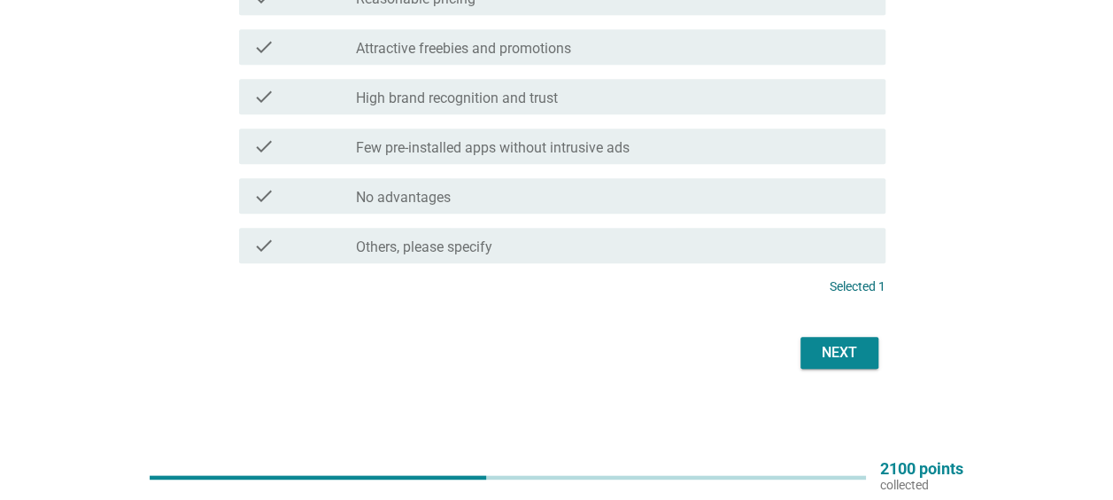
click at [833, 349] on div "Next" at bounding box center [840, 352] width 50 height 21
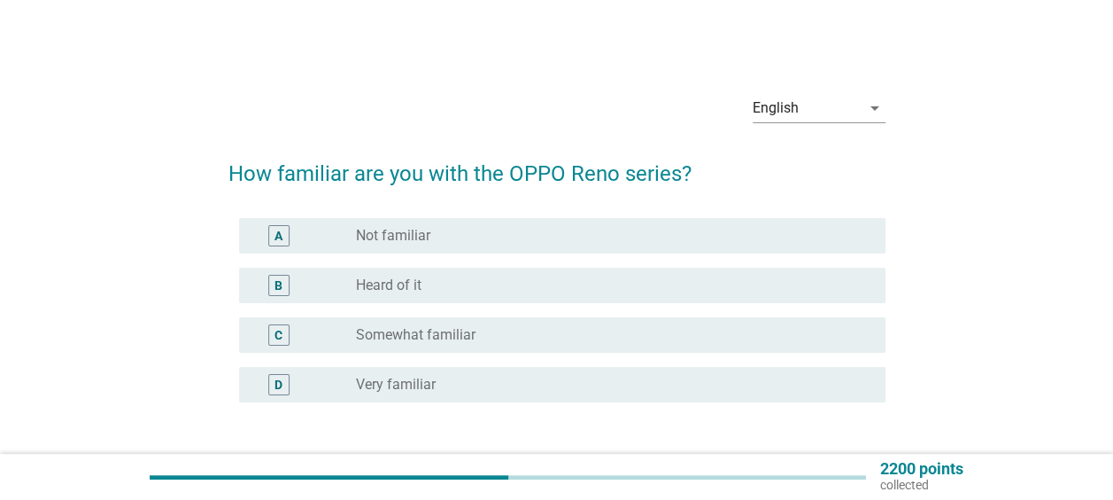
click at [827, 323] on div "C radio_button_unchecked Somewhat familiar" at bounding box center [562, 334] width 647 height 35
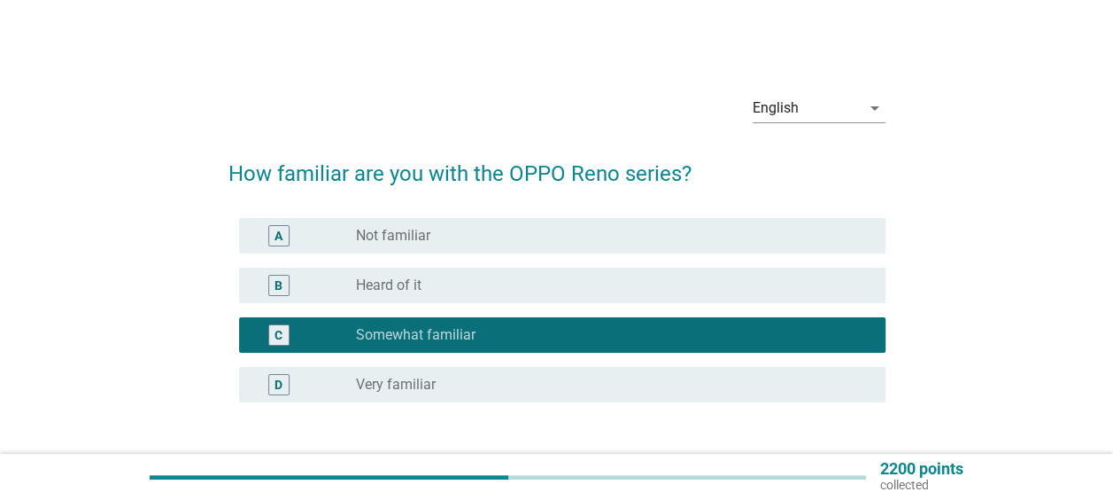
scroll to position [135, 0]
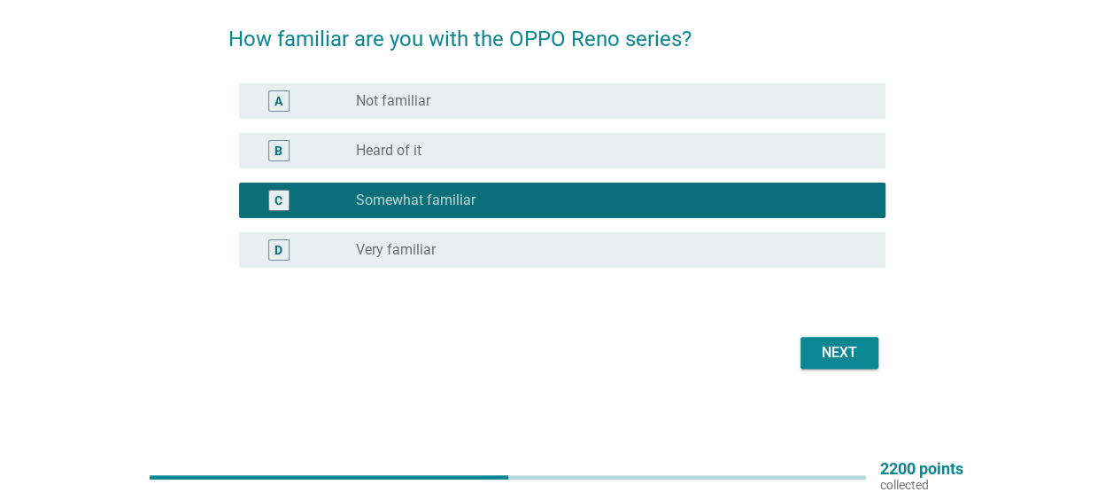
click at [763, 156] on div "radio_button_unchecked Heard of it" at bounding box center [606, 151] width 501 height 18
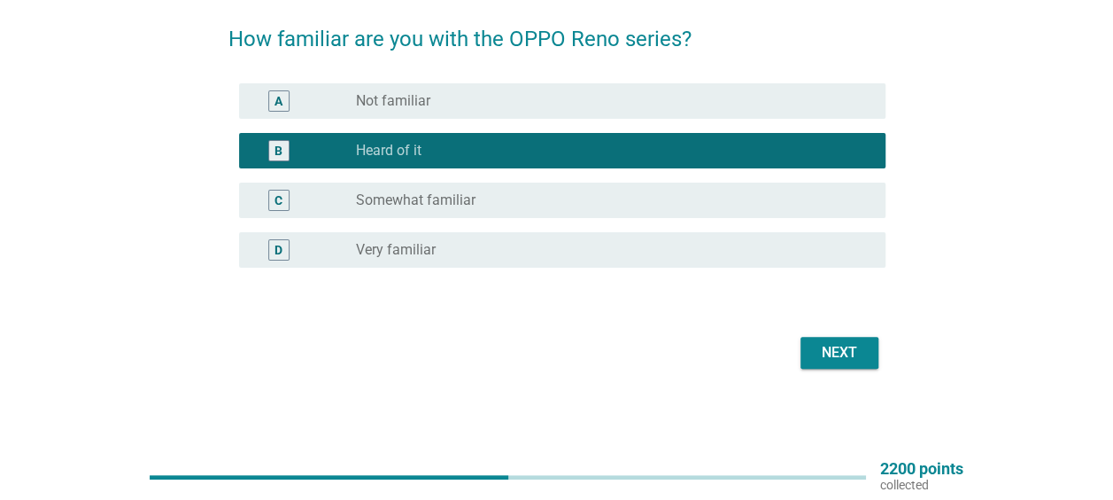
click at [840, 352] on div "Next" at bounding box center [840, 352] width 50 height 21
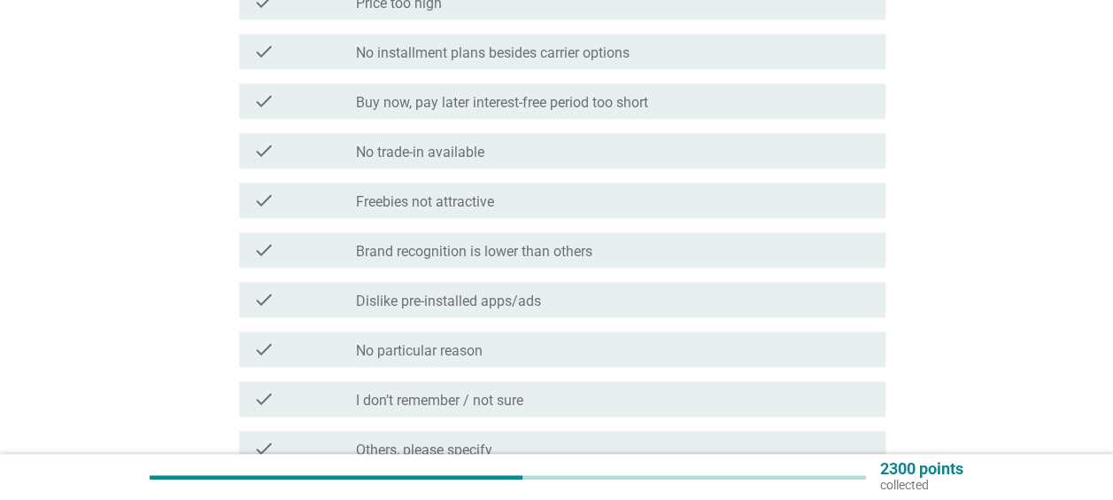
scroll to position [709, 0]
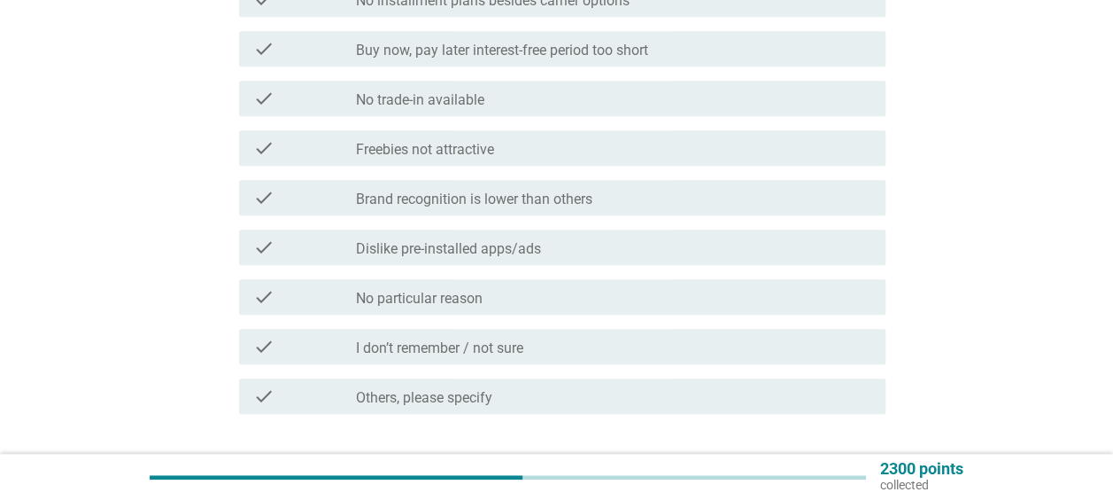
click at [806, 345] on div "check_box_outline_blank I don’t remember / not sure" at bounding box center [614, 346] width 516 height 21
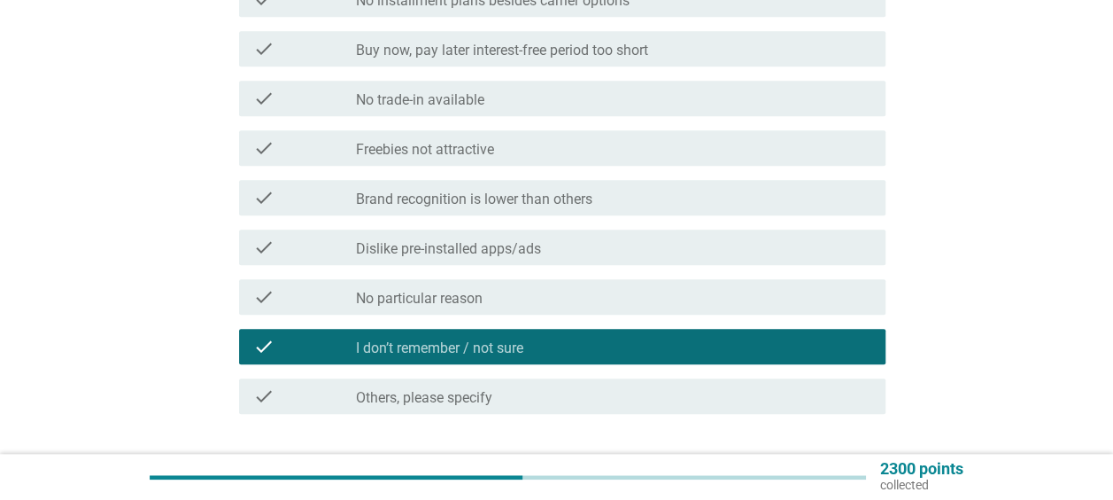
scroll to position [797, 0]
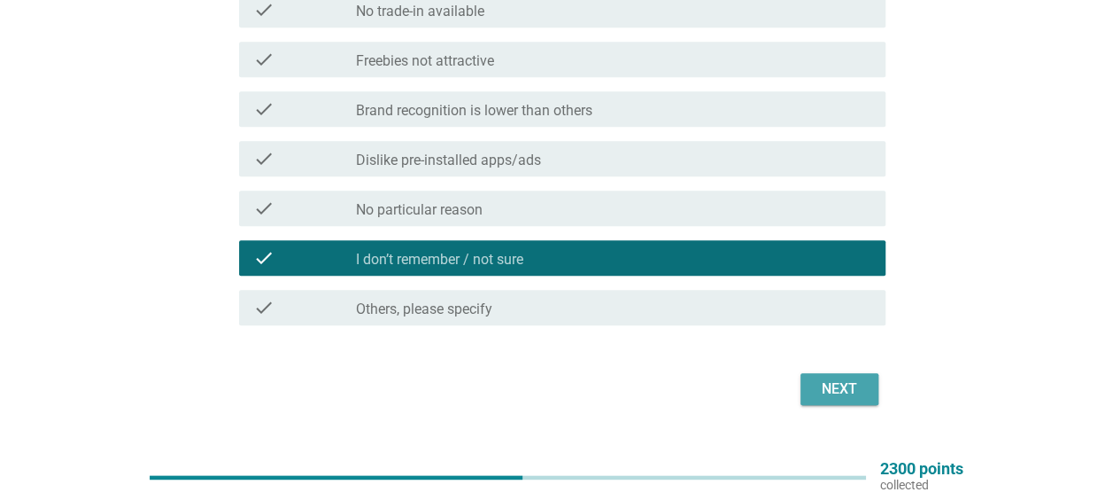
click at [844, 383] on div "Next" at bounding box center [840, 388] width 50 height 21
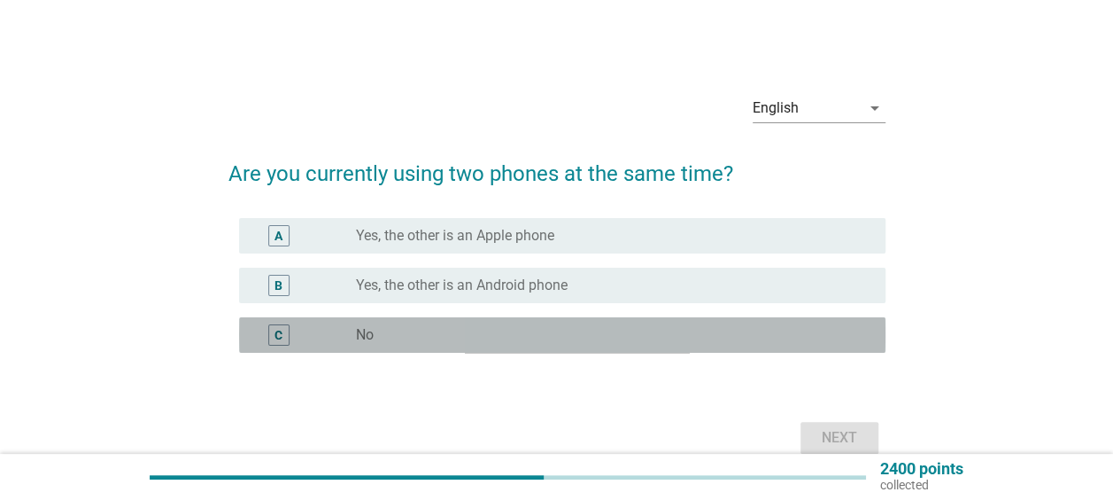
click at [610, 342] on div "radio_button_unchecked No" at bounding box center [606, 335] width 501 height 18
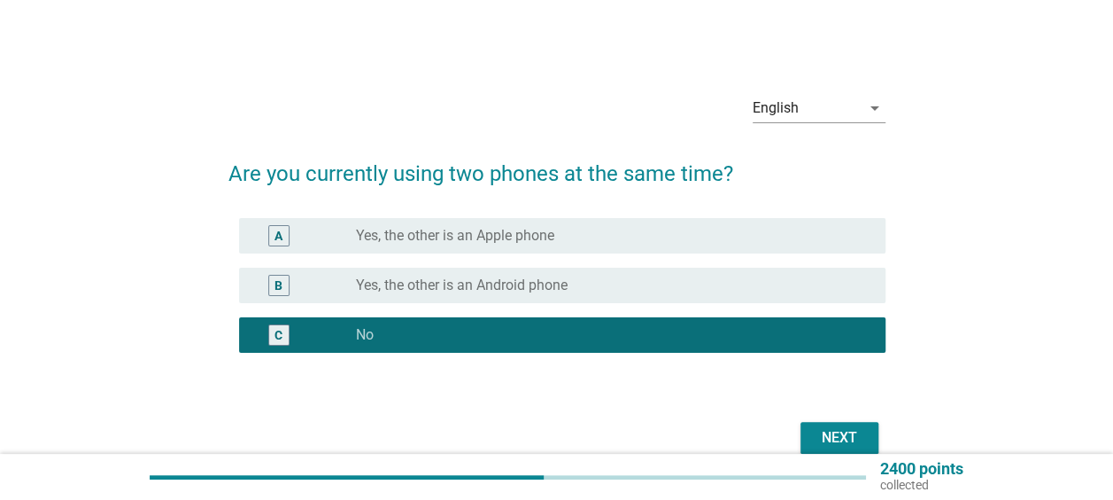
click at [841, 427] on div "Next" at bounding box center [840, 437] width 50 height 21
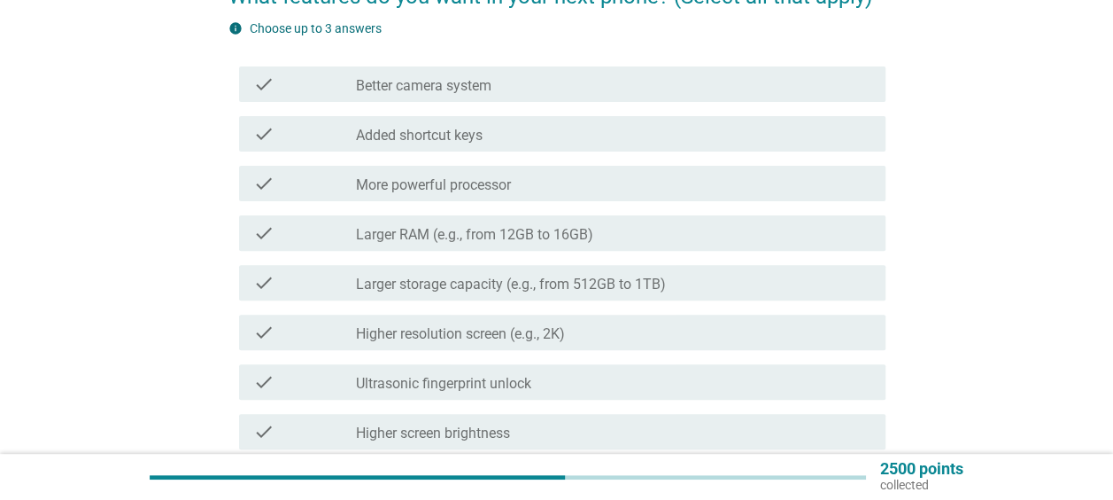
scroll to position [89, 0]
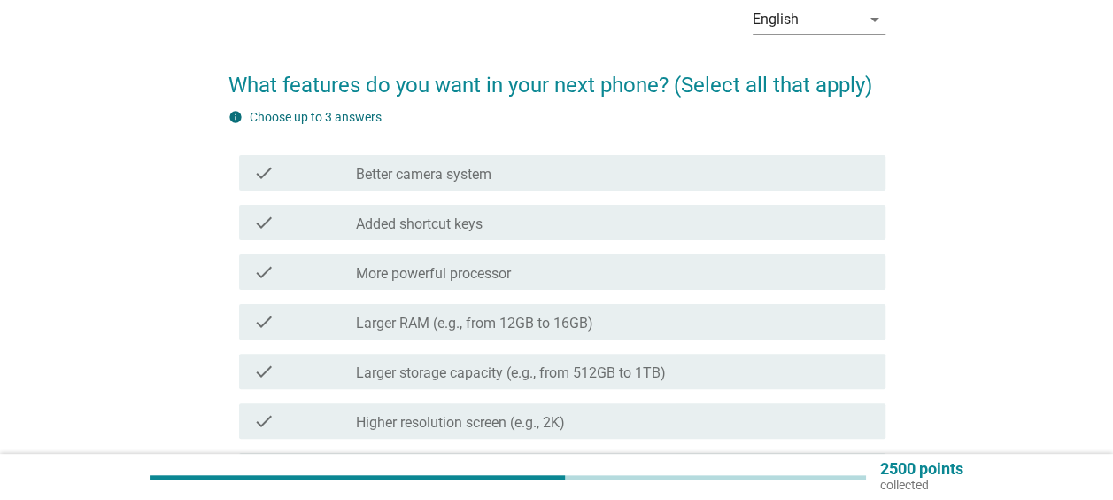
click at [579, 162] on div "check_box_outline_blank Better camera system" at bounding box center [614, 172] width 516 height 21
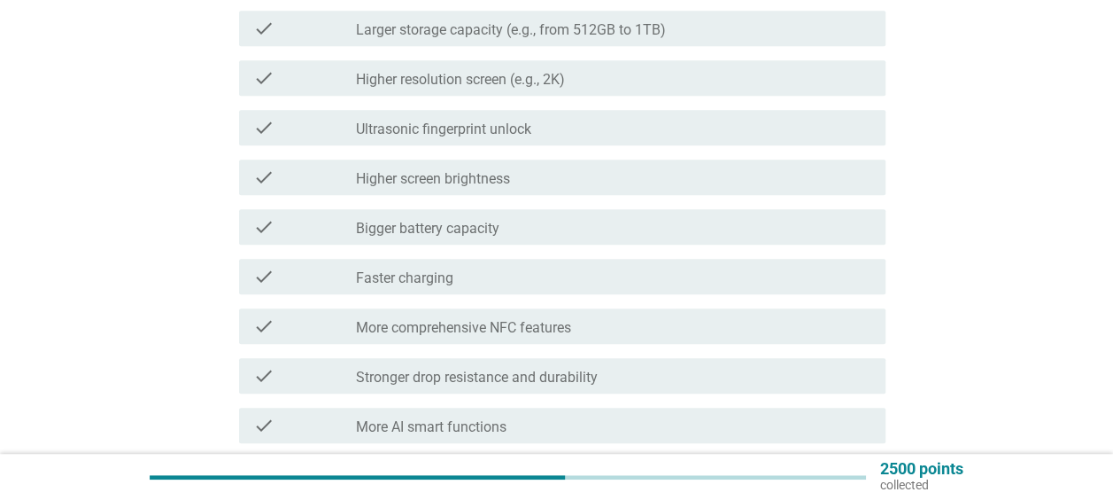
scroll to position [443, 0]
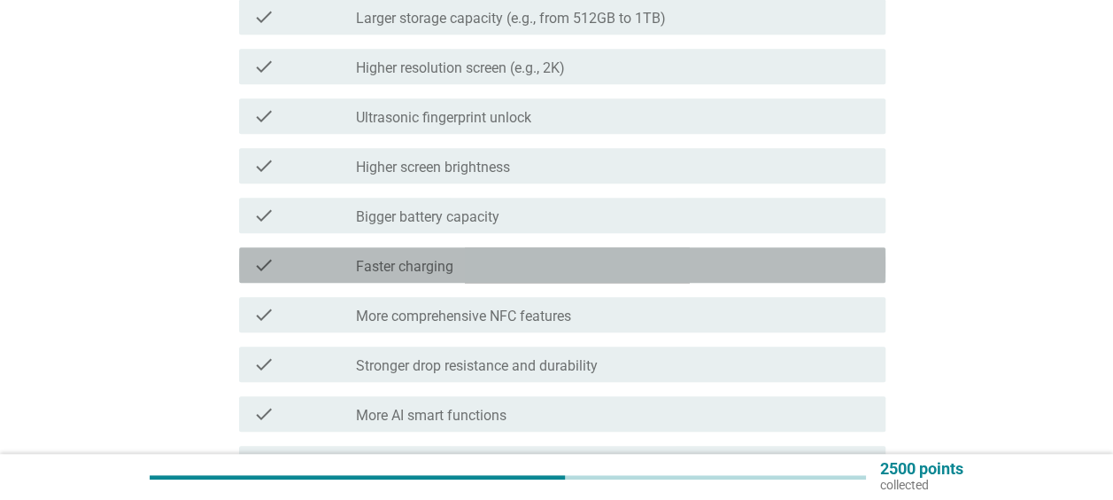
click at [563, 265] on div "check_box_outline_blank Faster charging" at bounding box center [614, 264] width 516 height 21
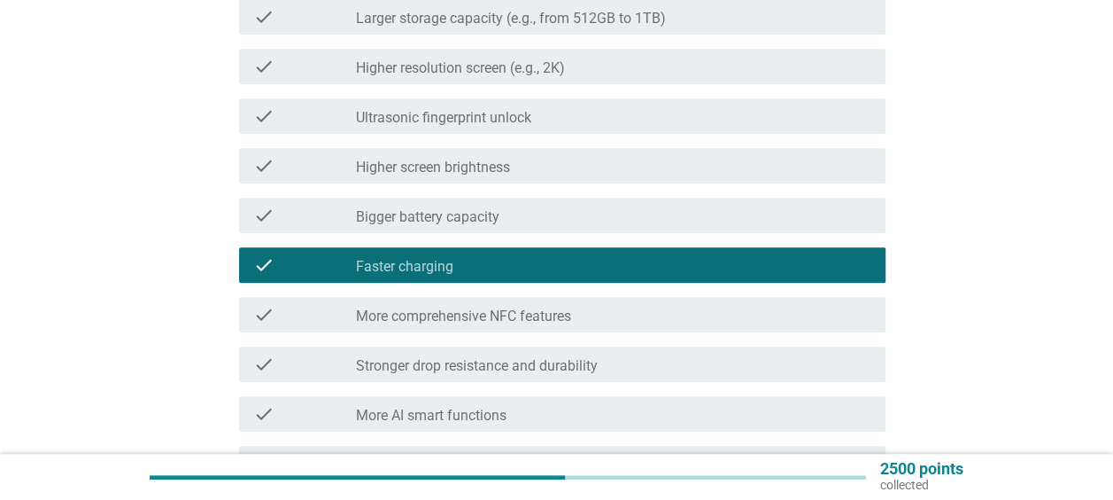
click at [565, 225] on div "check_box_outline_blank Bigger battery capacity" at bounding box center [614, 215] width 516 height 21
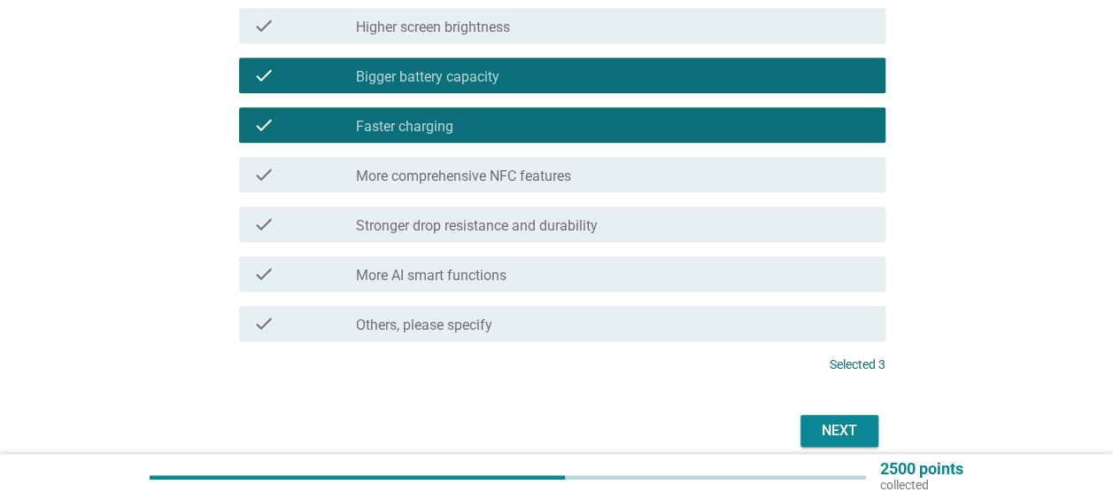
scroll to position [661, 0]
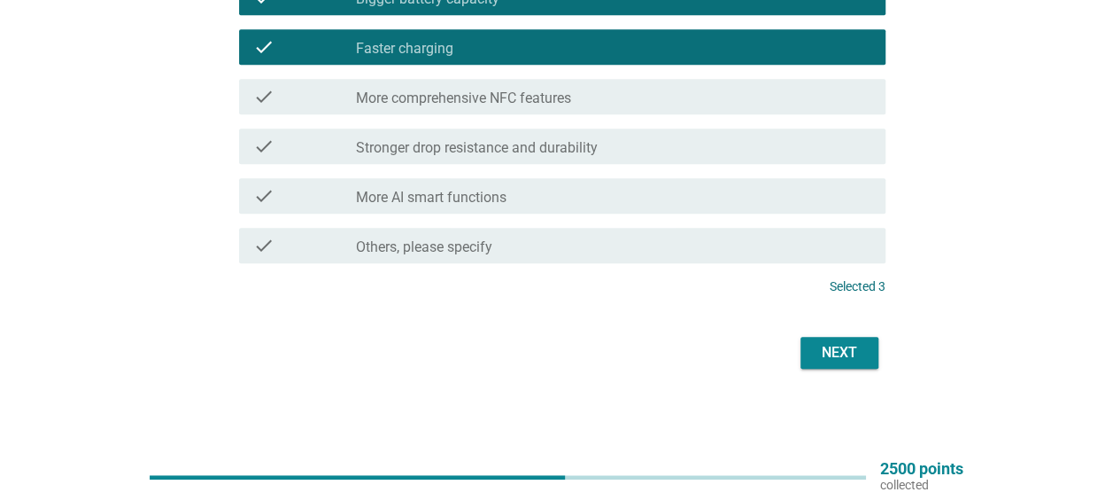
click at [846, 356] on div "Next" at bounding box center [840, 352] width 50 height 21
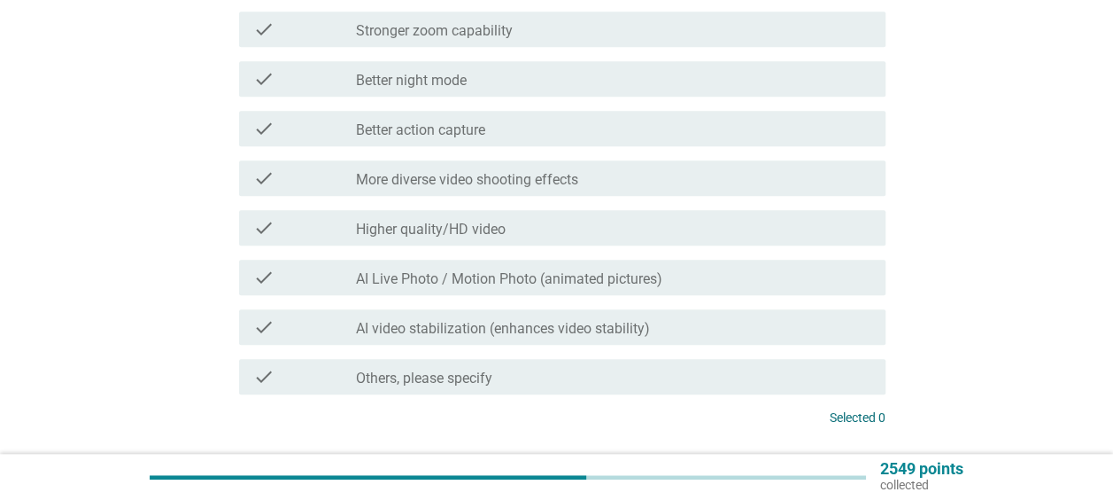
scroll to position [0, 0]
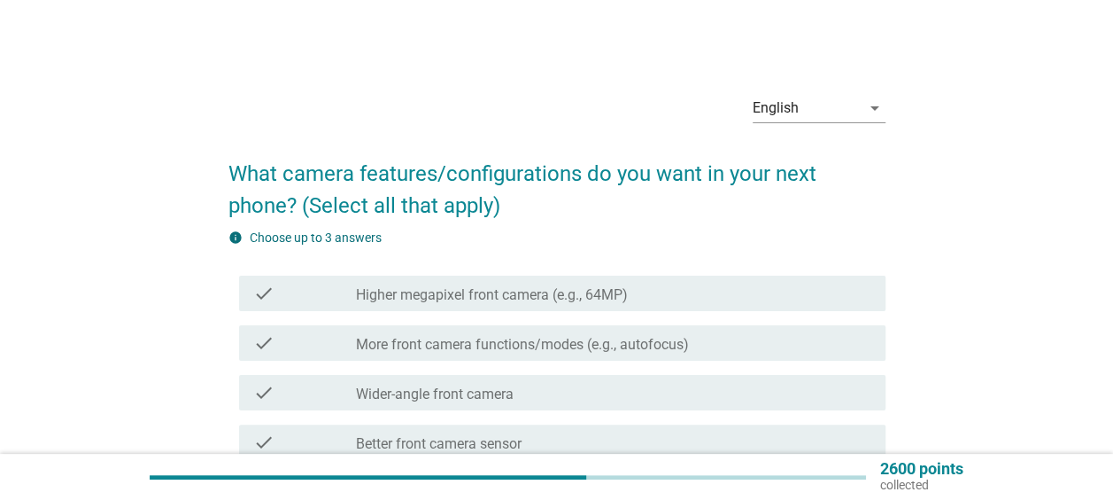
click at [742, 295] on div "check_box_outline_blank Higher megapixel front camera (e.g., 64MP)" at bounding box center [614, 293] width 516 height 21
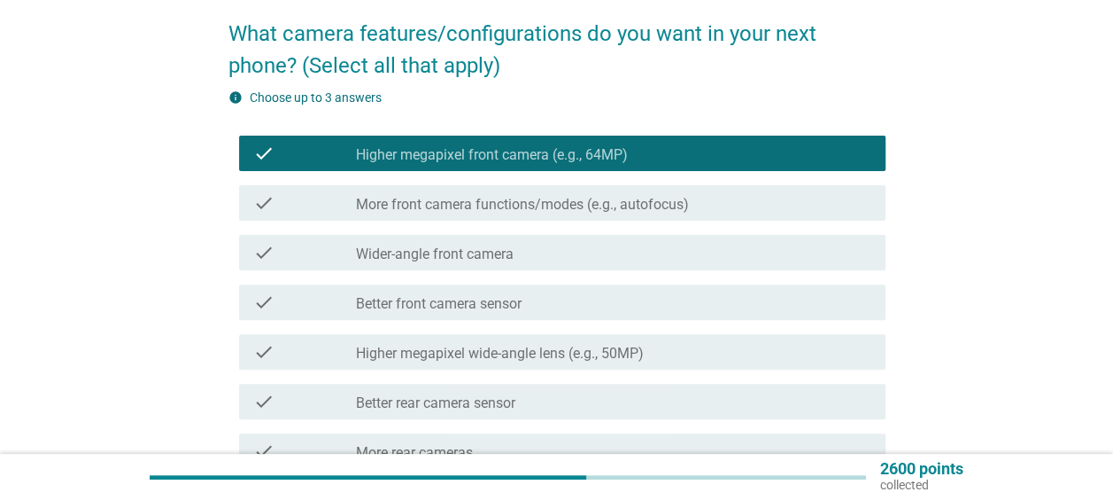
scroll to position [266, 0]
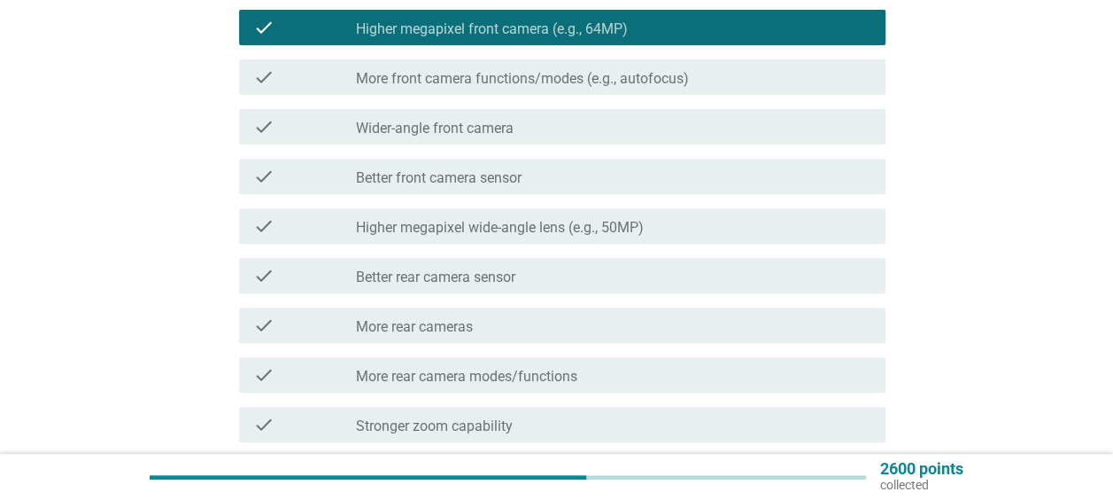
click at [654, 167] on div "check_box_outline_blank Better front camera sensor" at bounding box center [614, 176] width 516 height 21
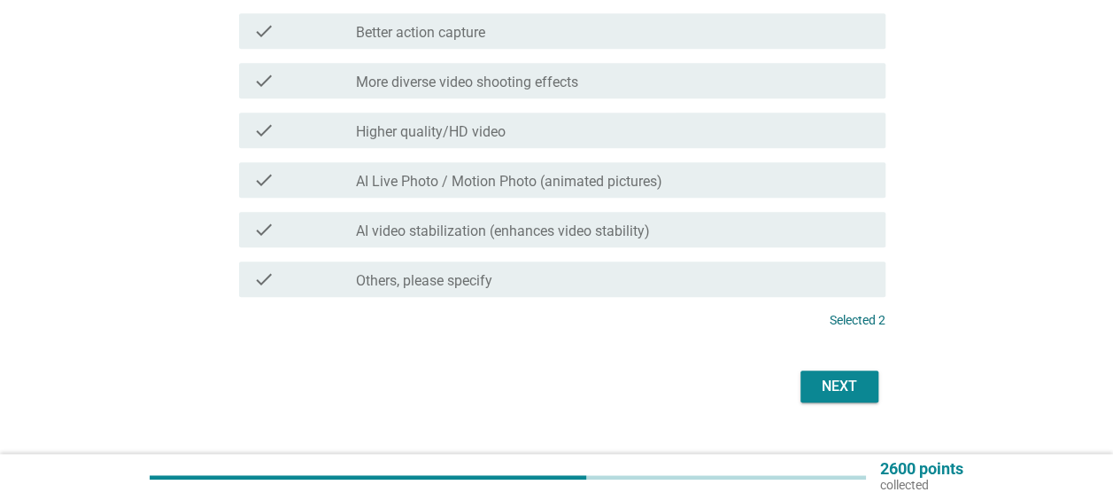
scroll to position [792, 0]
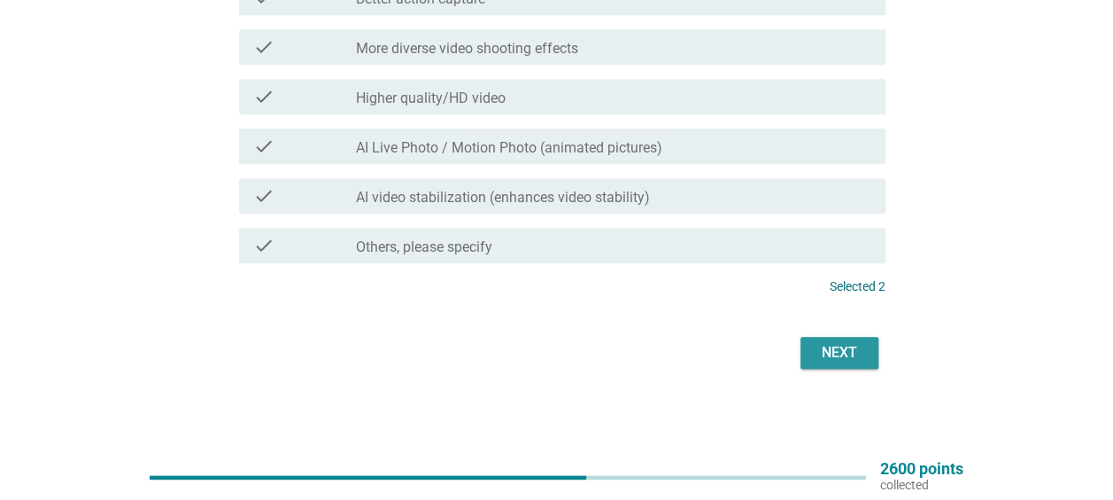
click at [848, 349] on div "Next" at bounding box center [840, 352] width 50 height 21
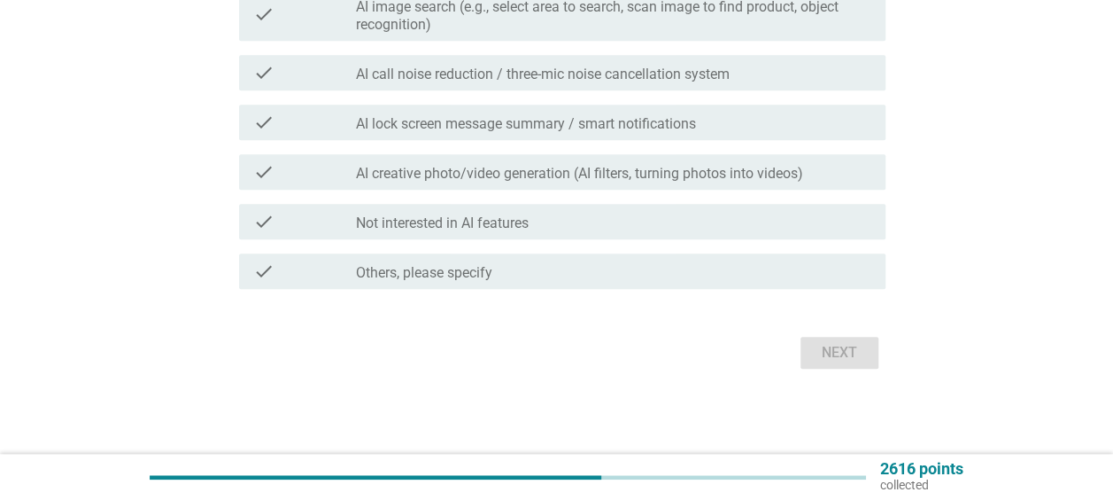
scroll to position [0, 0]
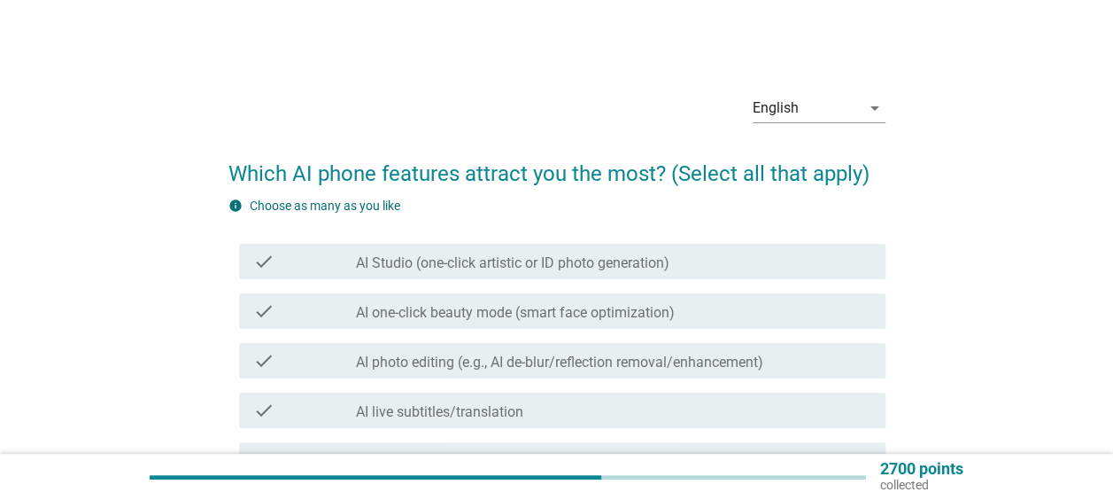
click at [614, 365] on label "AI photo editing (e.g., AI de-blur/reflection removal/enhancement)" at bounding box center [559, 362] width 407 height 18
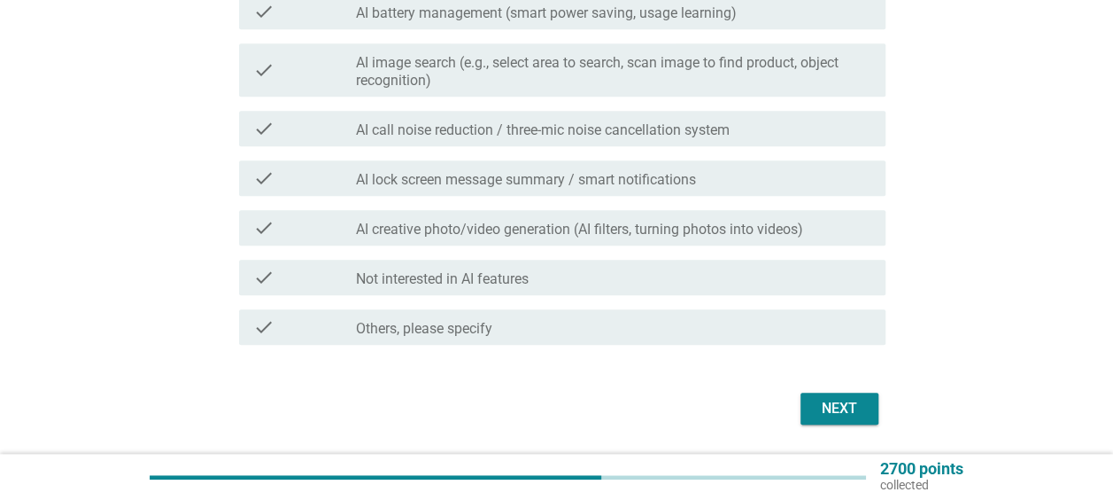
scroll to position [752, 0]
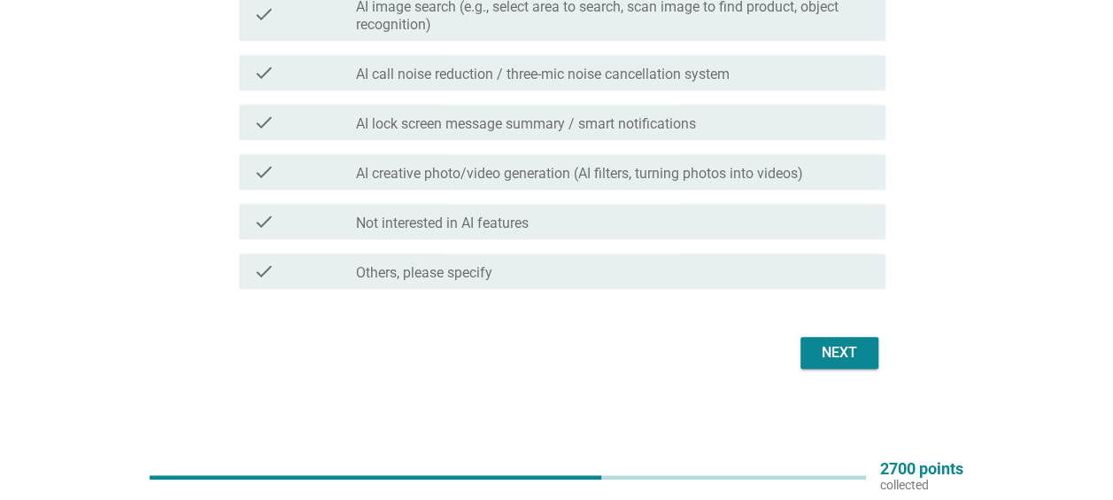
click at [851, 360] on div "Next" at bounding box center [840, 352] width 50 height 21
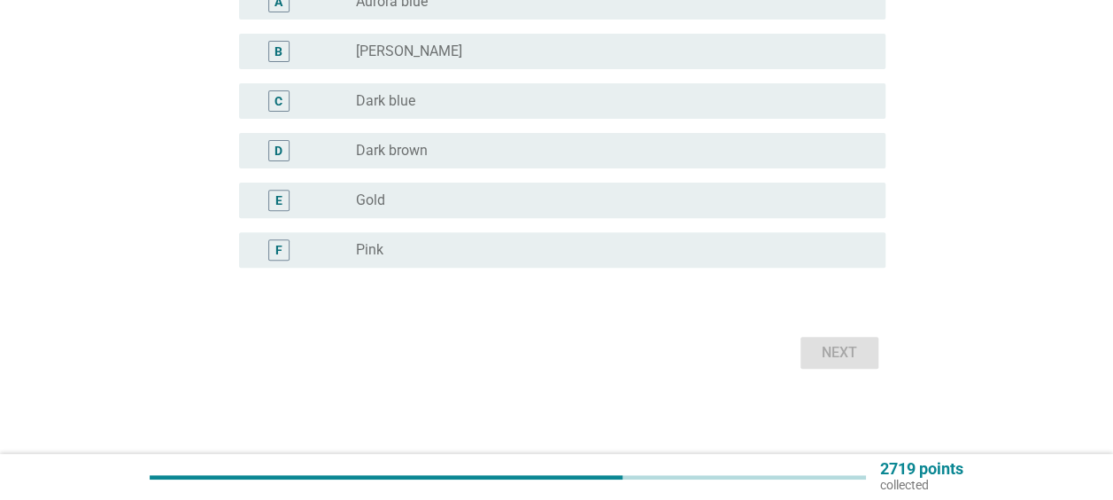
scroll to position [0, 0]
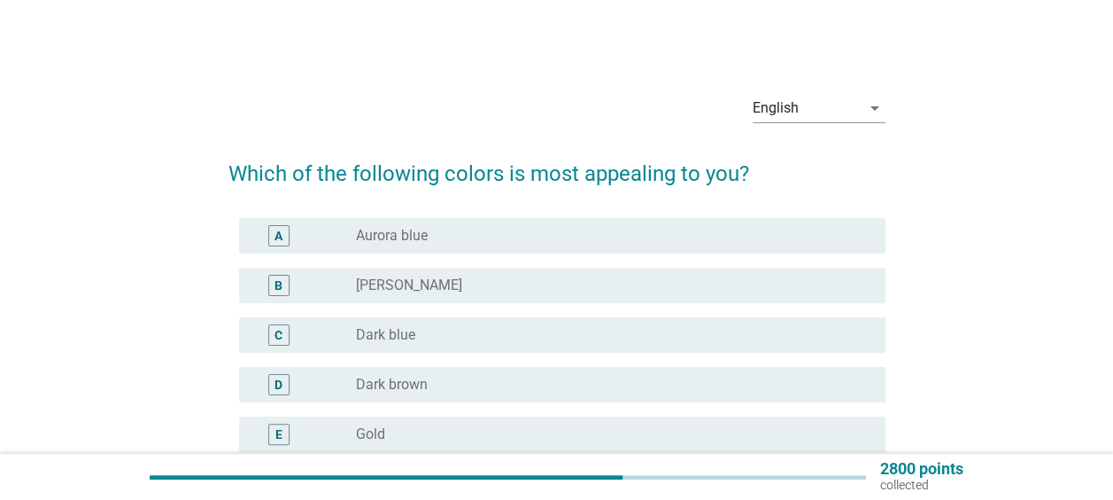
click at [642, 232] on div "radio_button_unchecked Aurora blue" at bounding box center [606, 236] width 501 height 18
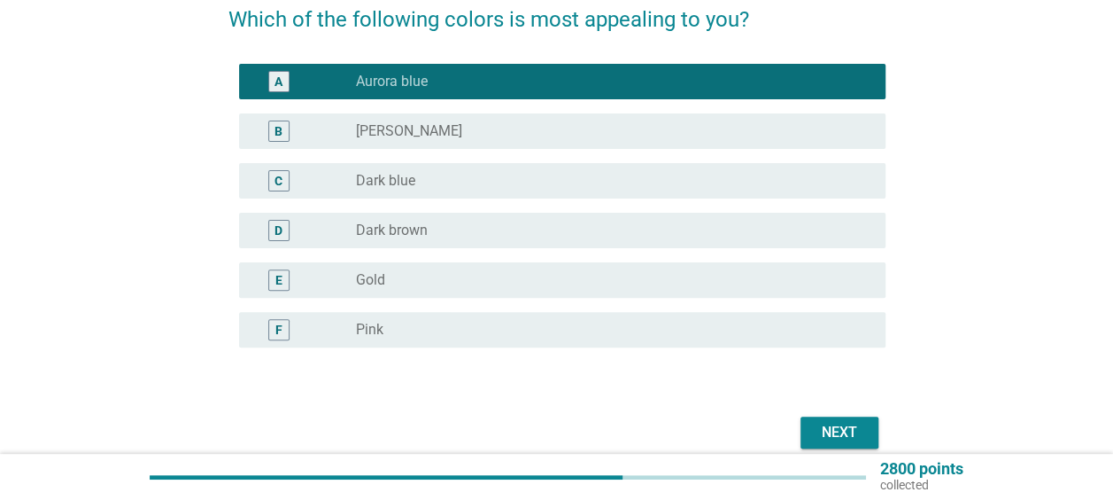
scroll to position [177, 0]
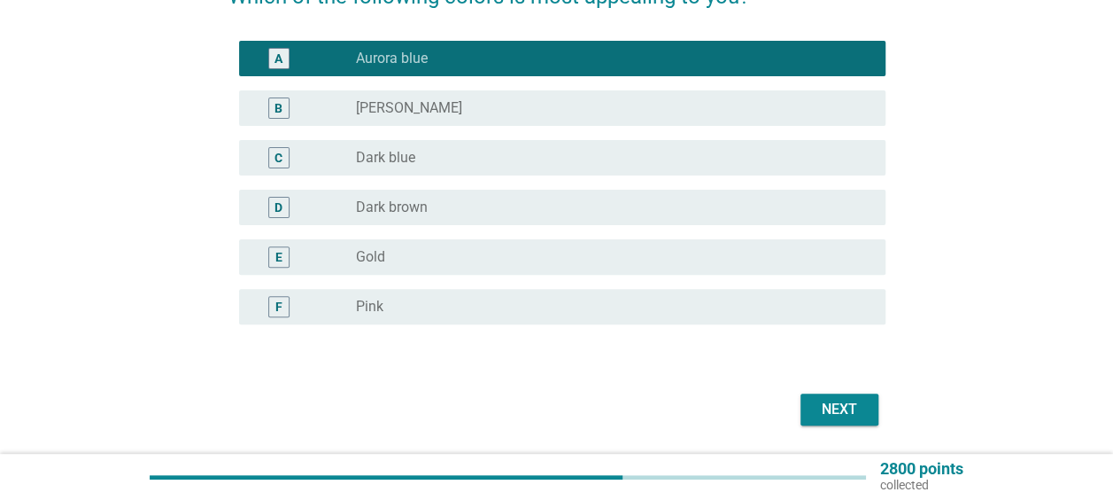
click at [834, 397] on button "Next" at bounding box center [840, 409] width 78 height 32
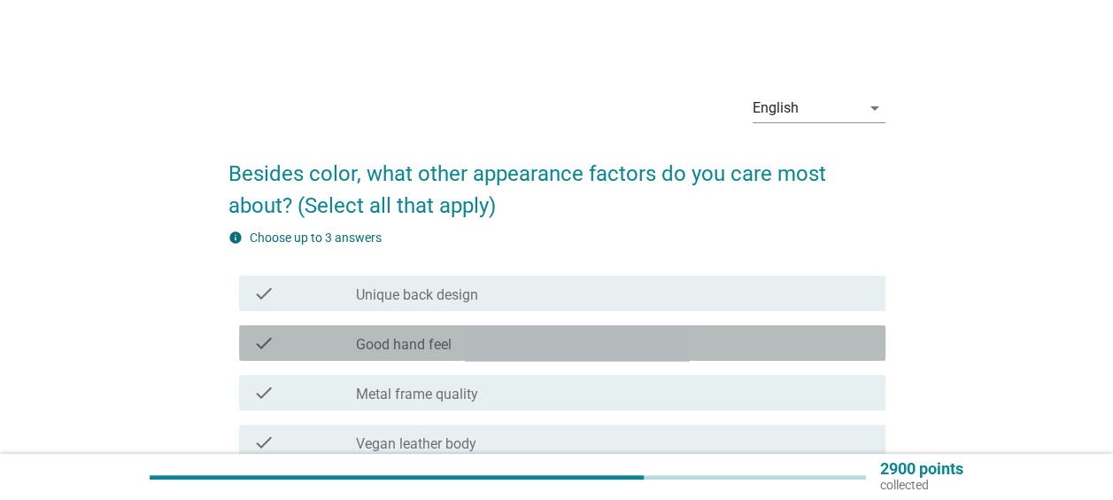
click at [760, 338] on div "check_box_outline_blank Good hand feel" at bounding box center [614, 342] width 516 height 21
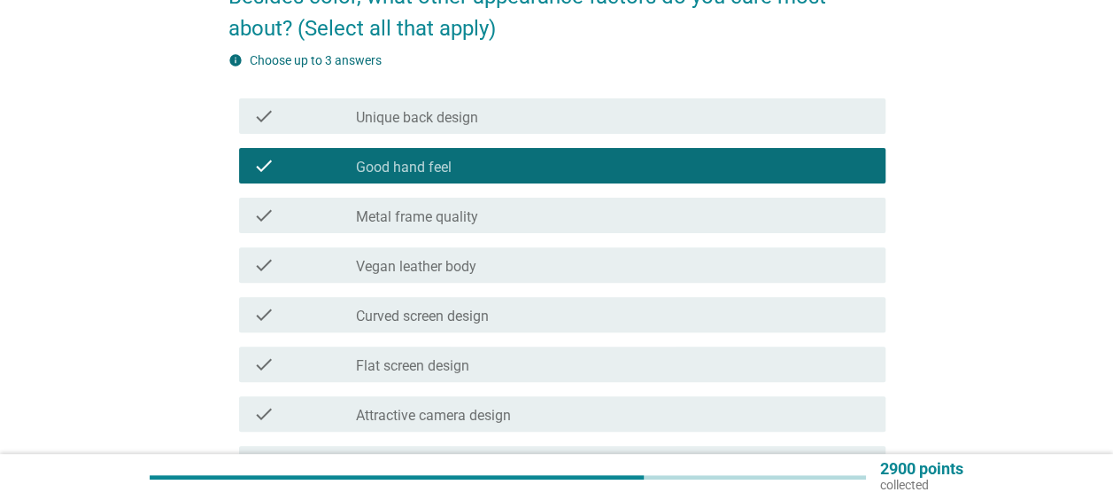
scroll to position [354, 0]
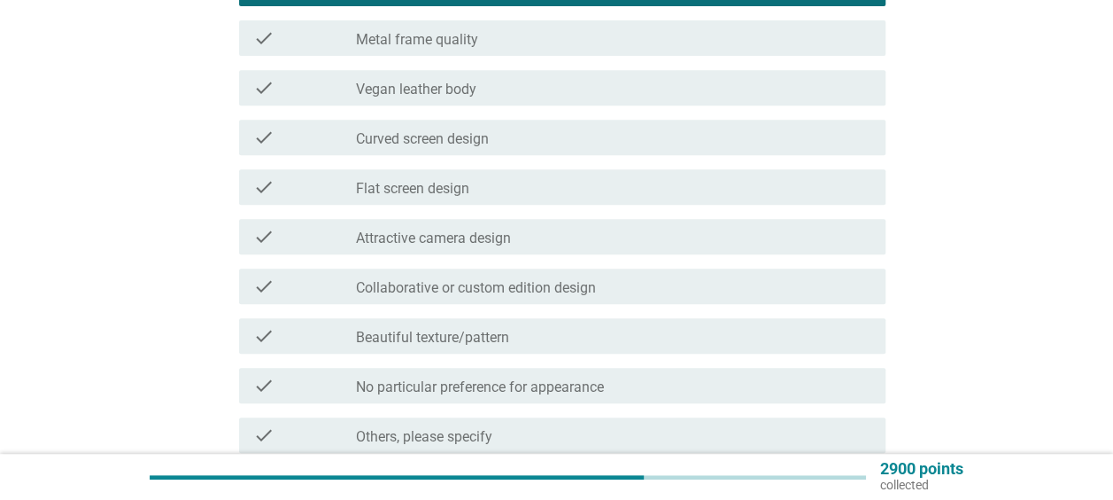
click at [686, 241] on div "check_box_outline_blank Attractive camera design" at bounding box center [614, 236] width 516 height 21
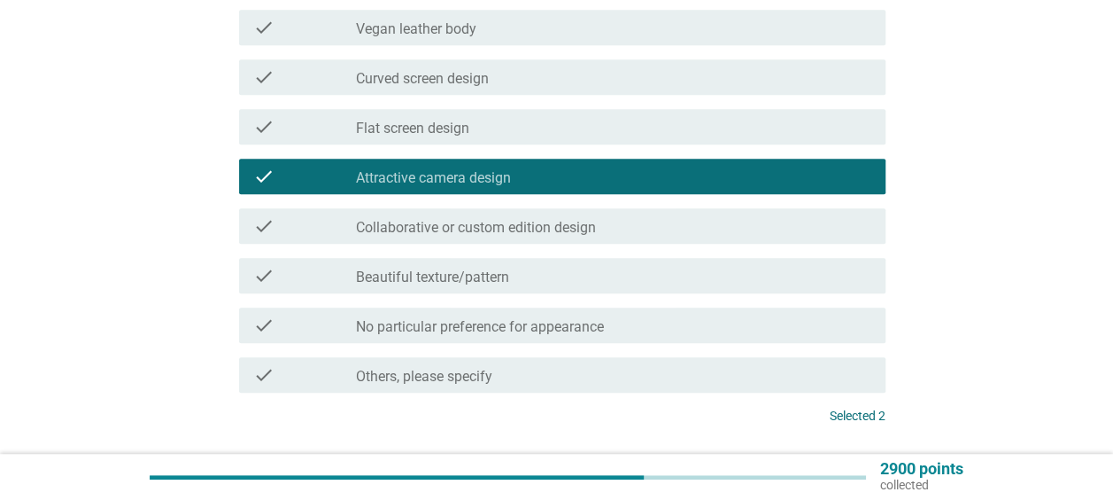
scroll to position [443, 0]
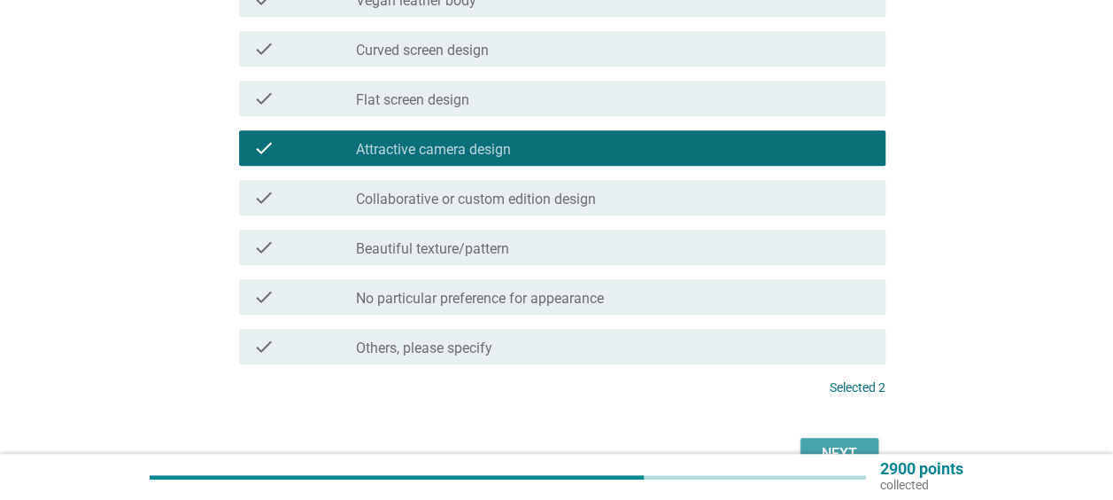
click at [831, 438] on button "Next" at bounding box center [840, 454] width 78 height 32
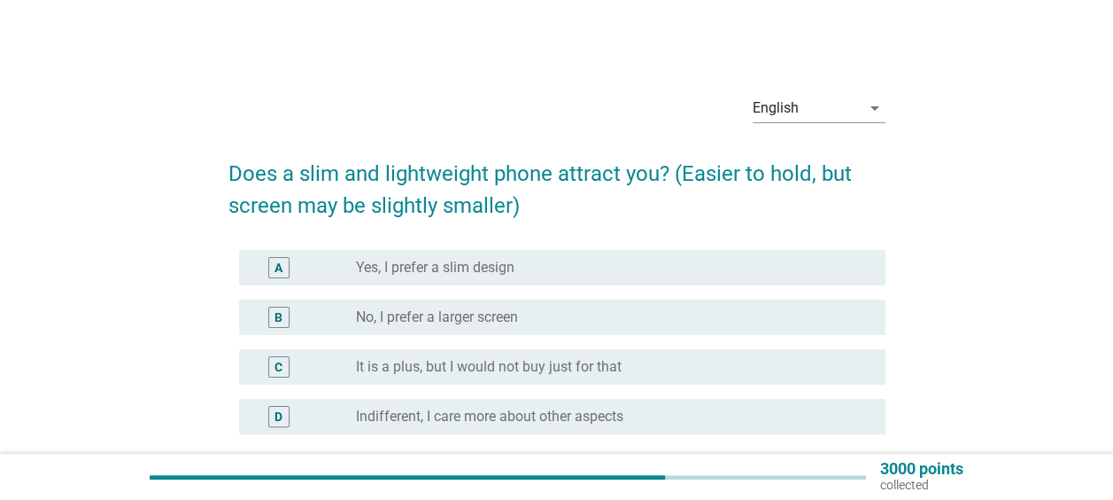
click at [640, 262] on div "radio_button_unchecked Yes, I prefer a slim design" at bounding box center [606, 268] width 501 height 18
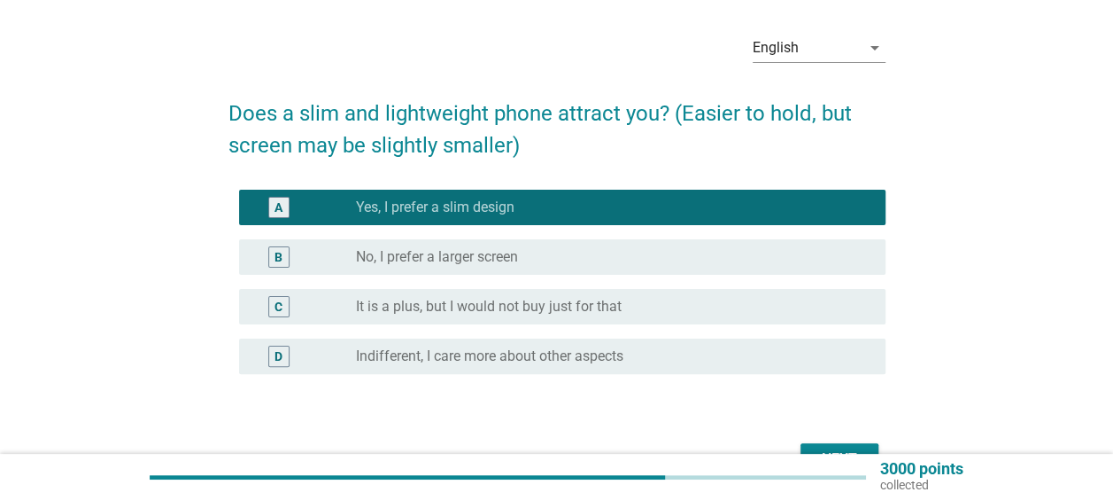
scroll to position [89, 0]
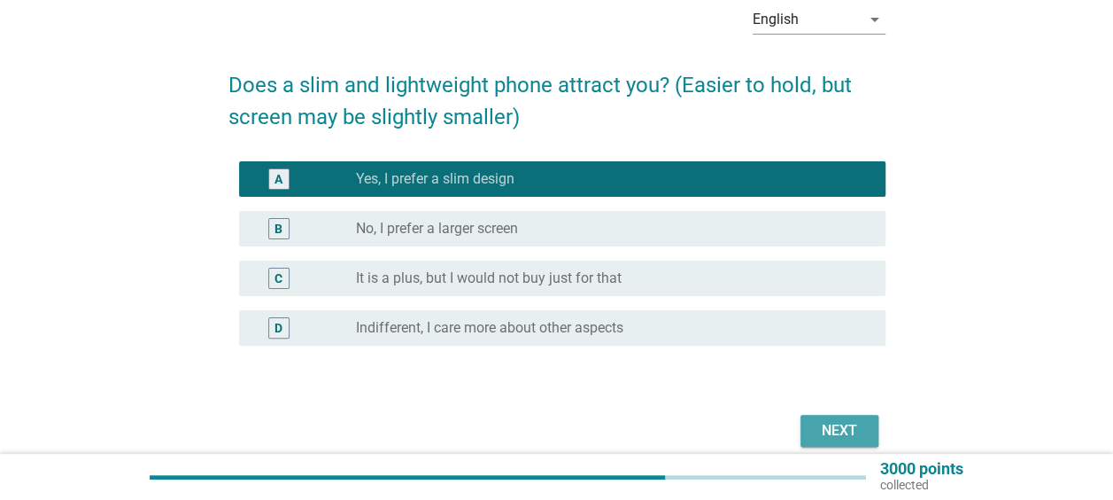
click at [863, 416] on button "Next" at bounding box center [840, 431] width 78 height 32
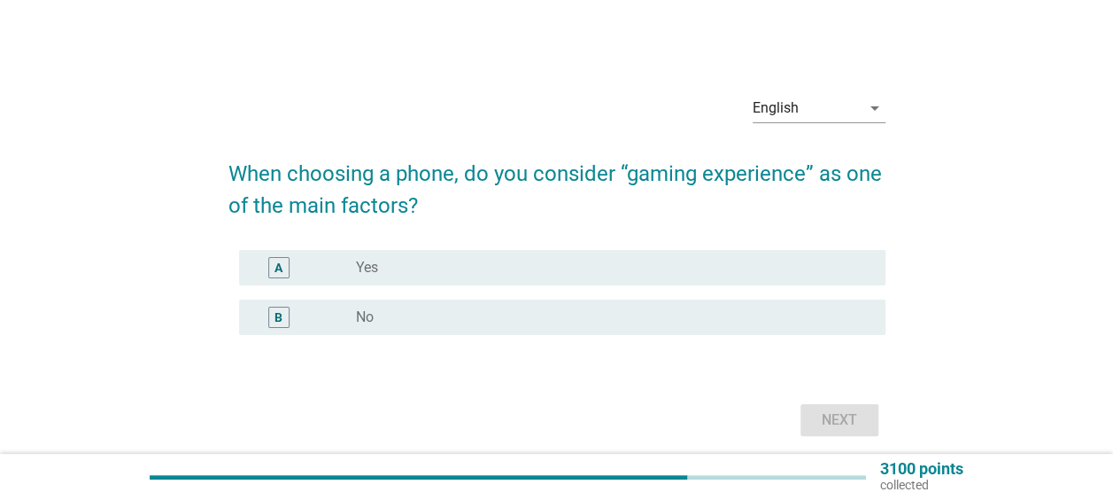
click at [781, 321] on div "radio_button_unchecked No" at bounding box center [606, 317] width 501 height 18
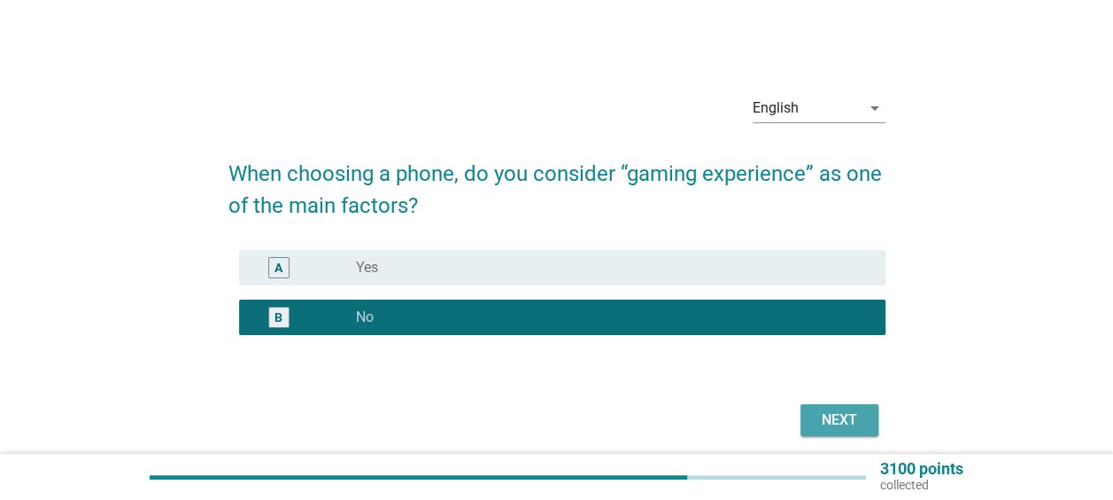
click at [841, 423] on div "Next" at bounding box center [840, 419] width 50 height 21
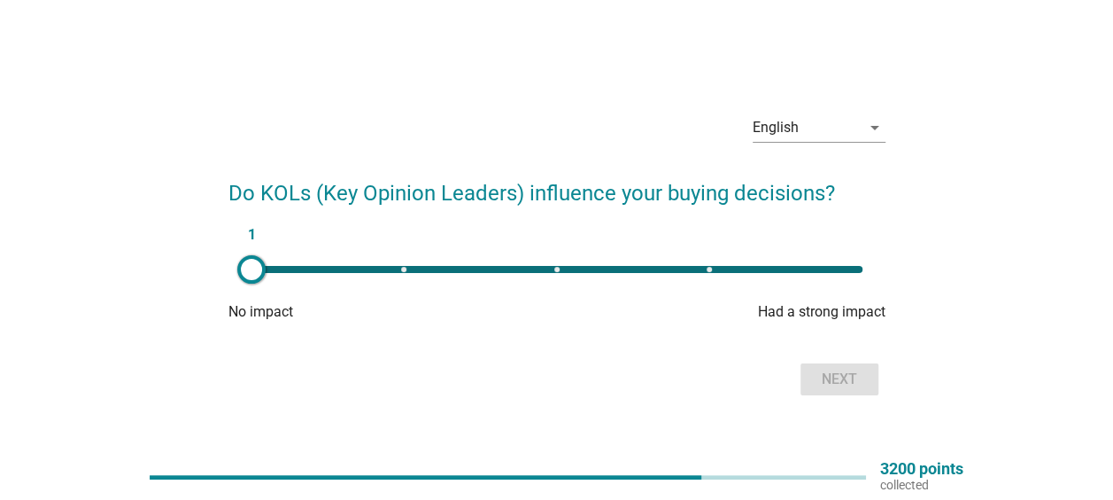
click at [556, 270] on div "1" at bounding box center [557, 269] width 611 height 7
type input "3"
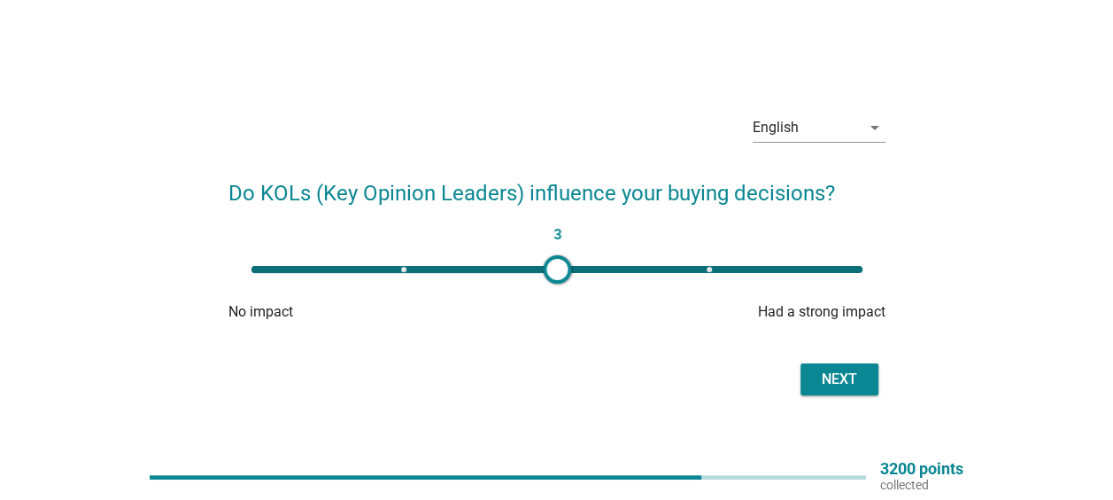
click at [857, 372] on div "Next" at bounding box center [840, 378] width 50 height 21
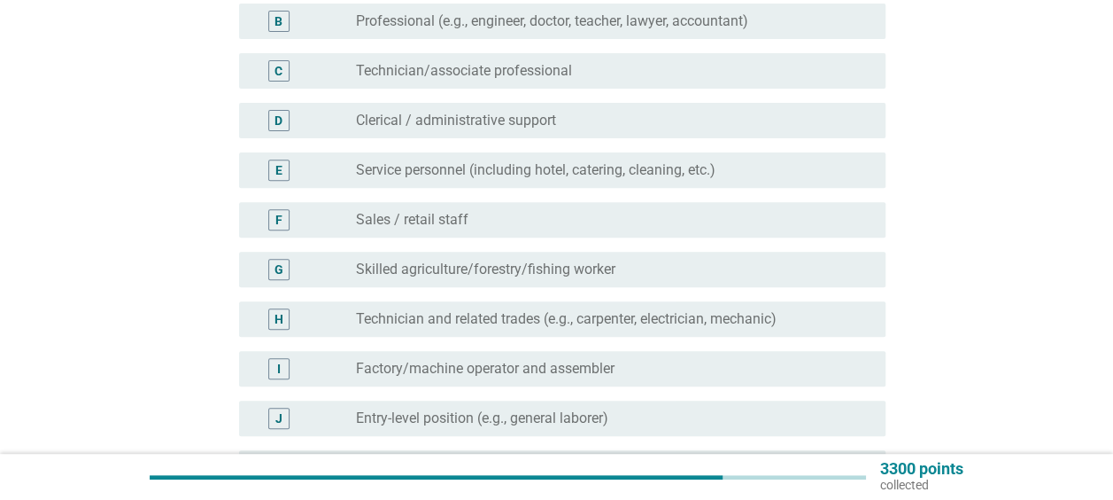
scroll to position [177, 0]
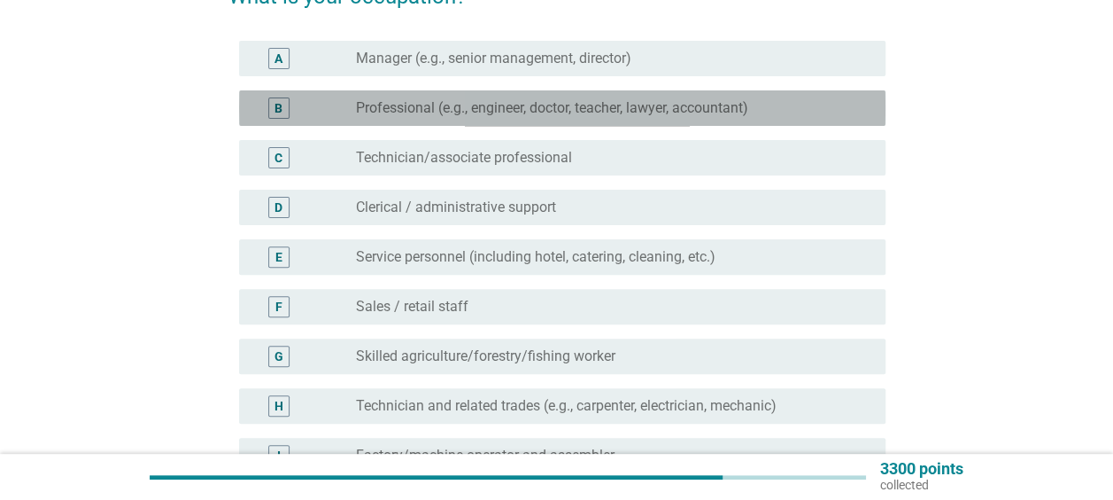
click at [609, 120] on div "B radio_button_unchecked Professional (e.g., engineer, doctor, teacher, lawyer,…" at bounding box center [562, 107] width 647 height 35
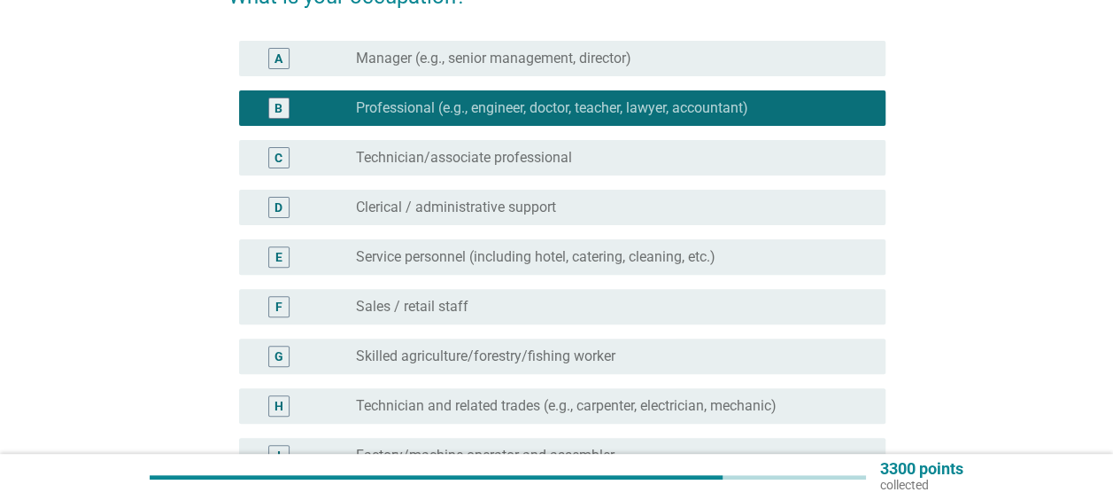
scroll to position [620, 0]
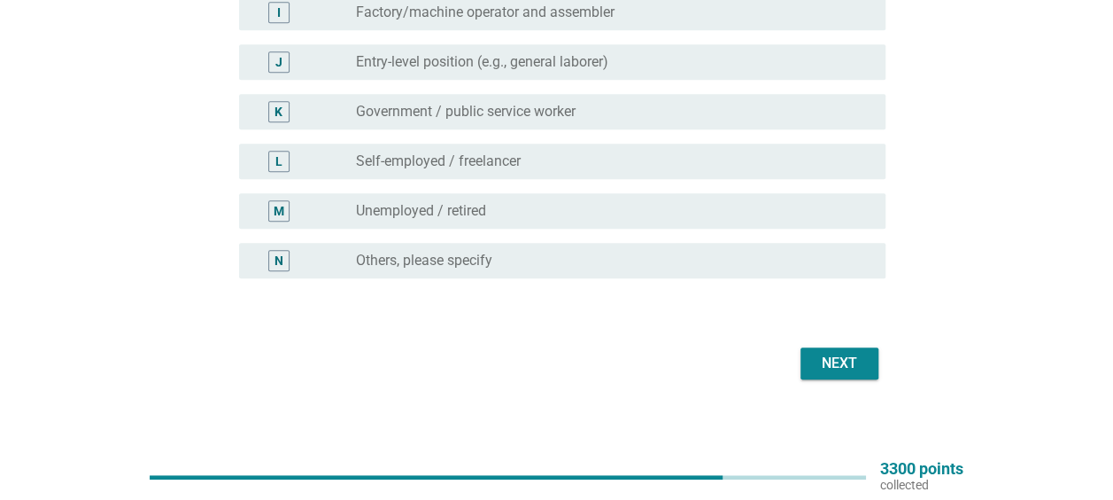
click at [841, 363] on div "Next" at bounding box center [840, 363] width 50 height 21
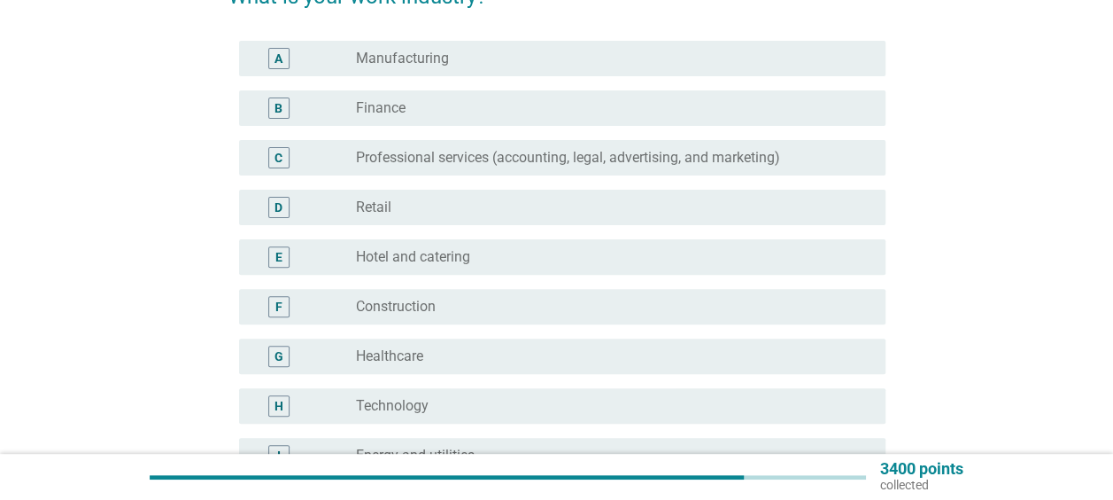
click at [833, 360] on div "radio_button_unchecked Healthcare" at bounding box center [606, 356] width 501 height 18
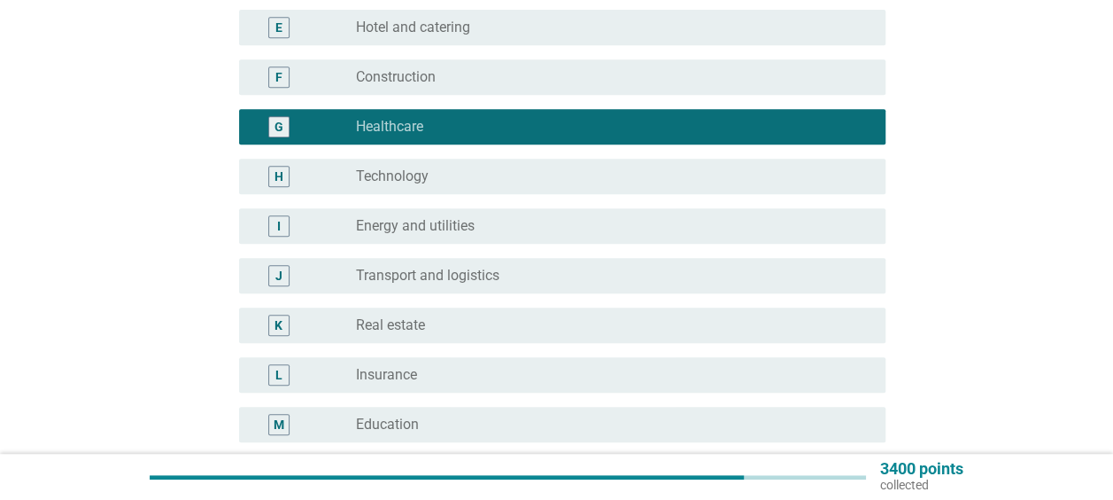
scroll to position [531, 0]
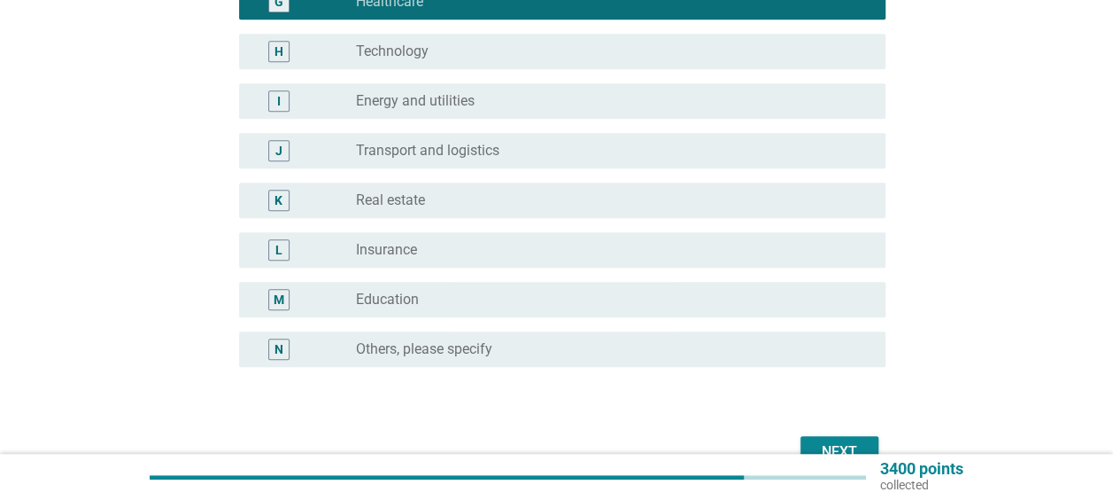
click at [849, 445] on div "Next" at bounding box center [840, 451] width 50 height 21
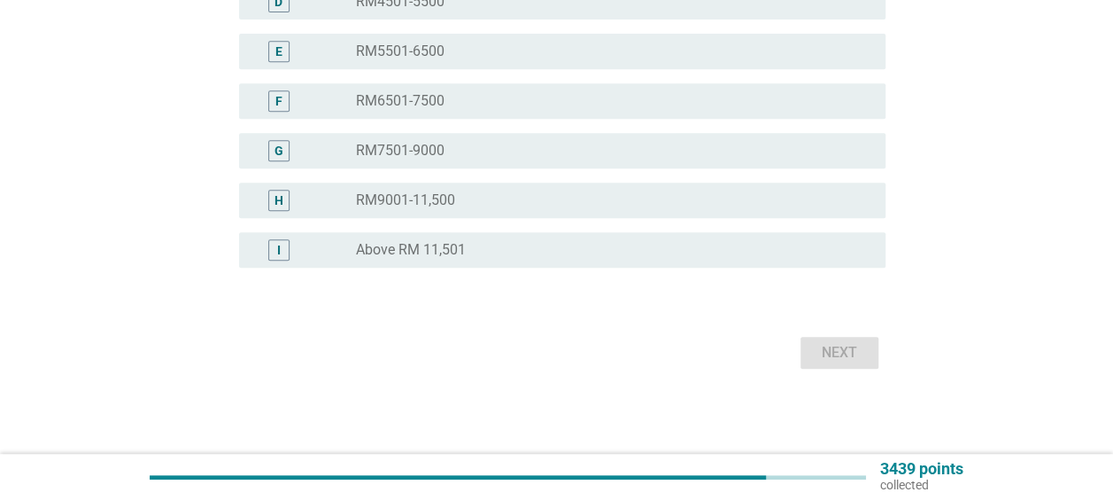
scroll to position [0, 0]
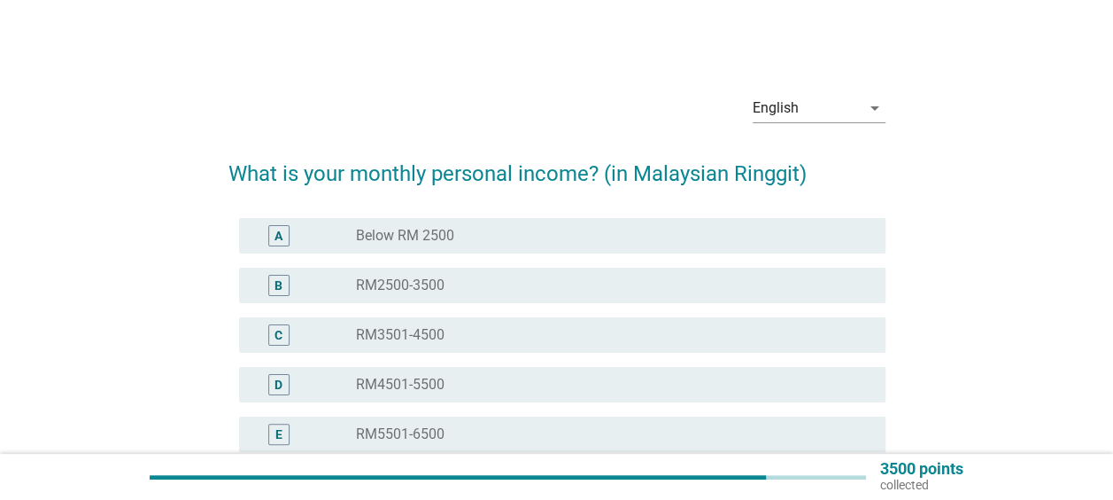
click at [764, 329] on div "radio_button_unchecked RM3501-4500" at bounding box center [606, 335] width 501 height 18
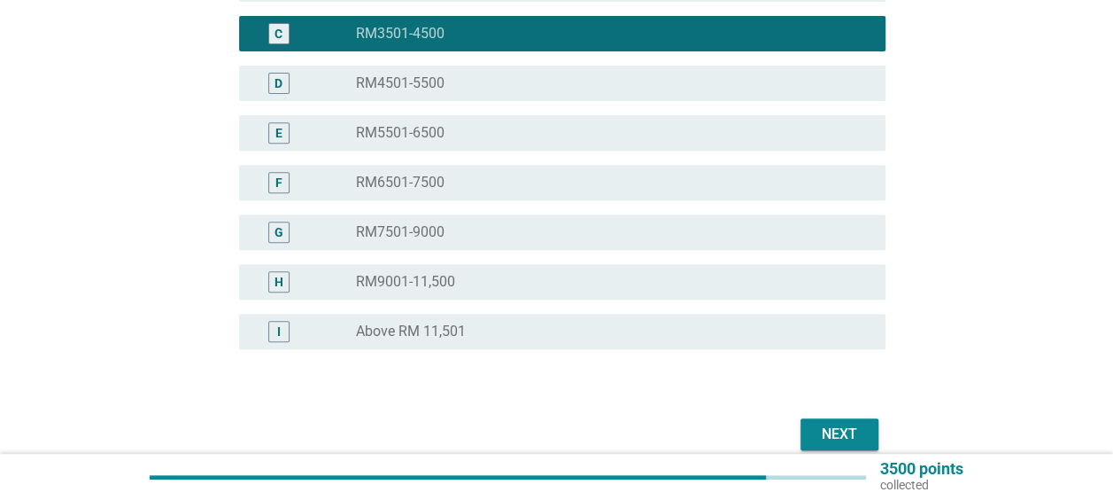
scroll to position [354, 0]
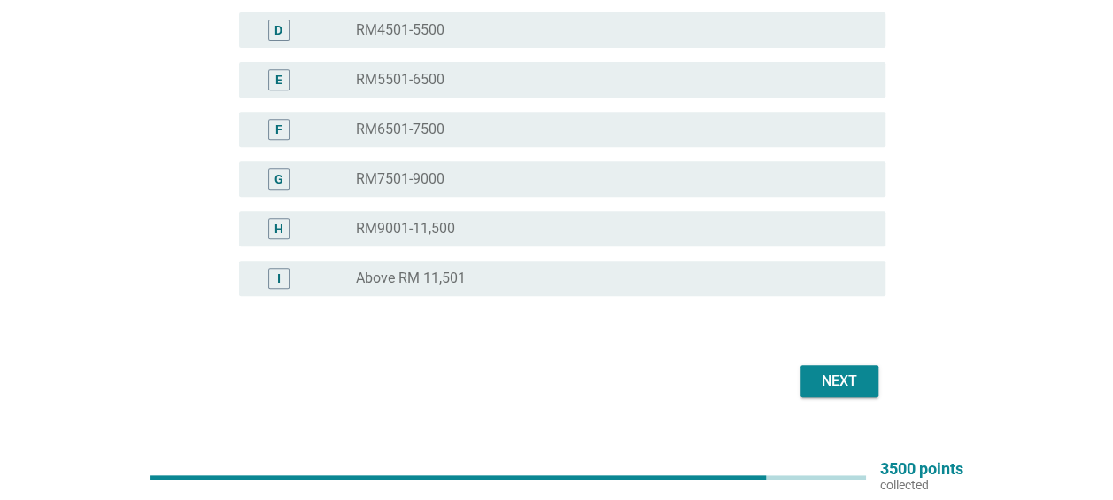
click at [833, 372] on div "Next" at bounding box center [840, 380] width 50 height 21
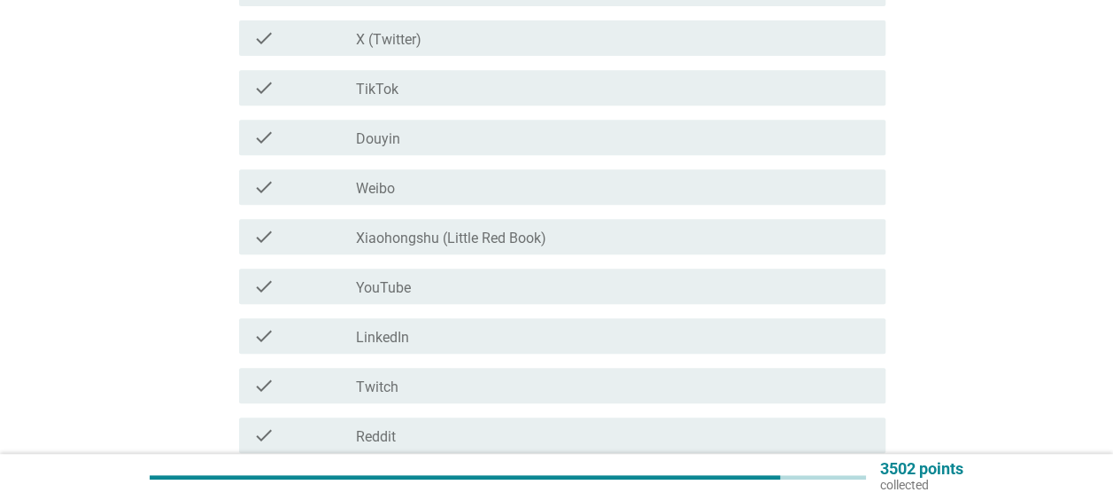
scroll to position [0, 0]
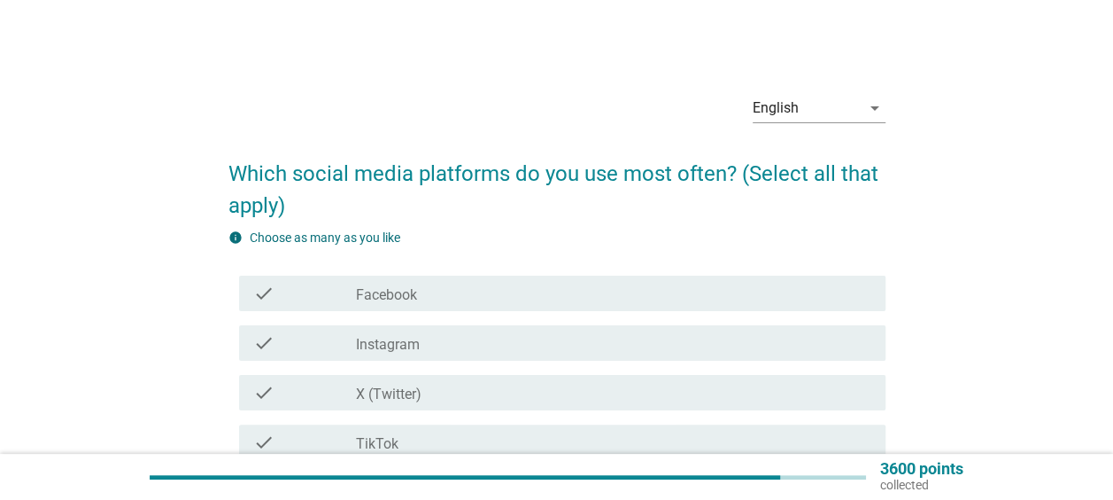
click at [759, 295] on div "check_box_outline_blank Facebook" at bounding box center [614, 293] width 516 height 21
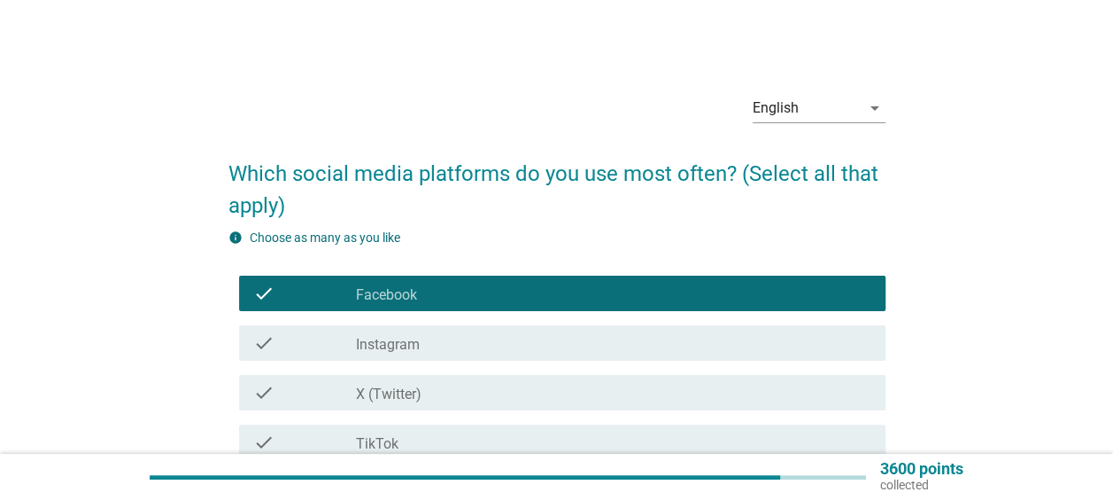
click at [758, 298] on div "check_box_outline_blank Facebook" at bounding box center [614, 293] width 516 height 21
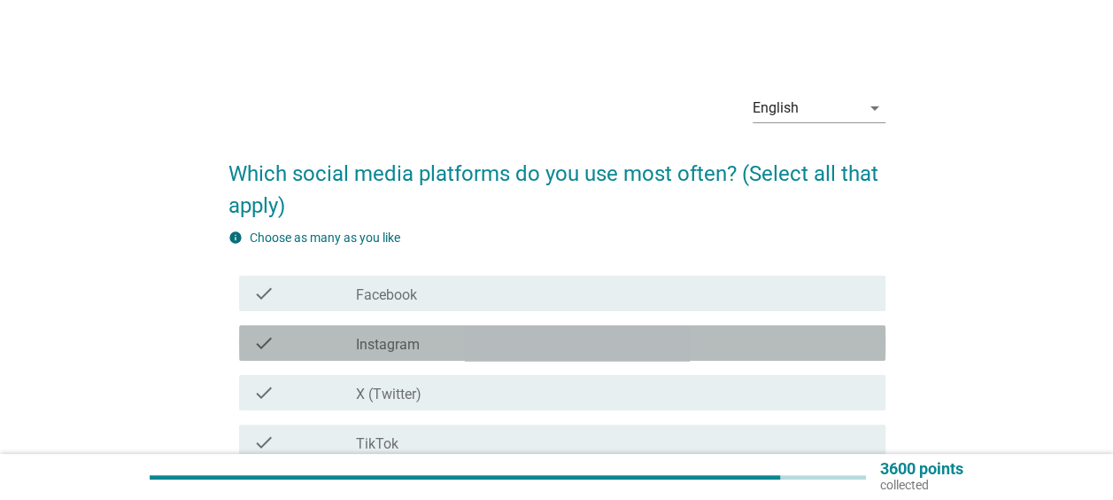
click at [748, 332] on div "check_box_outline_blank Instagram" at bounding box center [614, 342] width 516 height 21
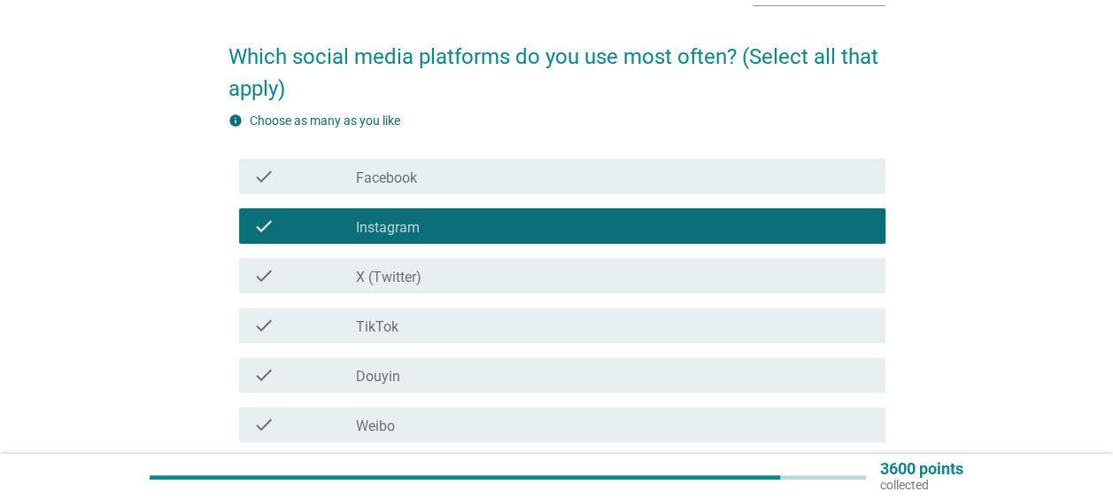
scroll to position [266, 0]
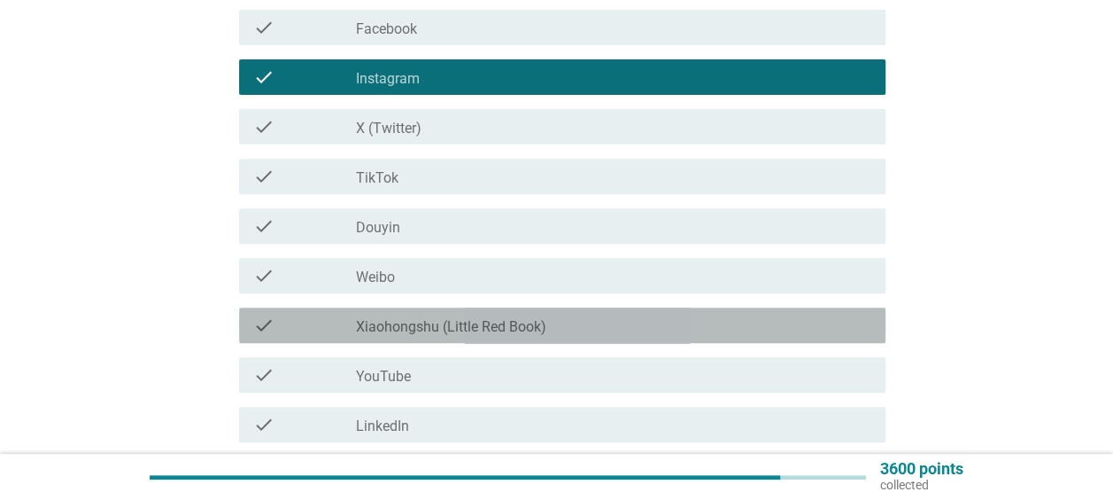
click at [733, 328] on div "check_box_outline_blank Xiaohongshu (Little Red Book)" at bounding box center [614, 324] width 516 height 21
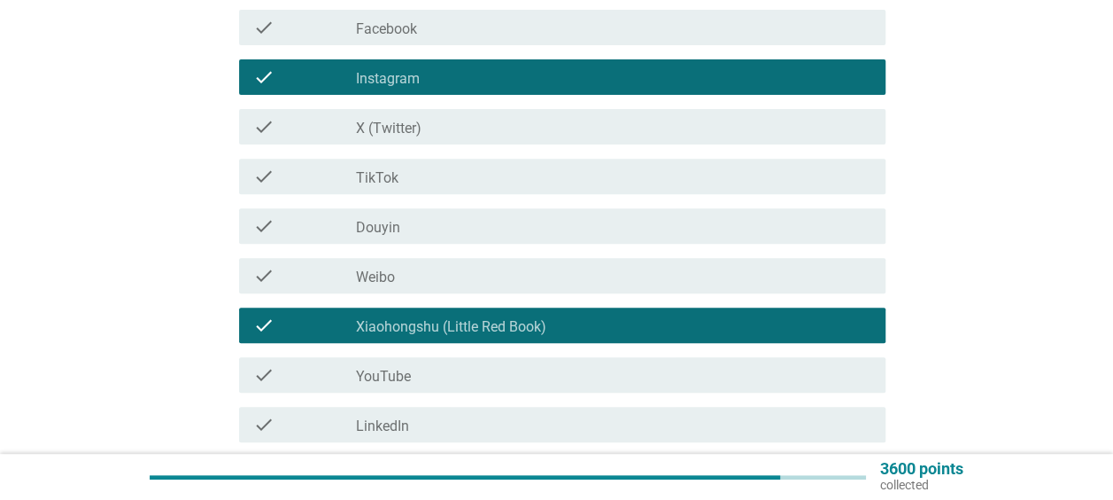
click at [747, 384] on div "check_box_outline_blank YouTube" at bounding box center [614, 374] width 516 height 21
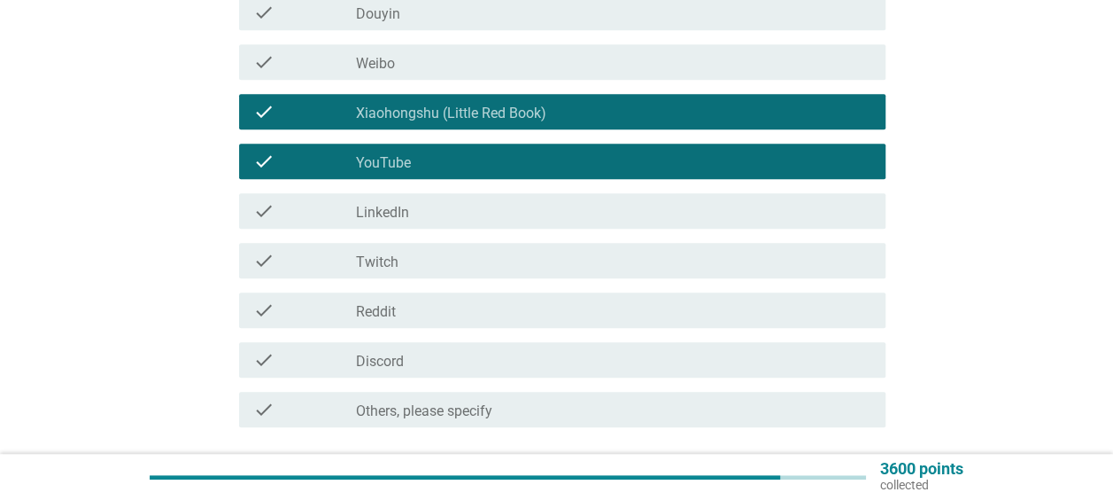
scroll to position [531, 0]
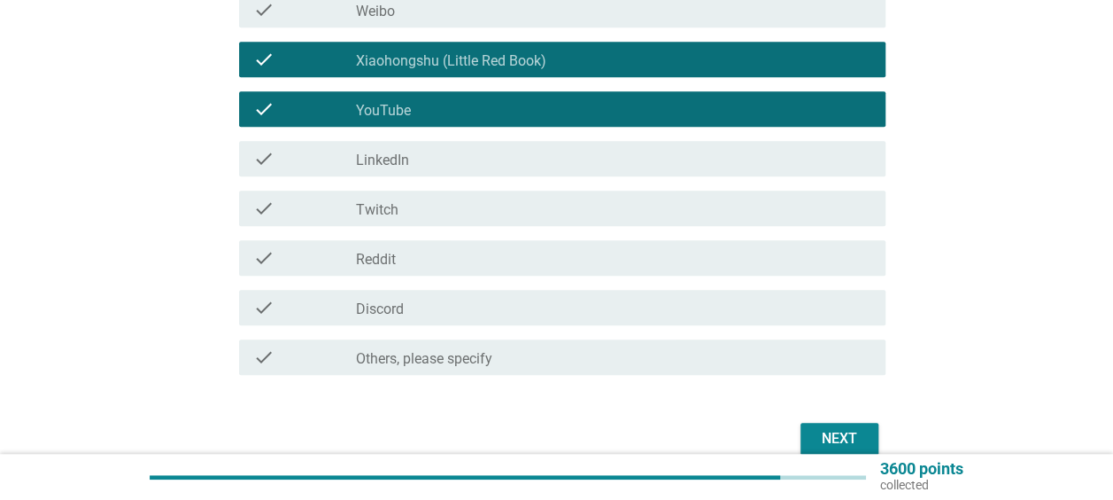
click at [854, 434] on div "Next" at bounding box center [840, 438] width 50 height 21
